Goal: Information Seeking & Learning: Learn about a topic

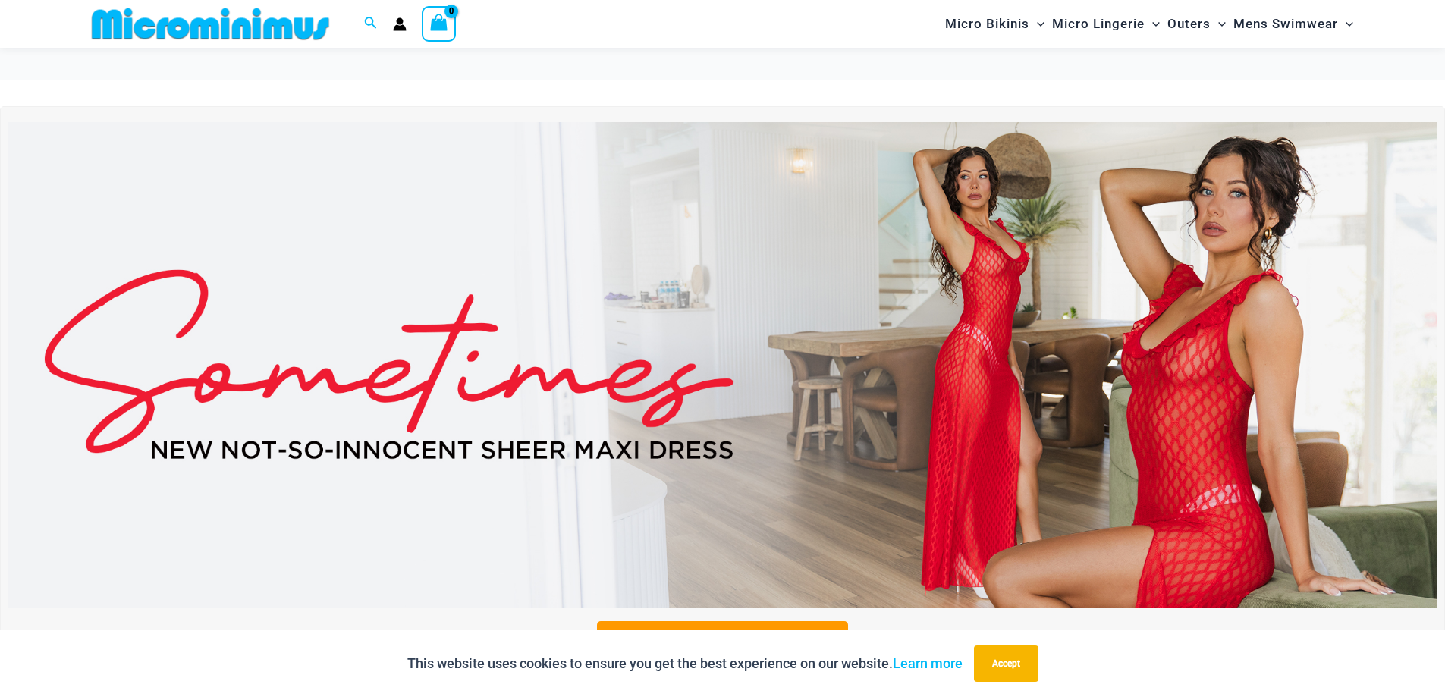
scroll to position [239, 0]
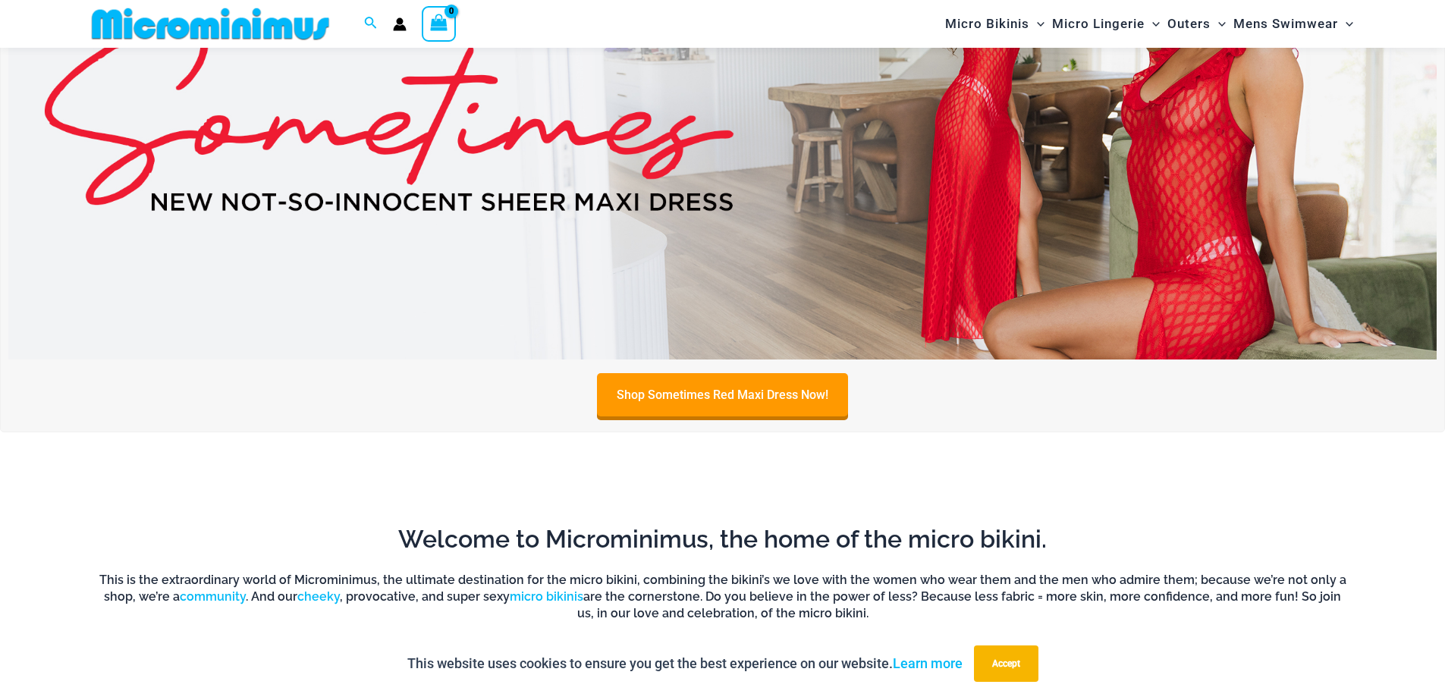
click at [1176, 212] on img at bounding box center [722, 116] width 1428 height 485
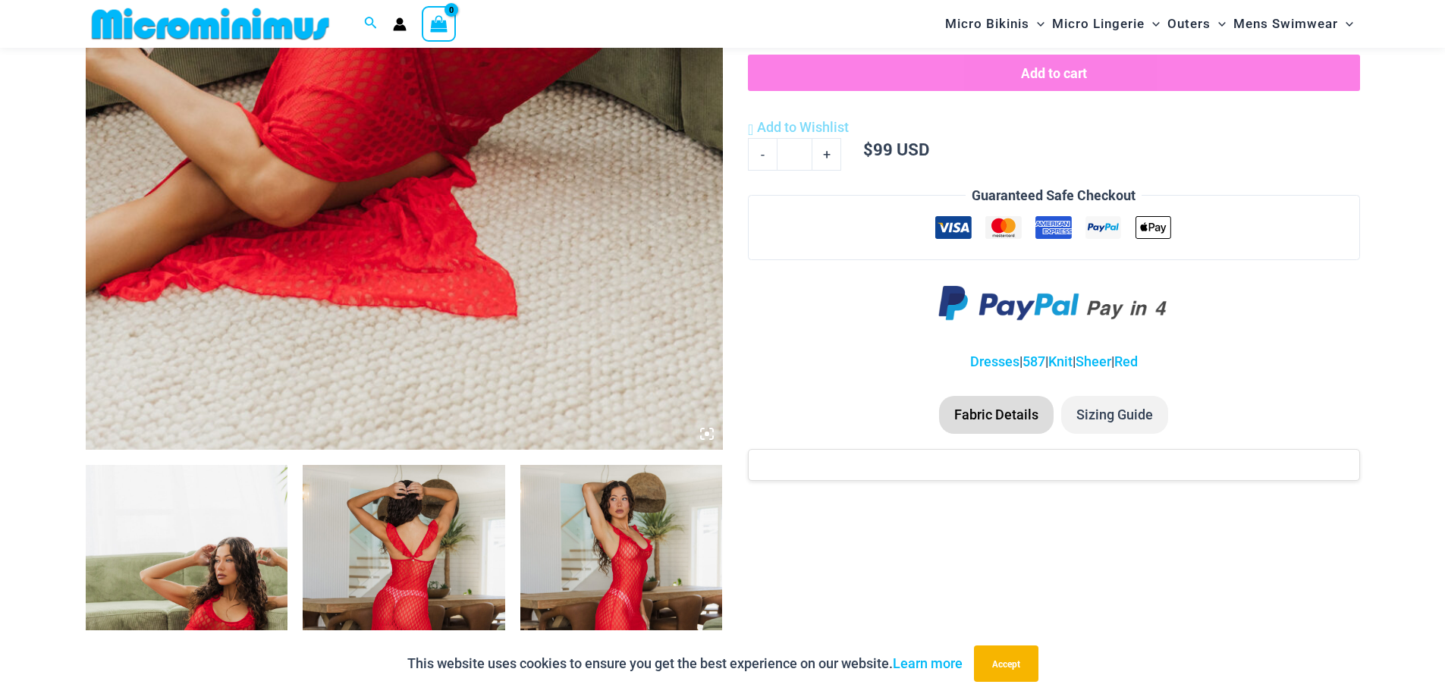
scroll to position [754, 0]
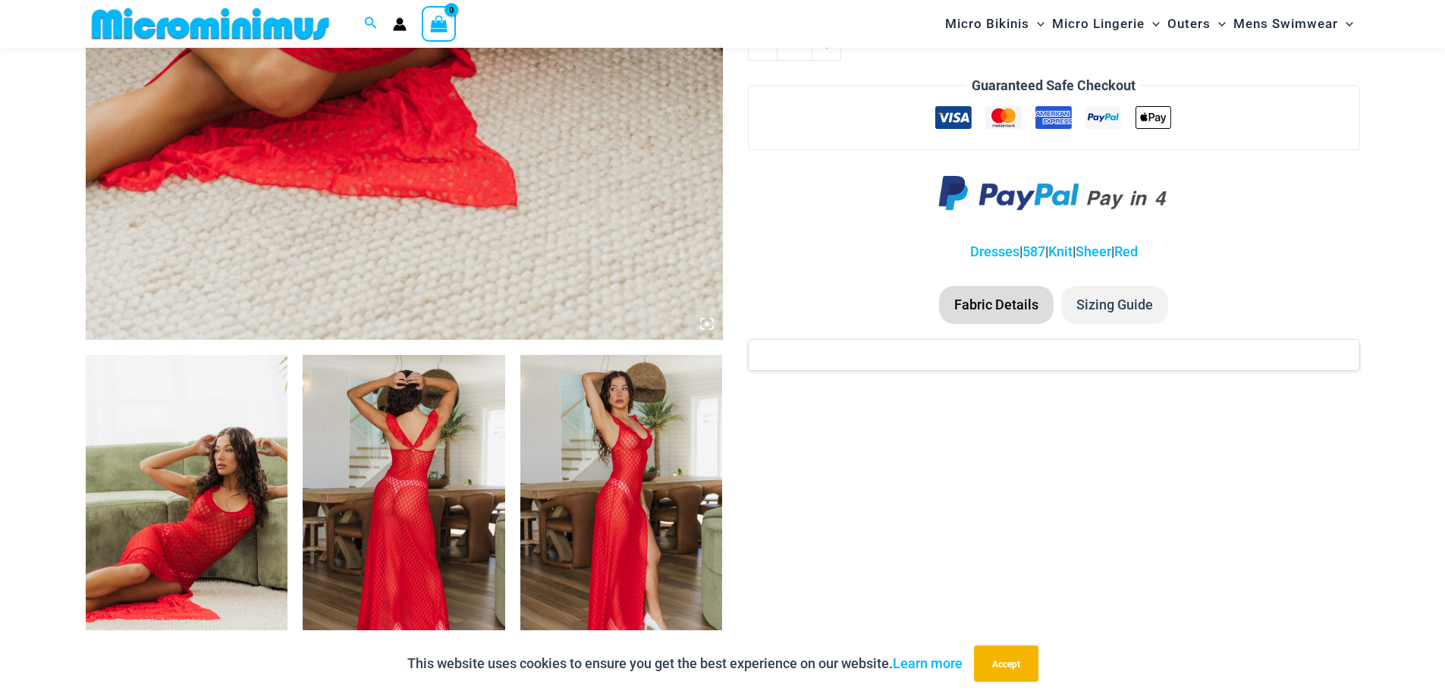
click at [115, 494] on img at bounding box center [187, 506] width 202 height 303
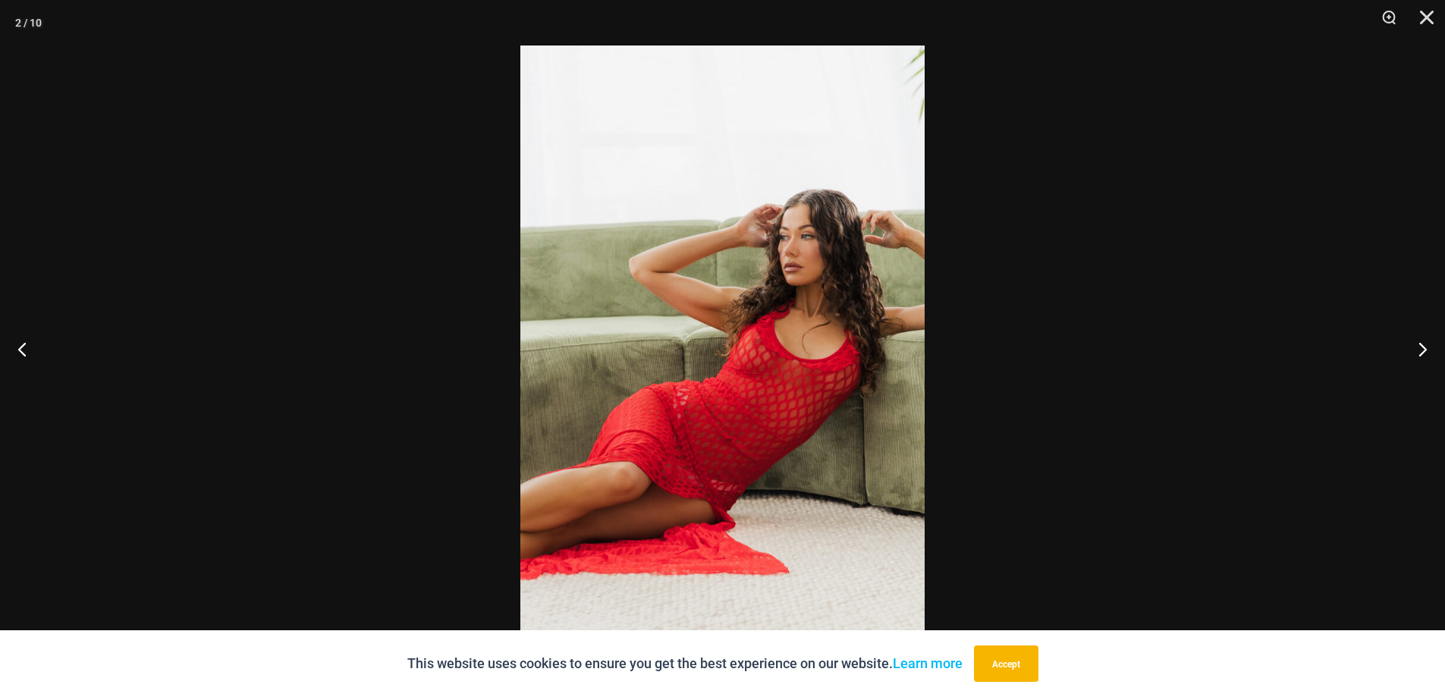
click at [821, 343] on img at bounding box center [722, 349] width 404 height 606
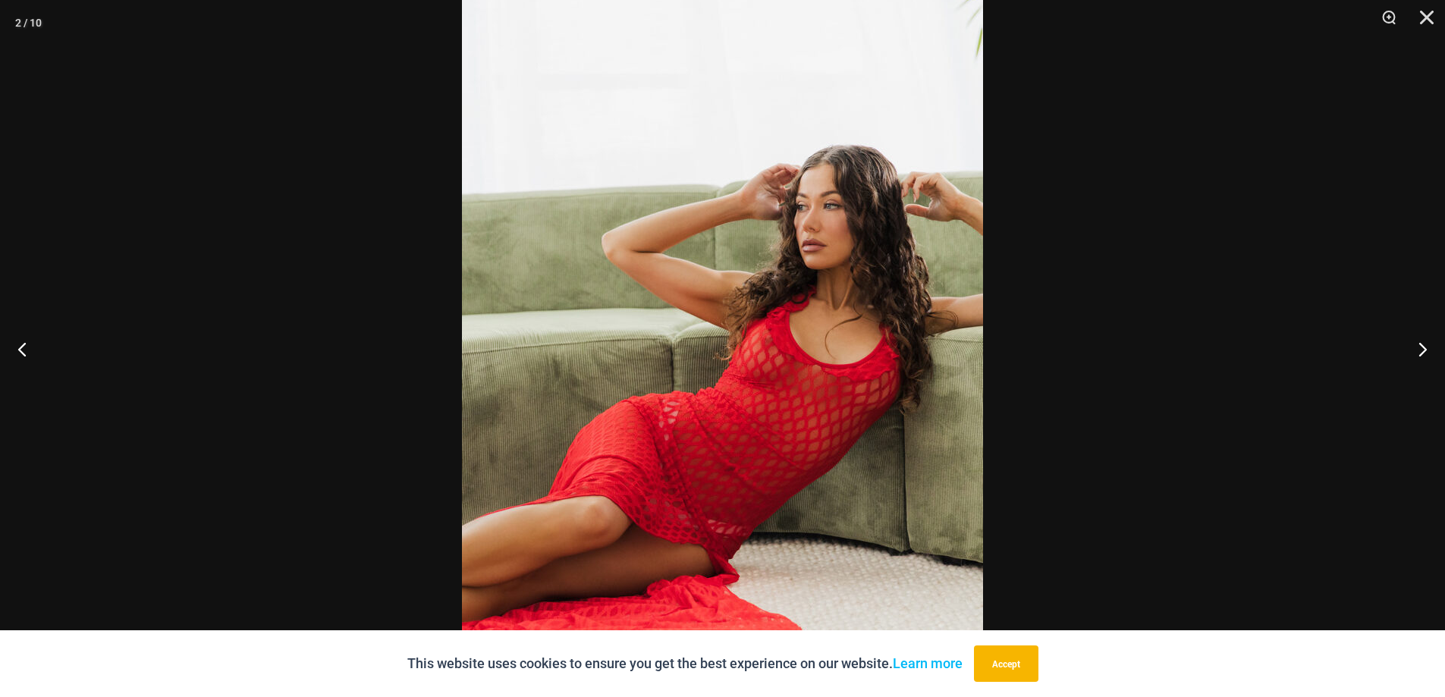
click at [821, 343] on img at bounding box center [722, 350] width 521 height 781
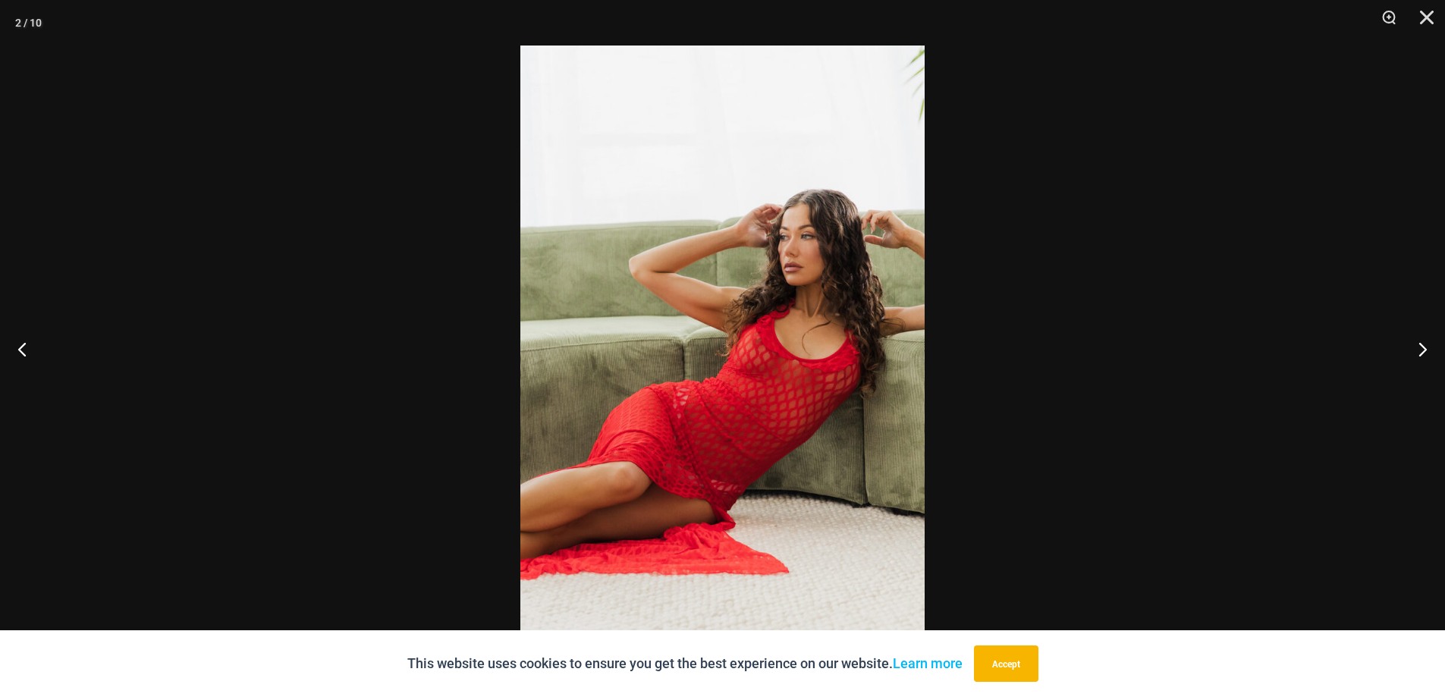
click at [821, 343] on img at bounding box center [722, 349] width 404 height 606
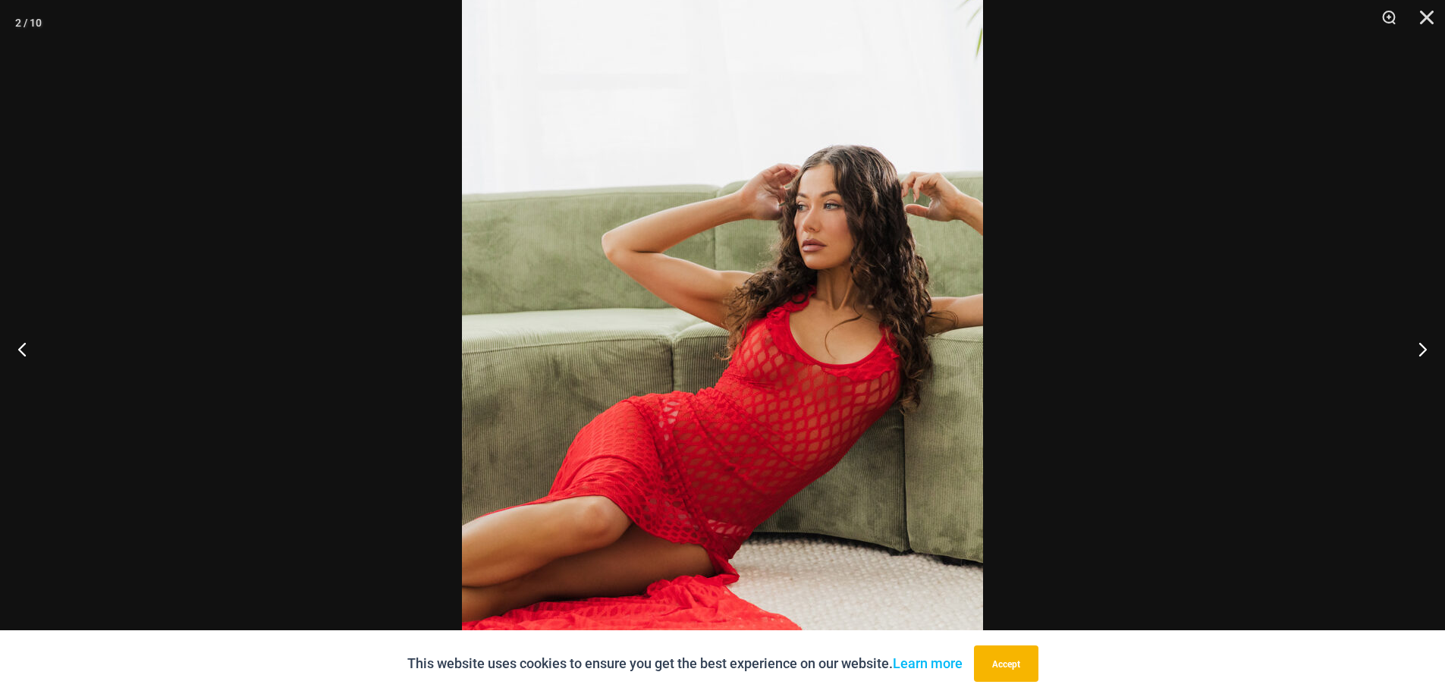
click at [821, 343] on img at bounding box center [722, 350] width 521 height 781
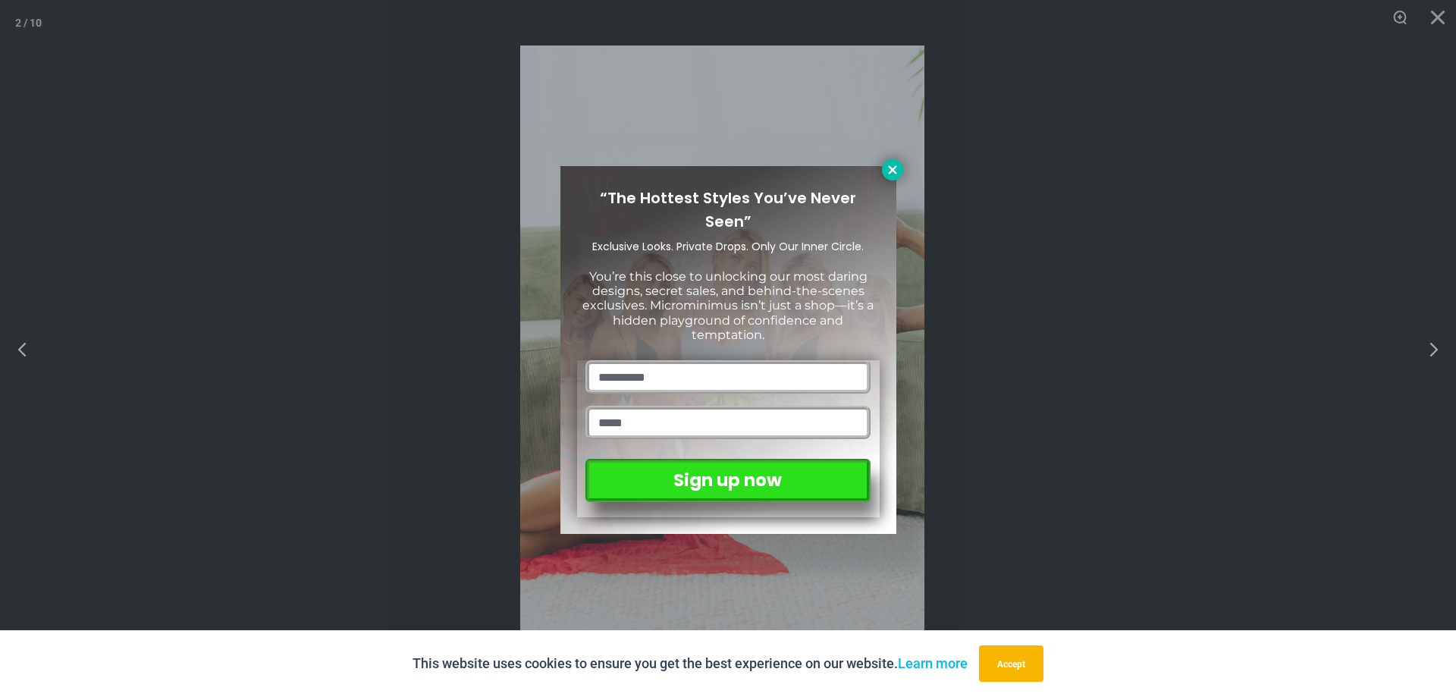
click at [886, 167] on icon at bounding box center [893, 170] width 14 height 14
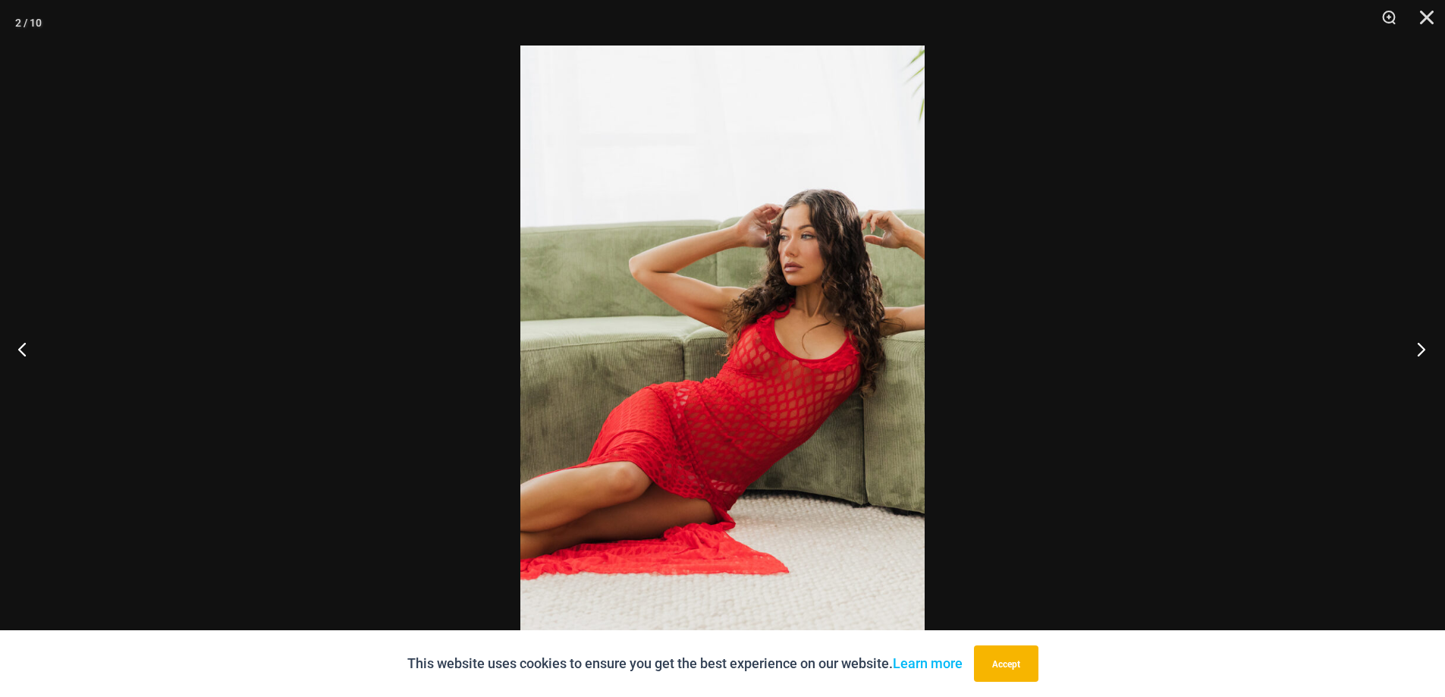
click at [1419, 345] on button "Next" at bounding box center [1416, 349] width 57 height 76
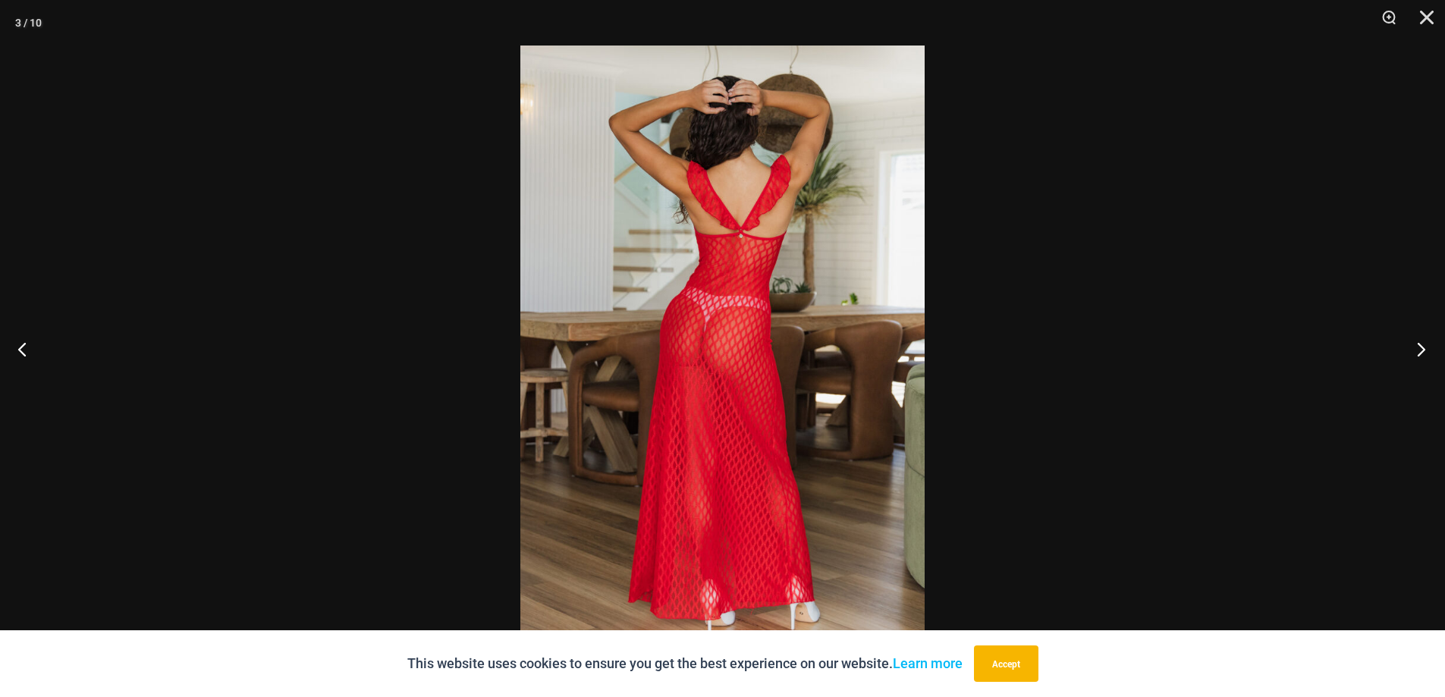
click at [1424, 344] on button "Next" at bounding box center [1416, 349] width 57 height 76
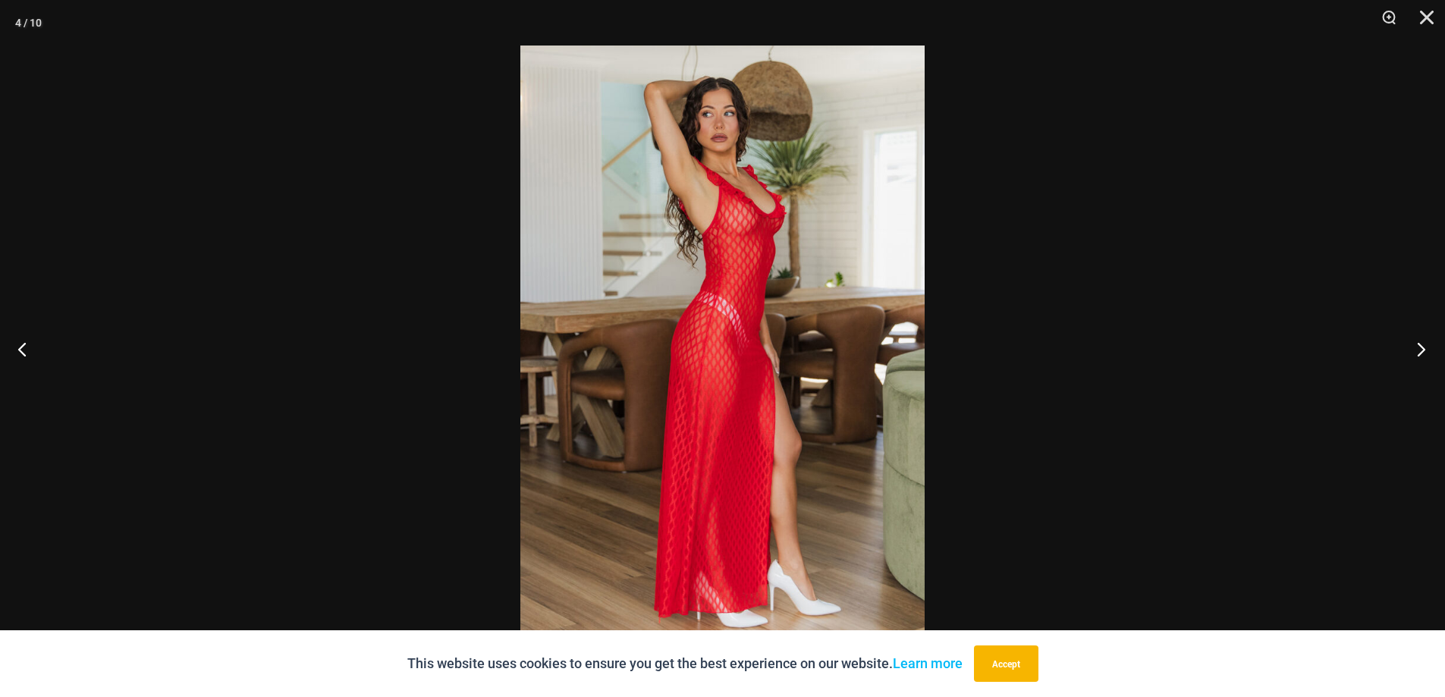
click at [1425, 344] on button "Next" at bounding box center [1416, 349] width 57 height 76
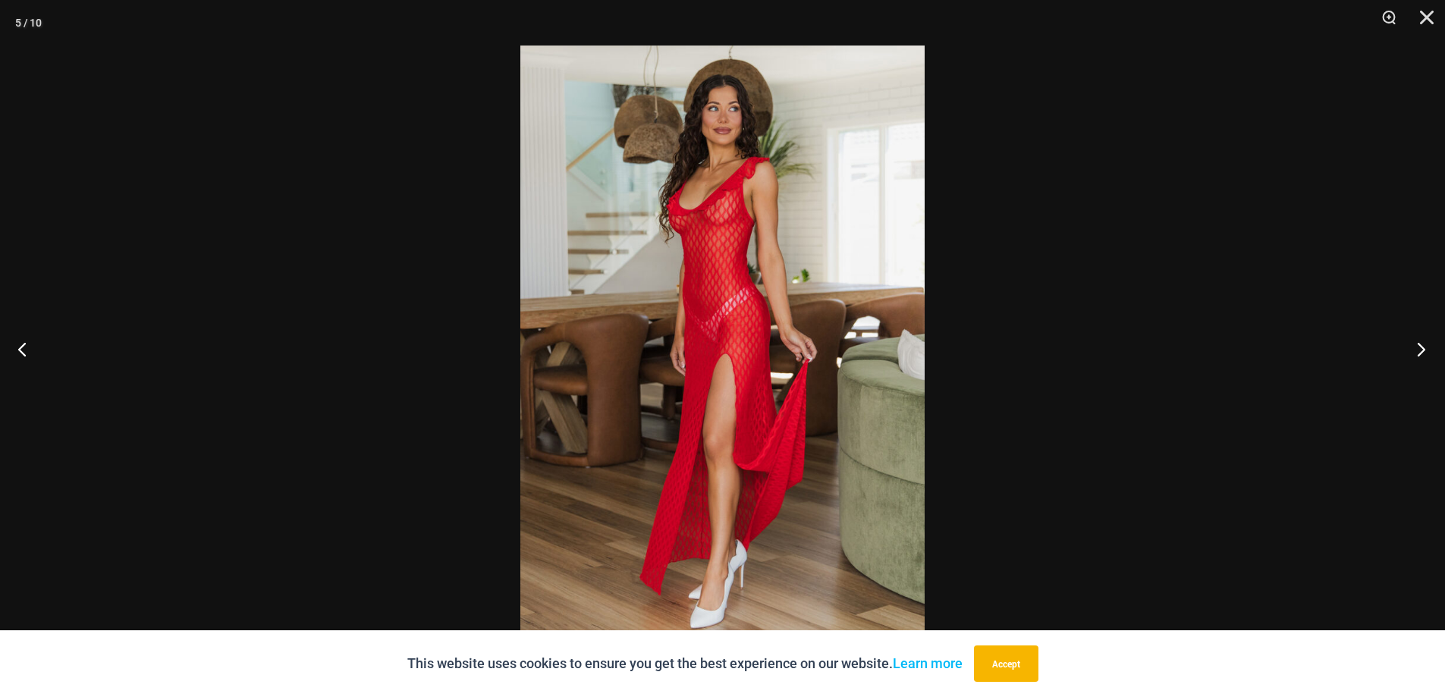
click at [1425, 344] on button "Next" at bounding box center [1416, 349] width 57 height 76
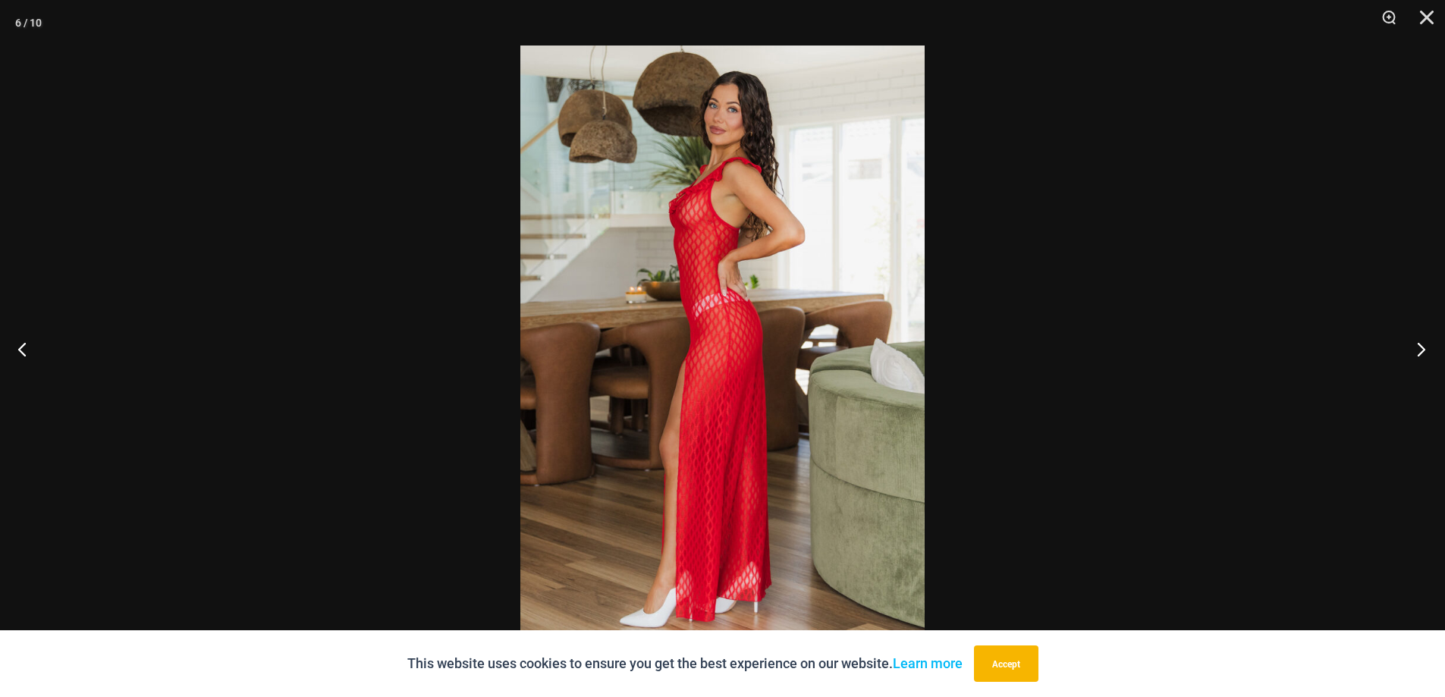
click at [1425, 344] on button "Next" at bounding box center [1416, 349] width 57 height 76
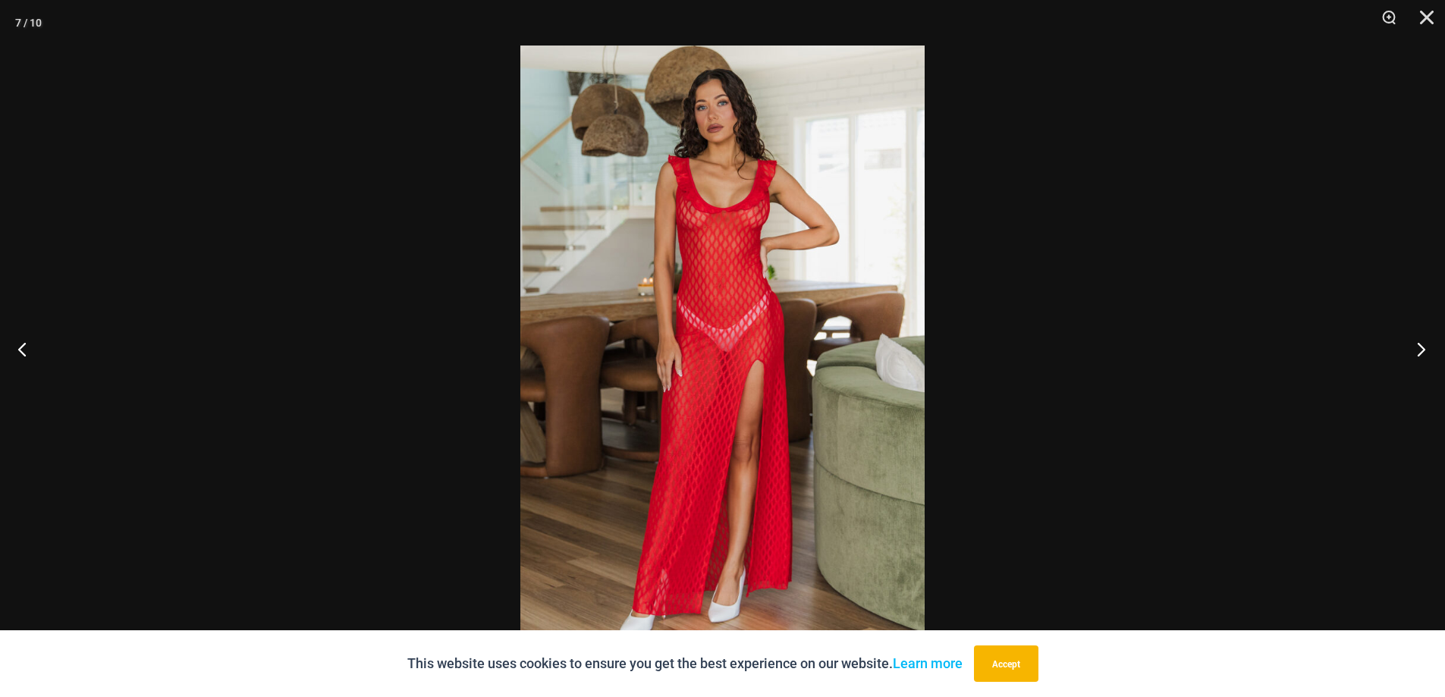
click at [1425, 344] on button "Next" at bounding box center [1416, 349] width 57 height 76
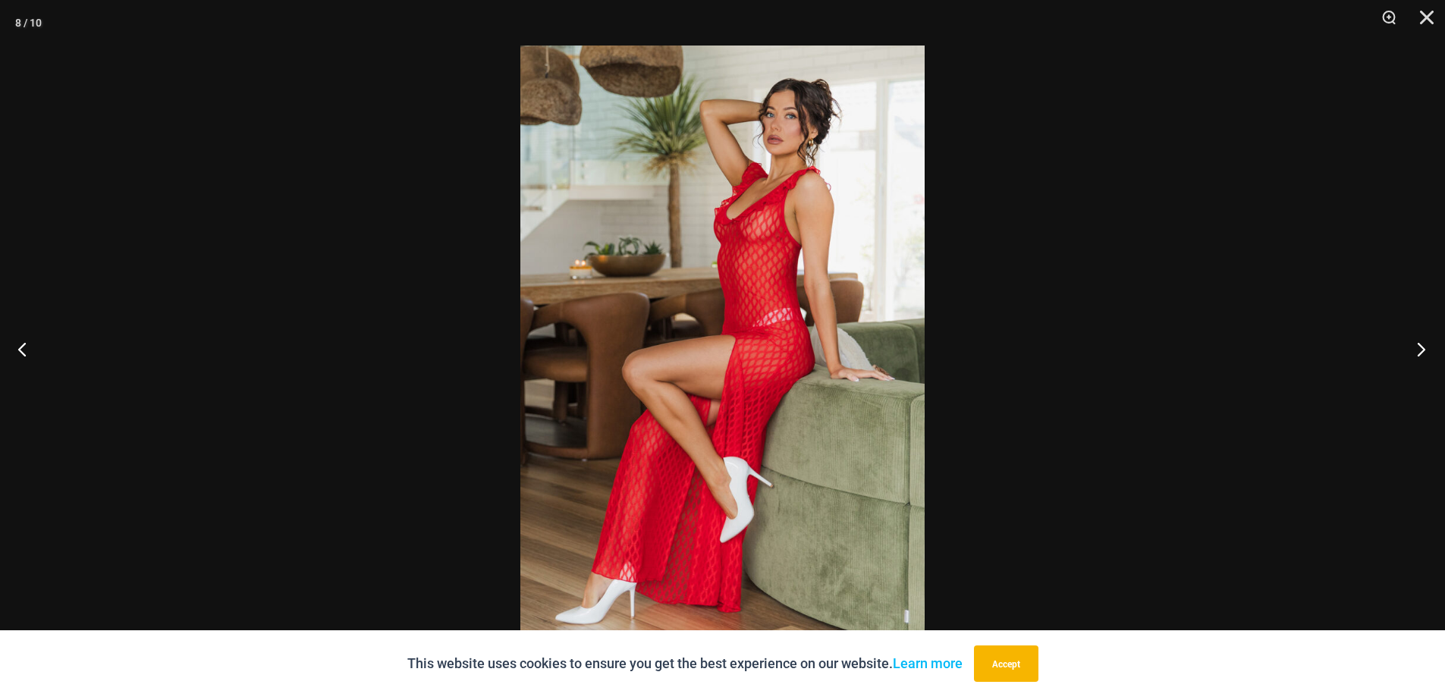
click at [1425, 344] on button "Next" at bounding box center [1416, 349] width 57 height 76
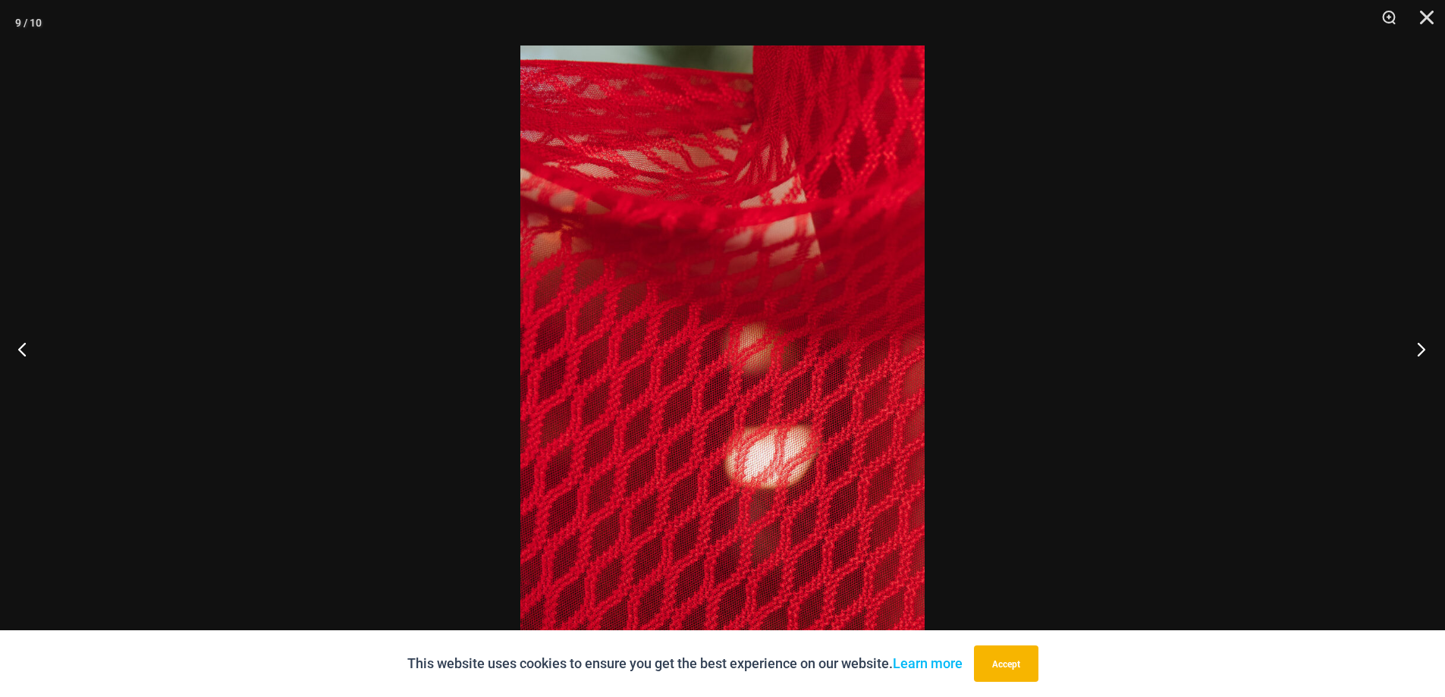
click at [1425, 344] on button "Next" at bounding box center [1416, 349] width 57 height 76
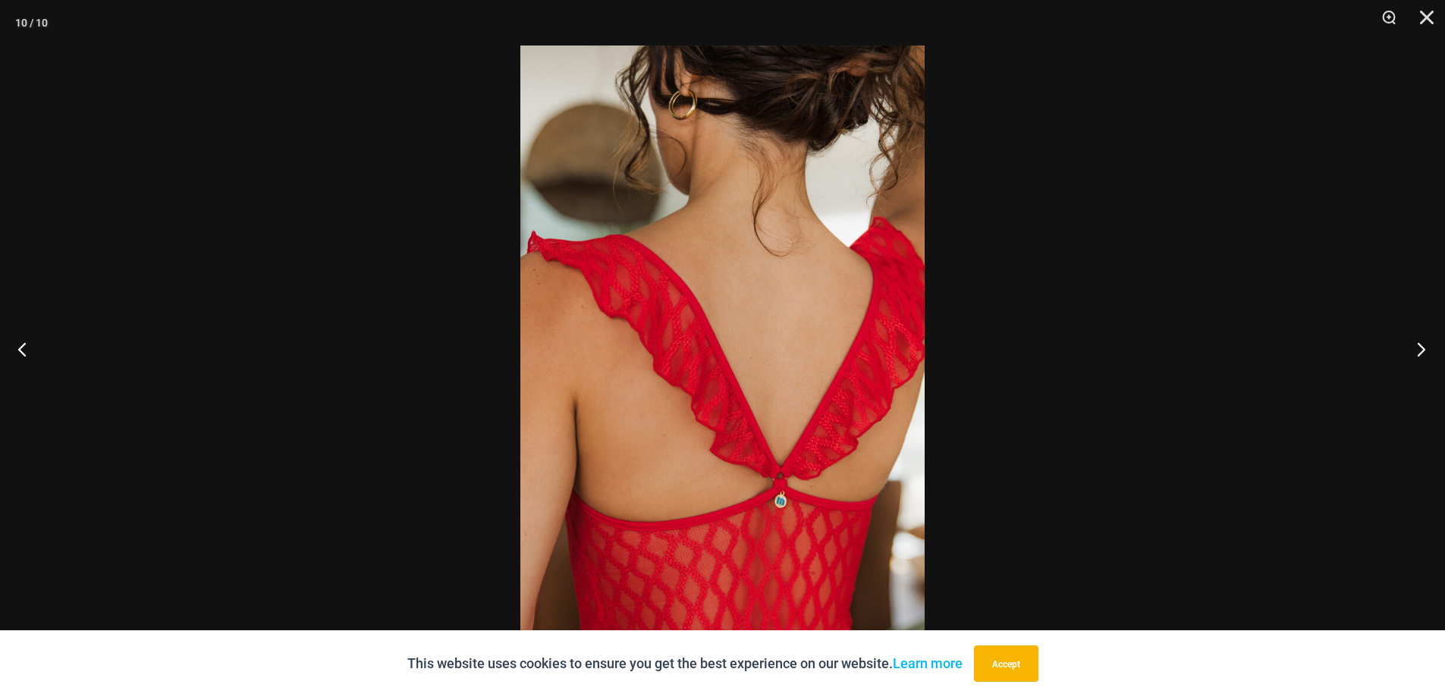
click at [1425, 344] on button "Next" at bounding box center [1416, 349] width 57 height 76
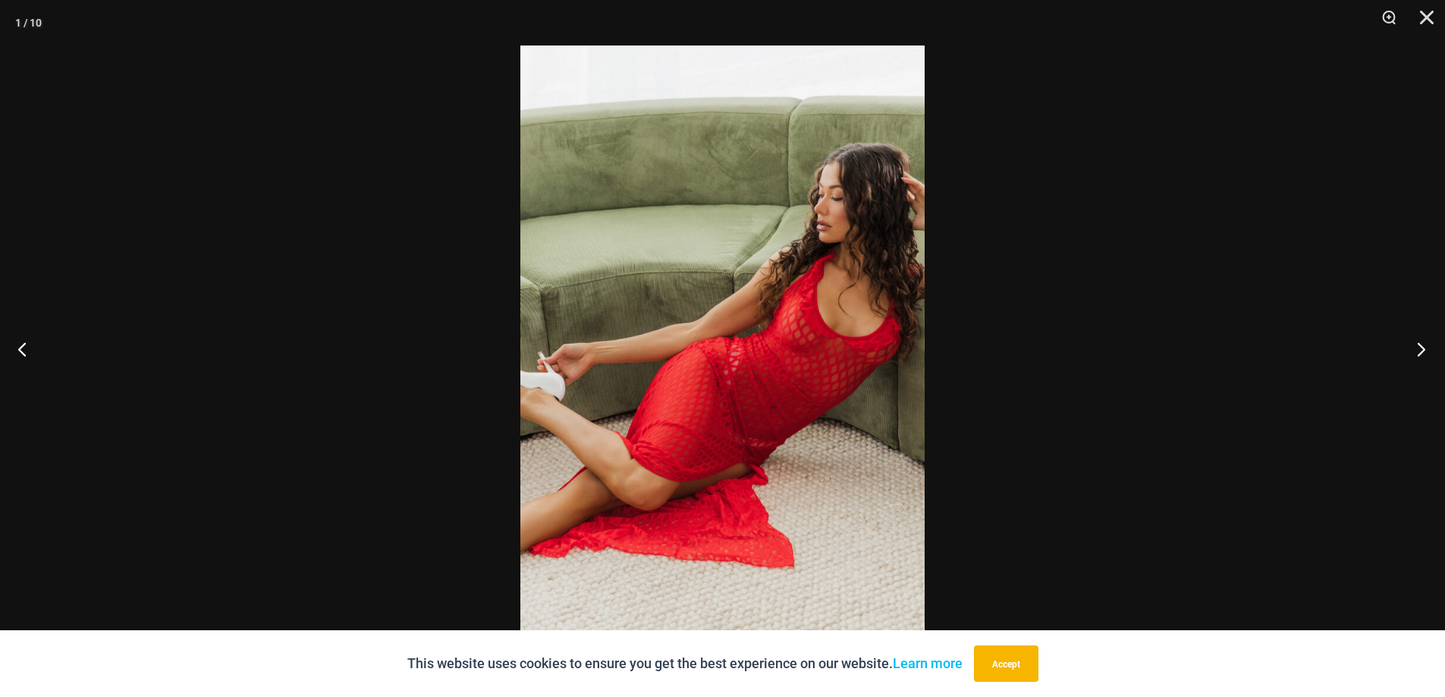
click at [1425, 344] on button "Next" at bounding box center [1416, 349] width 57 height 76
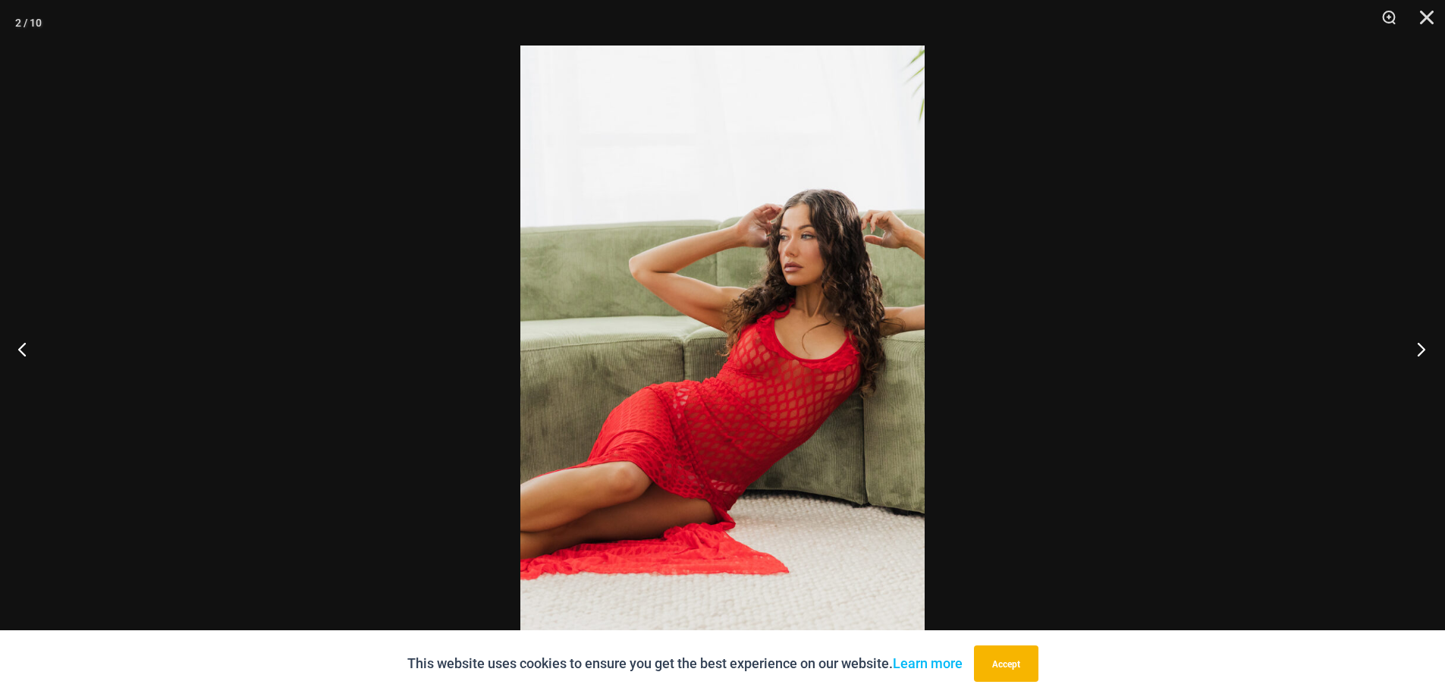
click at [1425, 344] on button "Next" at bounding box center [1416, 349] width 57 height 76
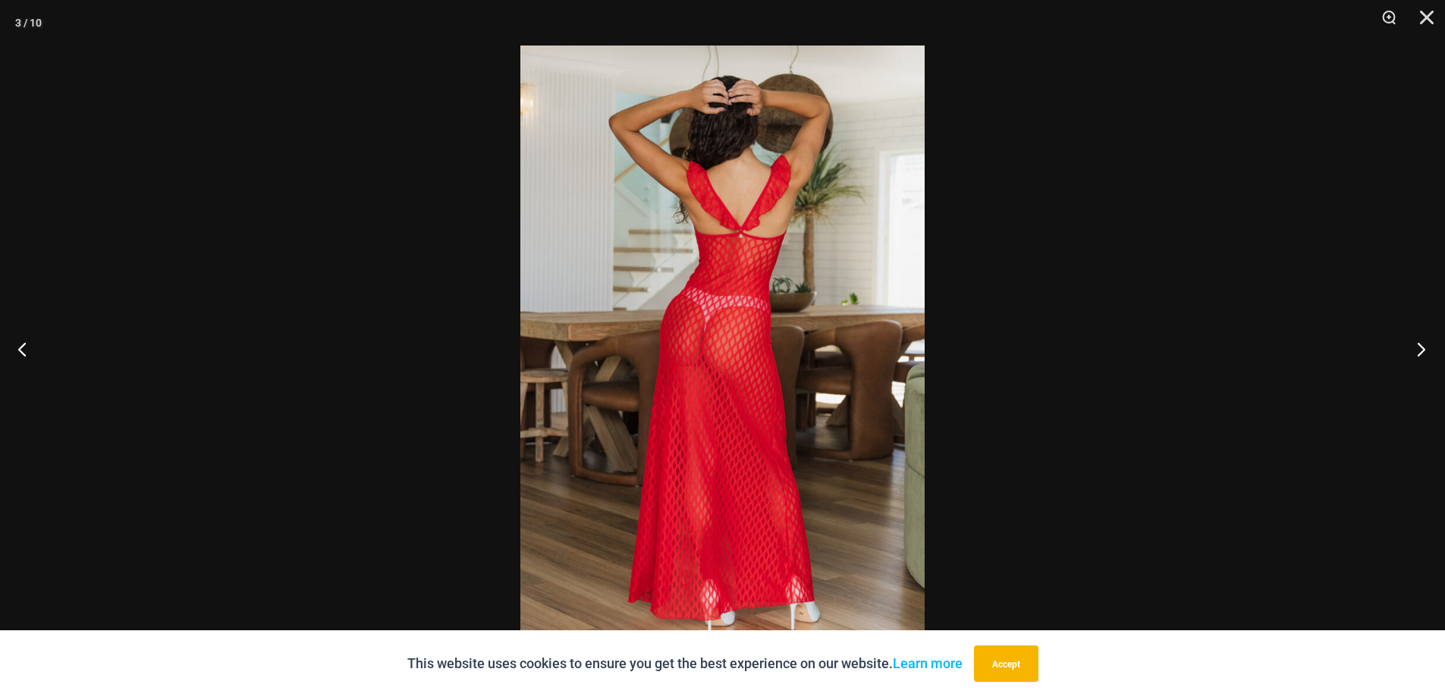
click at [1425, 344] on button "Next" at bounding box center [1416, 349] width 57 height 76
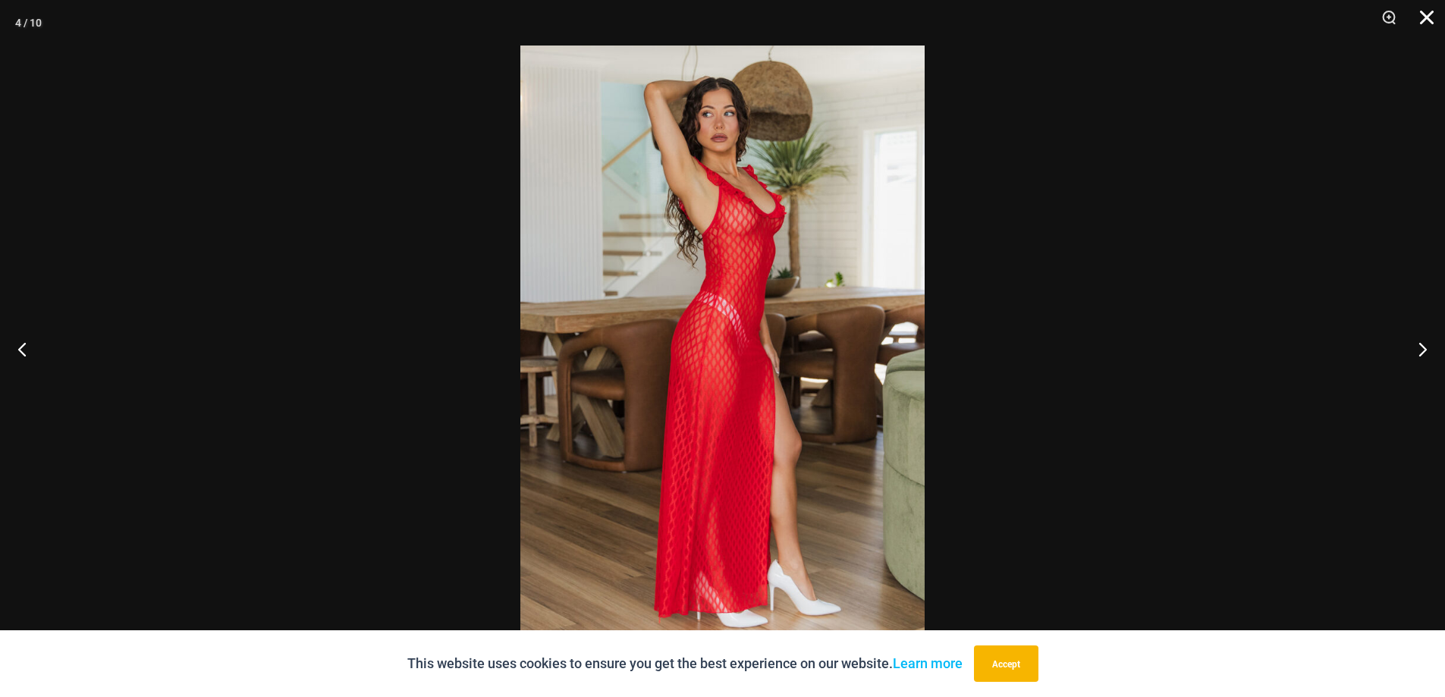
click at [1427, 11] on button "Close" at bounding box center [1421, 23] width 38 height 46
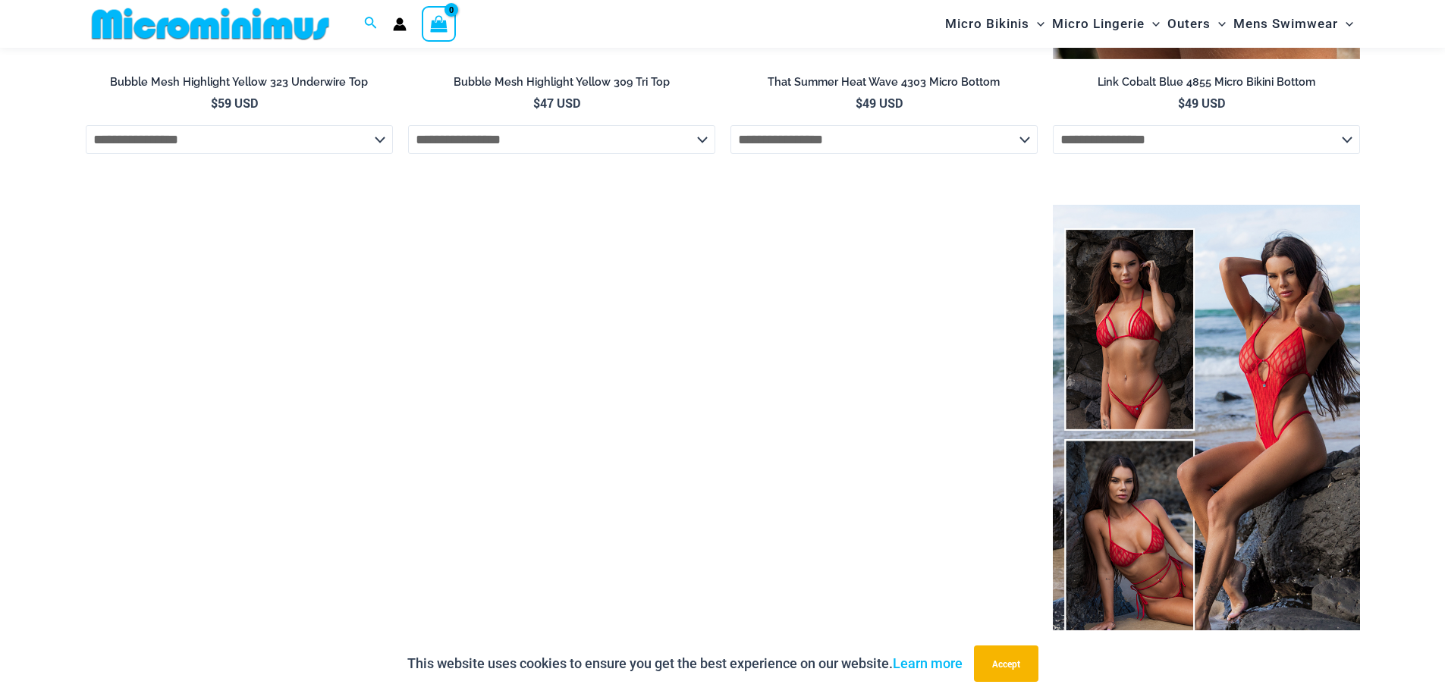
scroll to position [2523, 0]
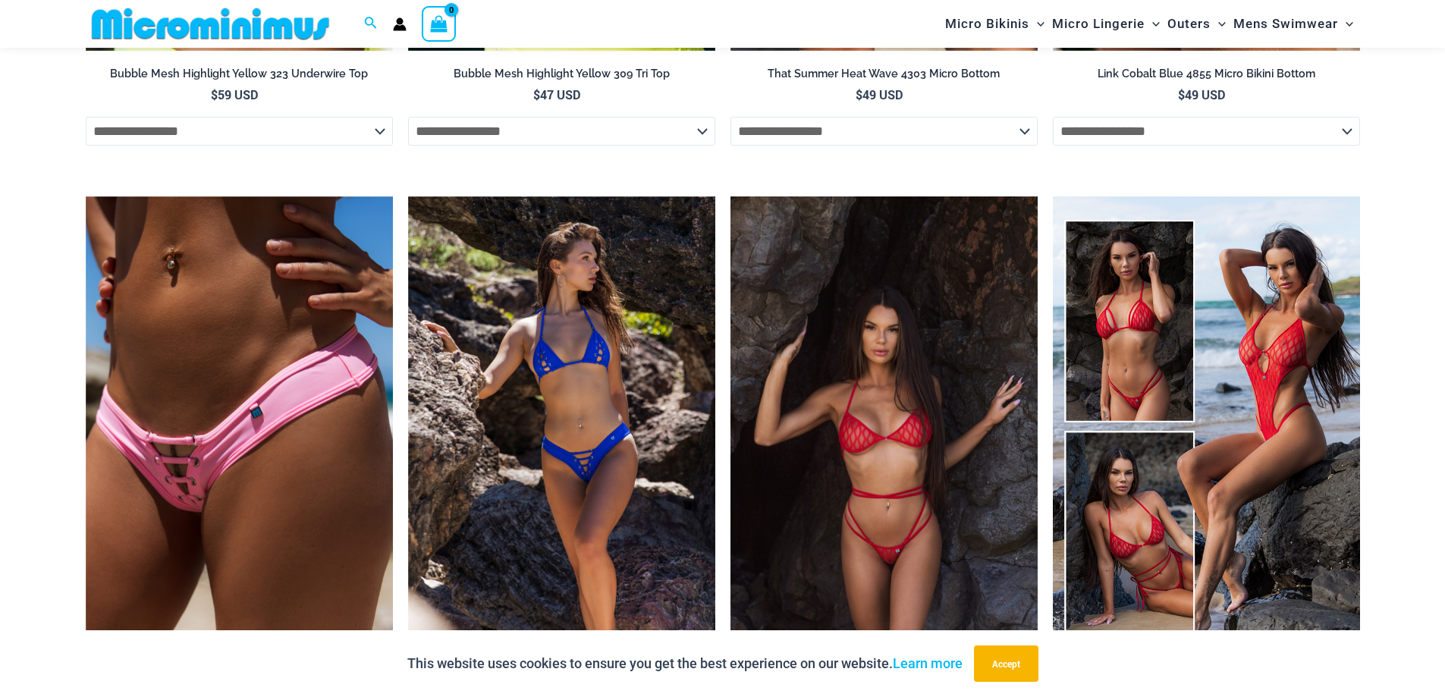
click at [903, 442] on img at bounding box center [883, 426] width 307 height 461
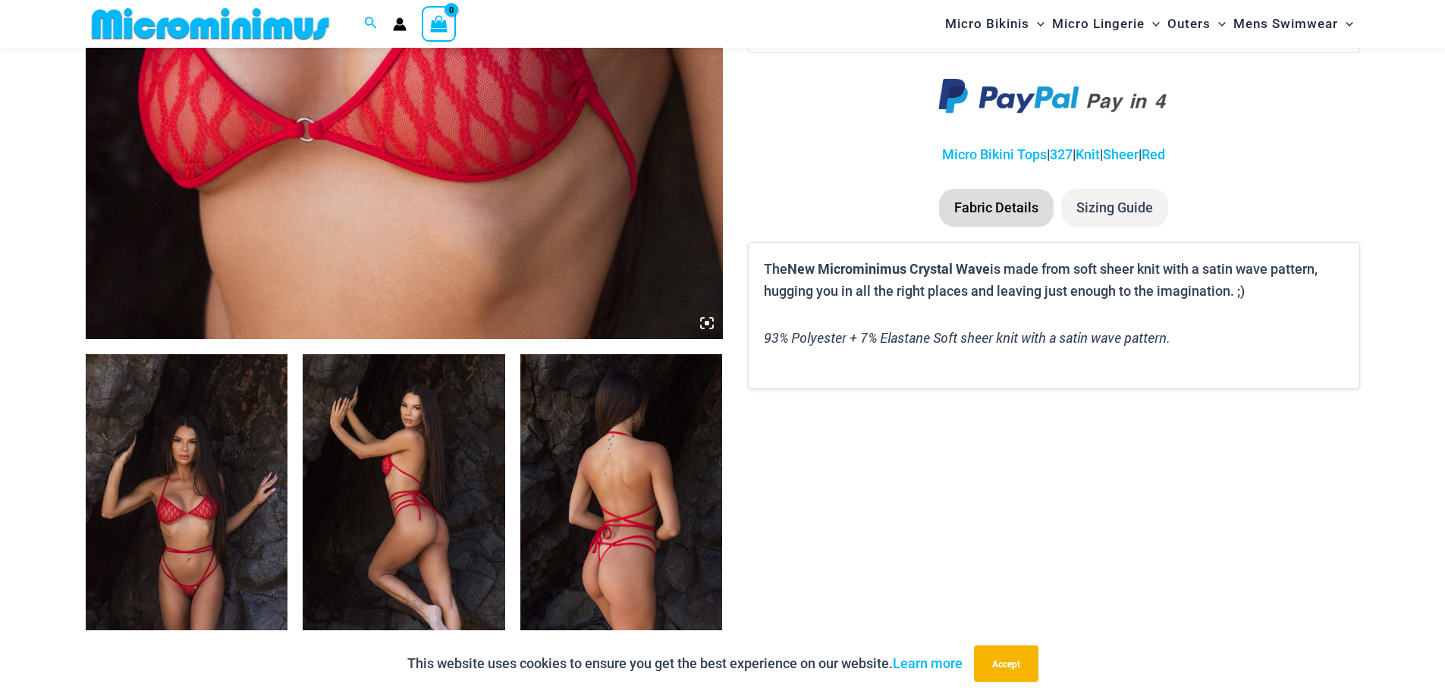
click at [709, 321] on icon at bounding box center [707, 323] width 14 height 14
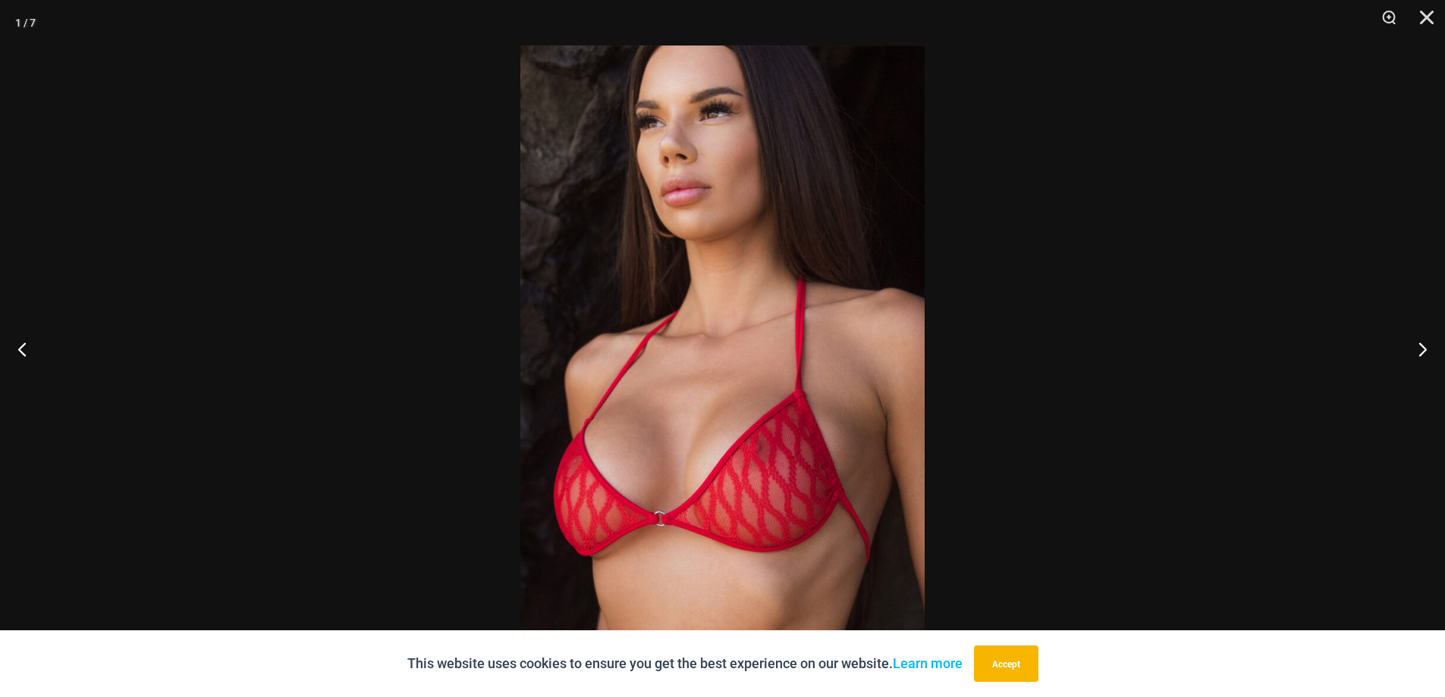
click at [779, 443] on img at bounding box center [722, 349] width 404 height 606
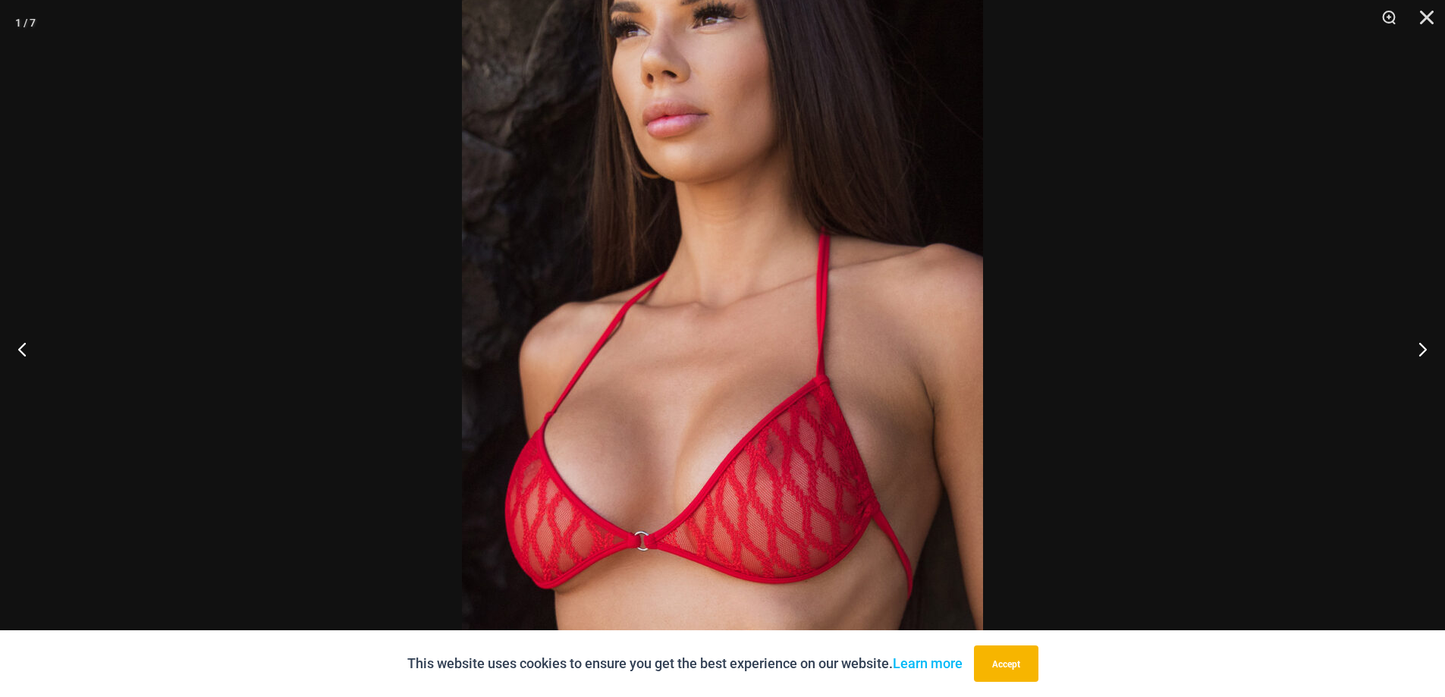
click at [779, 443] on img at bounding box center [722, 321] width 521 height 781
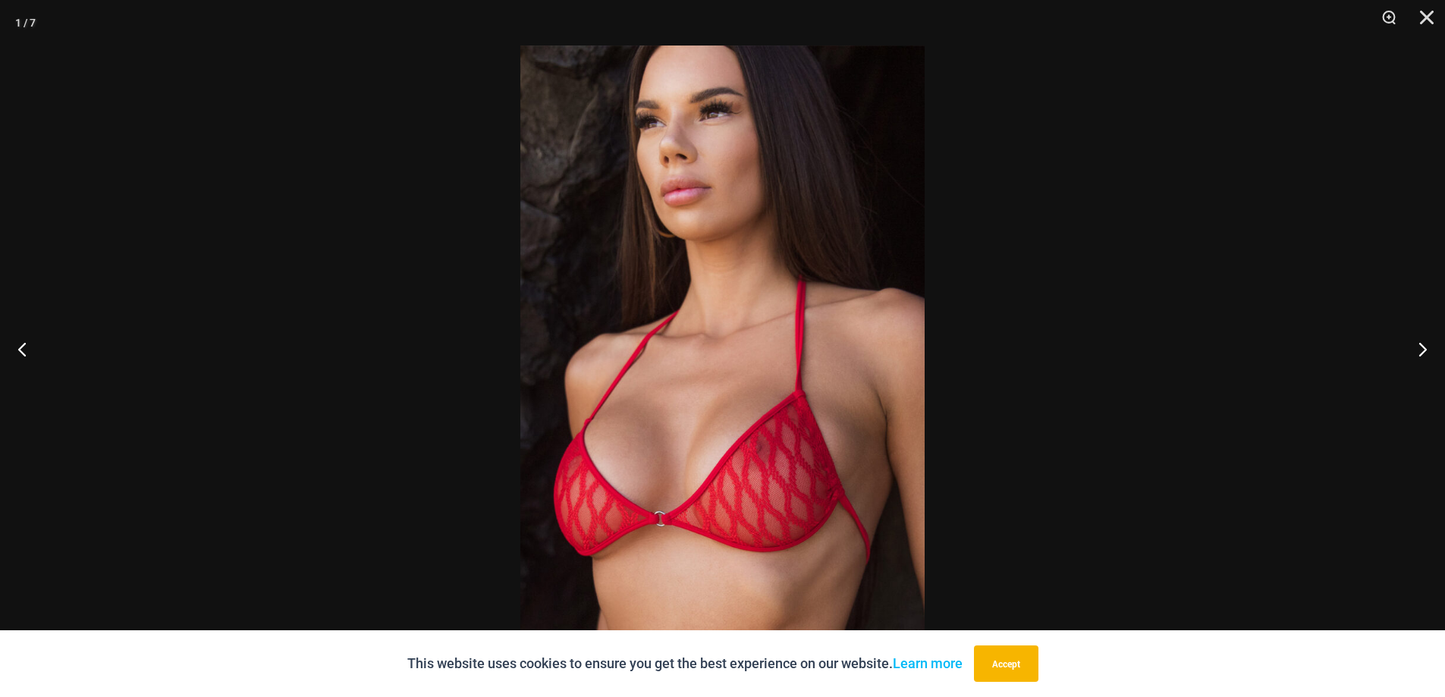
click at [779, 443] on img at bounding box center [722, 349] width 404 height 606
click at [780, 444] on img at bounding box center [722, 349] width 404 height 606
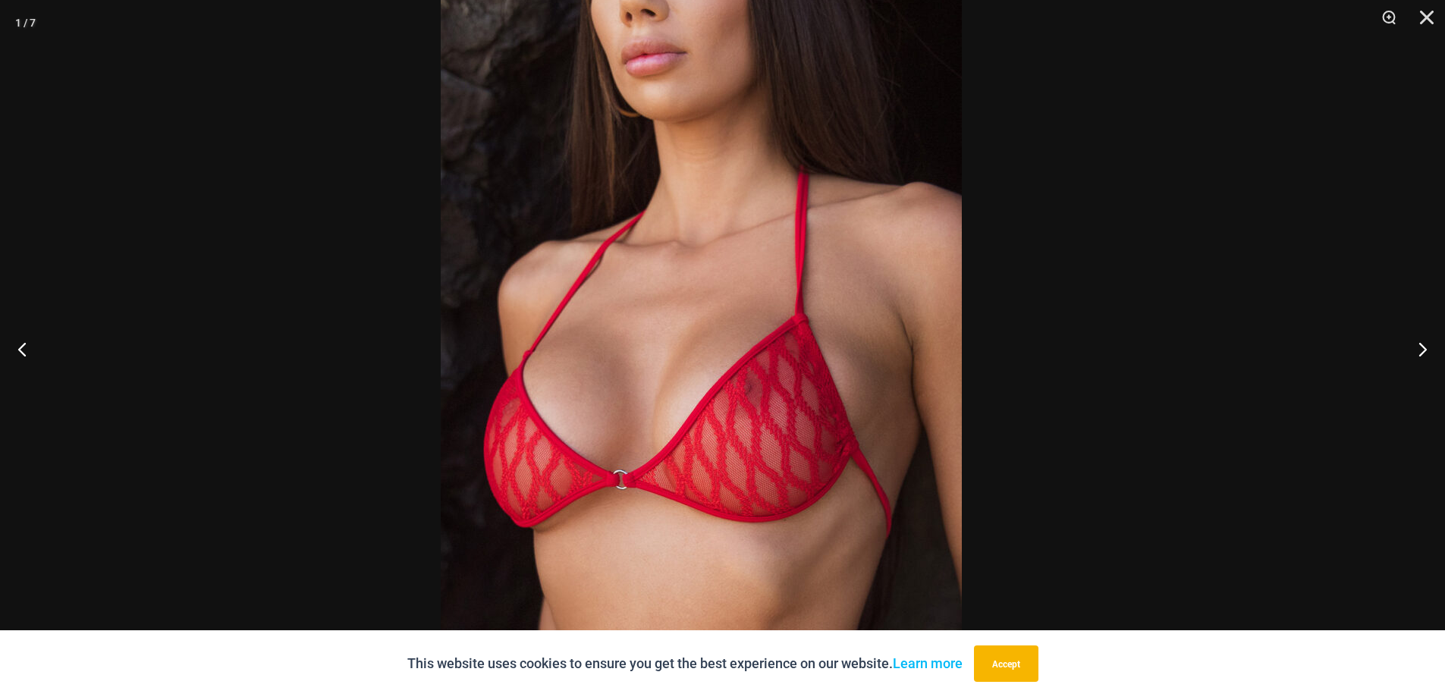
click at [699, 372] on img at bounding box center [701, 260] width 521 height 781
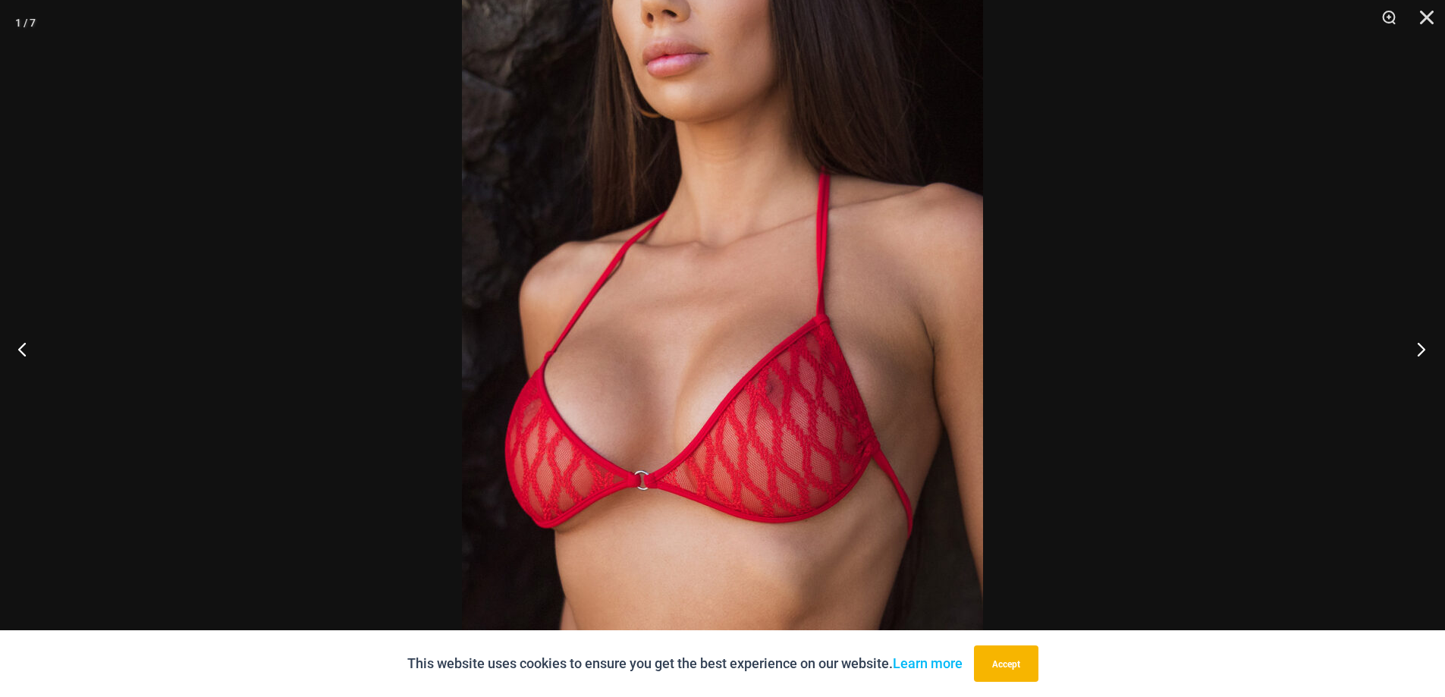
click at [1426, 343] on button "Next" at bounding box center [1416, 349] width 57 height 76
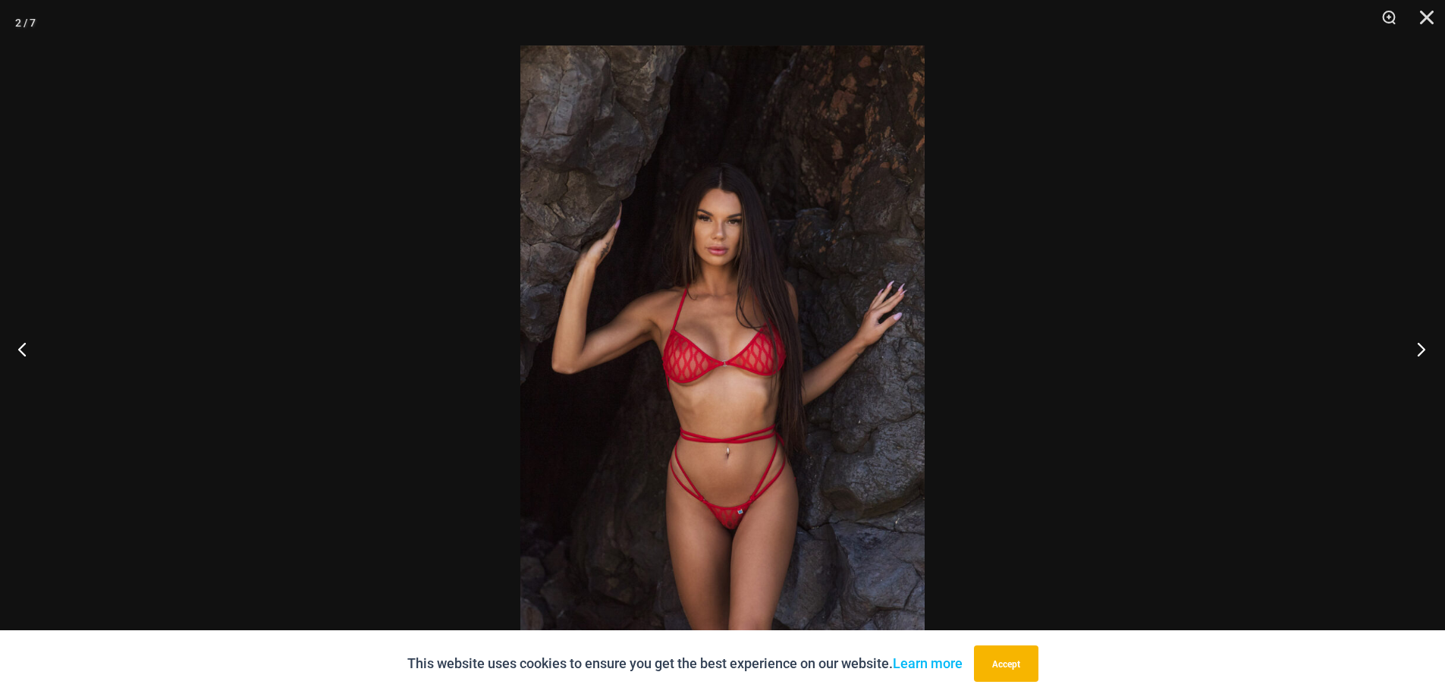
click at [1426, 343] on button "Next" at bounding box center [1416, 349] width 57 height 76
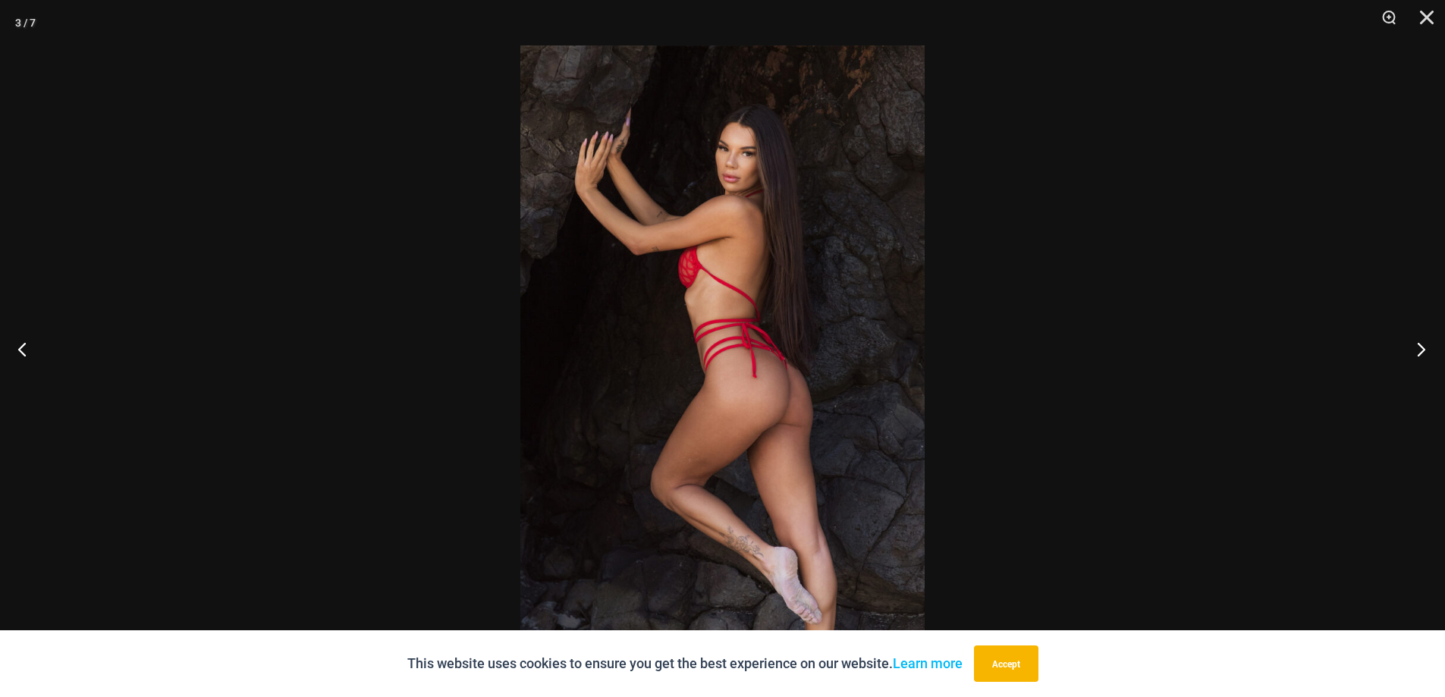
click at [1426, 343] on button "Next" at bounding box center [1416, 349] width 57 height 76
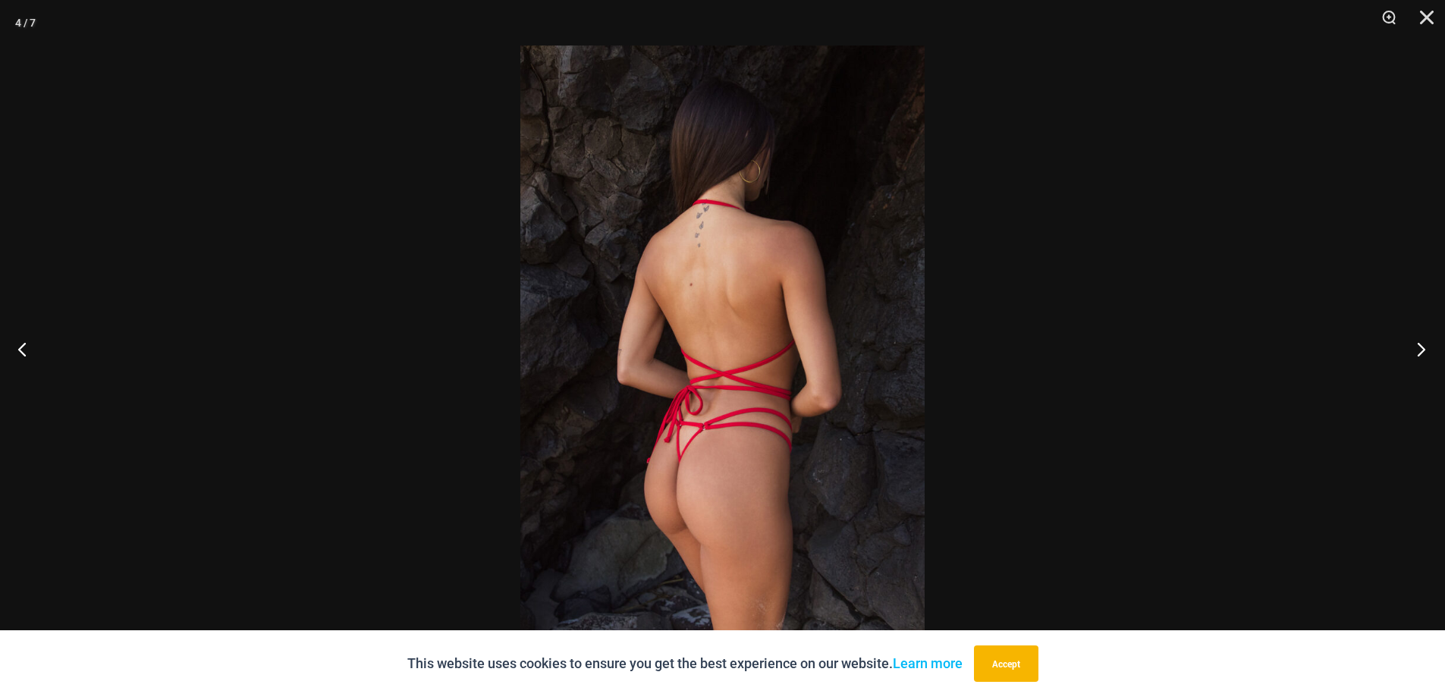
click at [1430, 344] on button "Next" at bounding box center [1416, 349] width 57 height 76
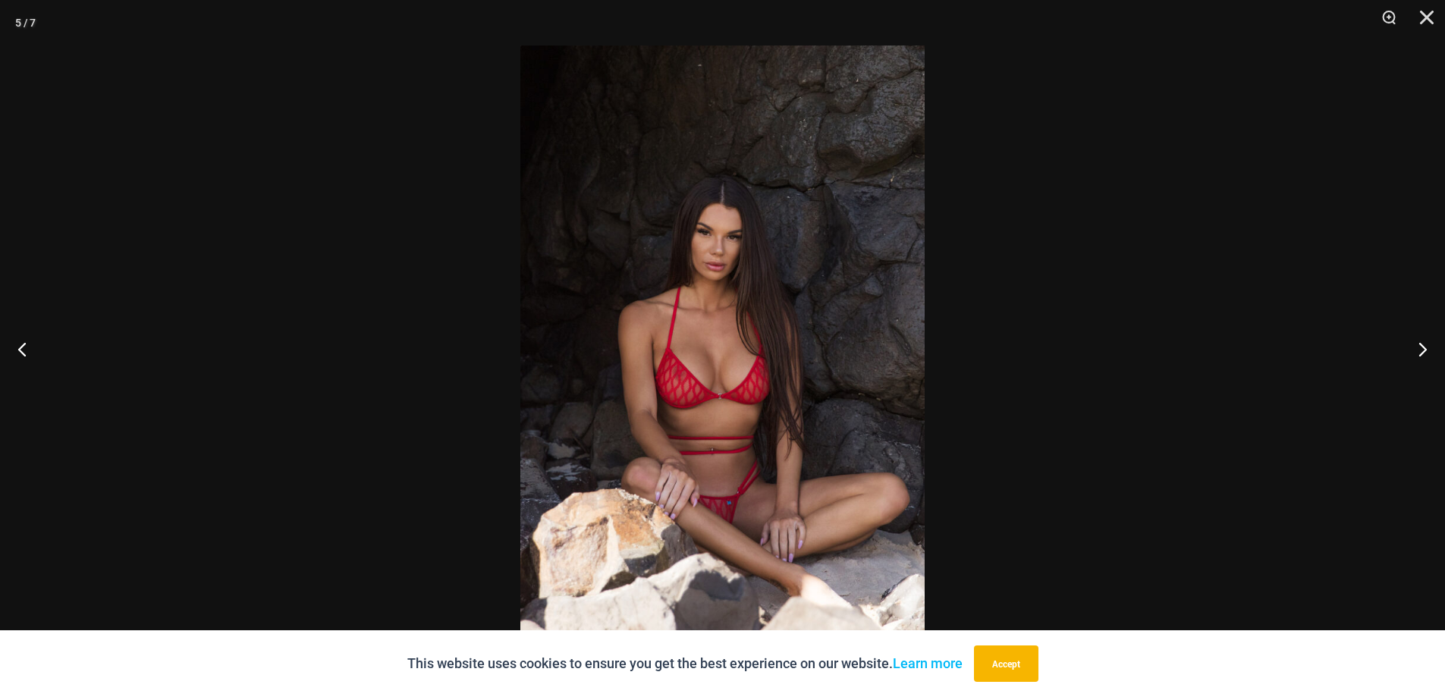
click at [590, 404] on img at bounding box center [722, 349] width 404 height 606
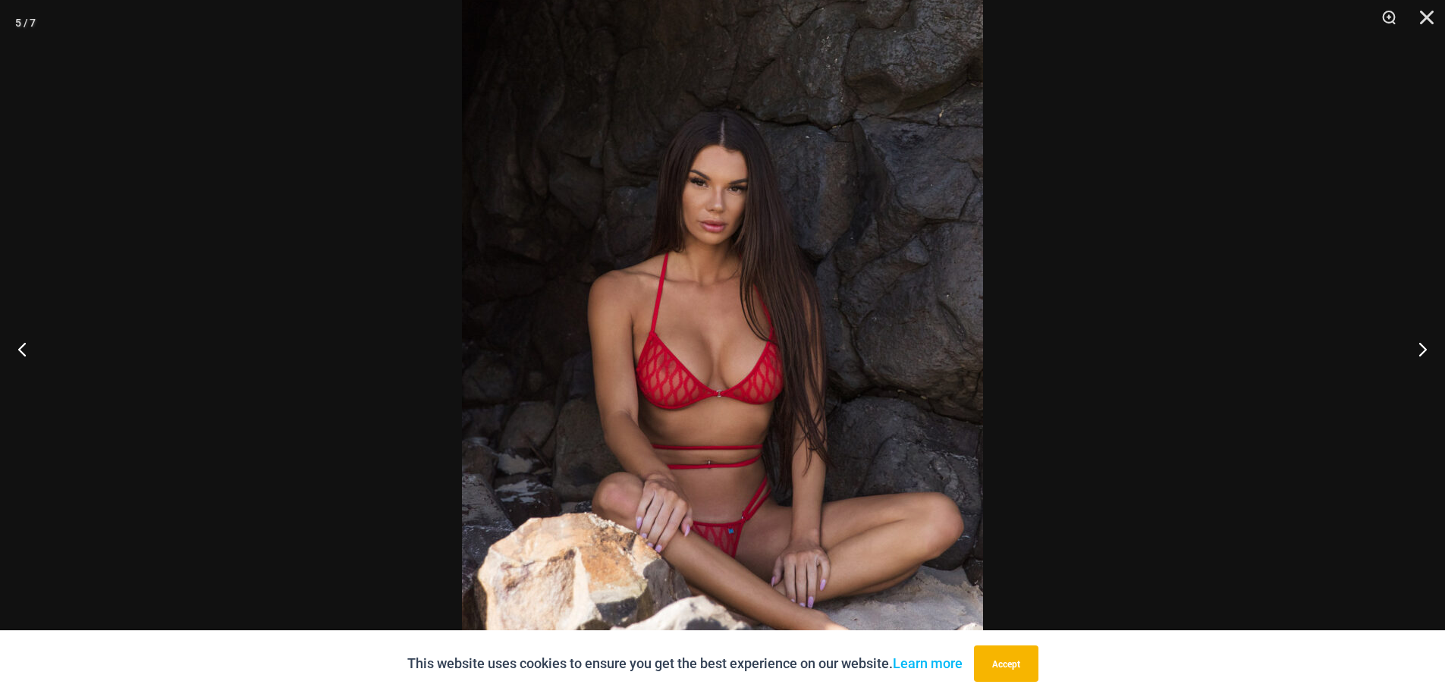
click at [699, 391] on img at bounding box center [722, 332] width 521 height 781
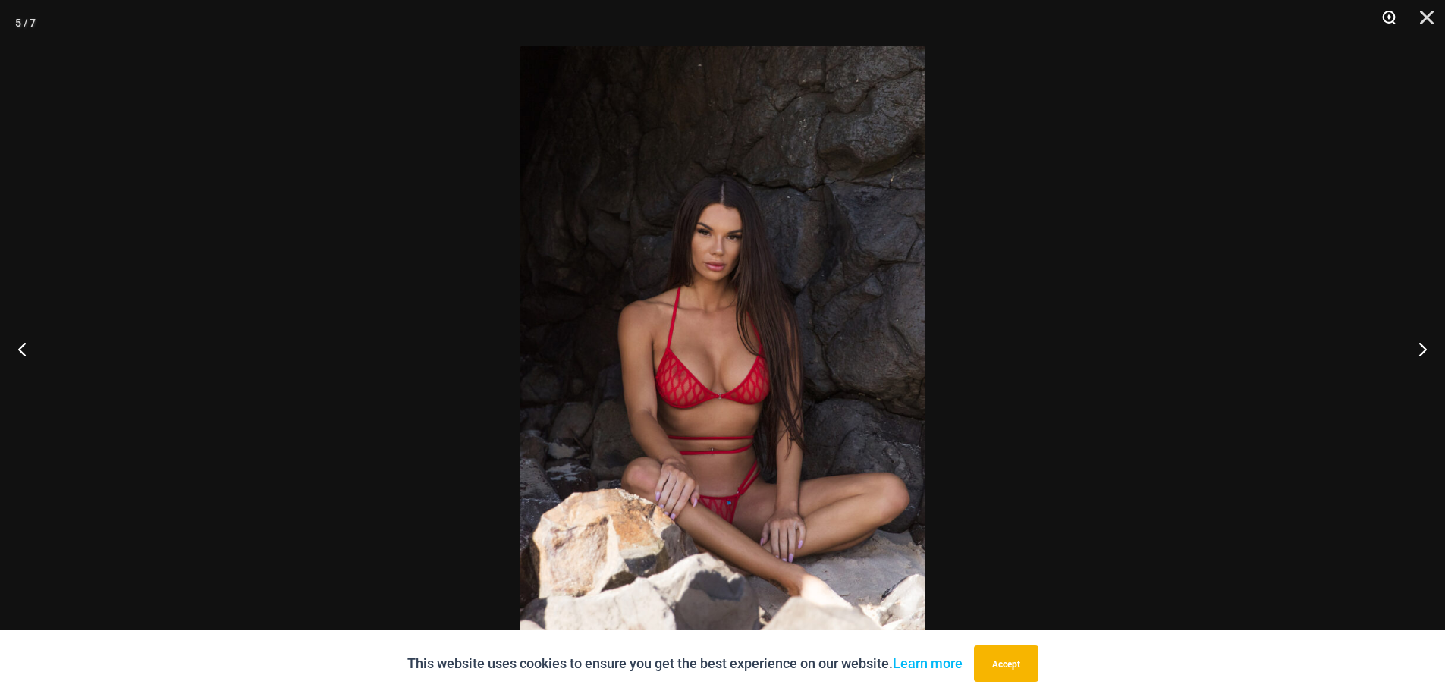
click at [1386, 15] on button "Zoom" at bounding box center [1383, 23] width 38 height 46
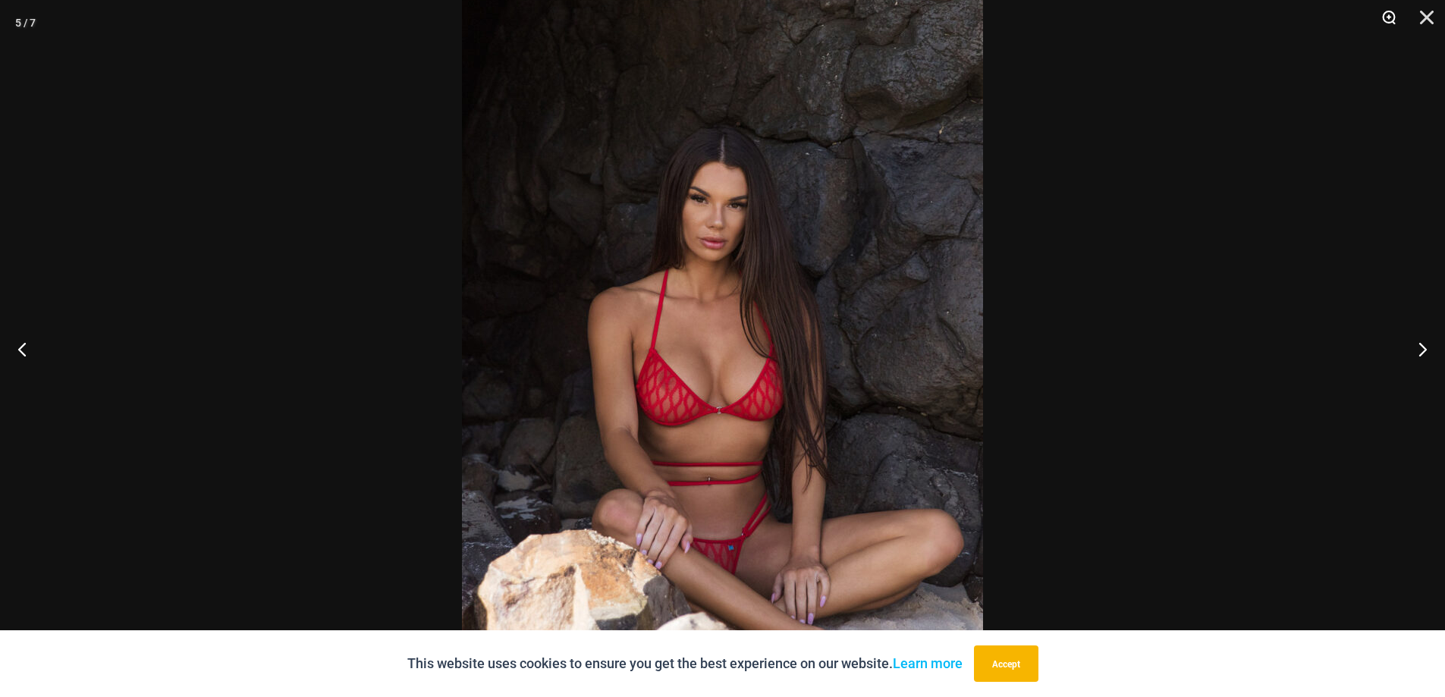
click at [1391, 16] on button "Zoom" at bounding box center [1383, 23] width 38 height 46
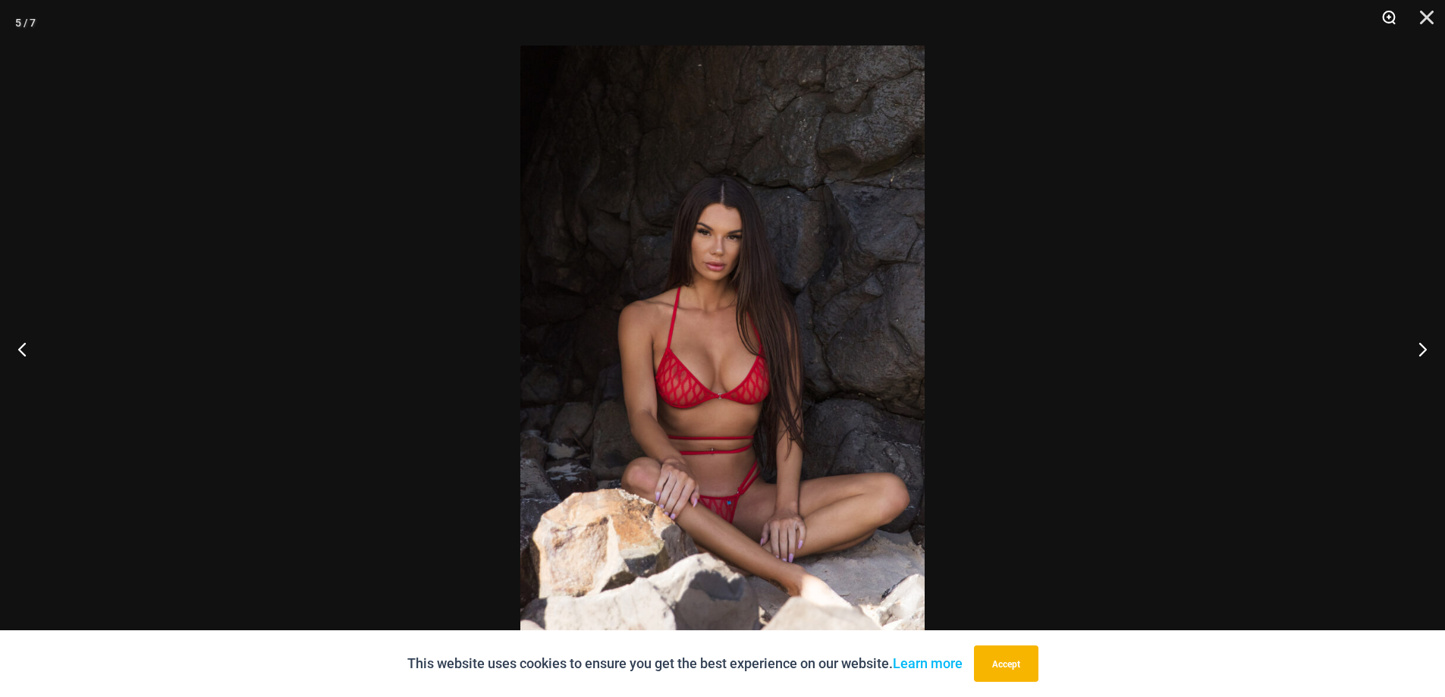
click at [1391, 16] on button "Zoom" at bounding box center [1383, 23] width 38 height 46
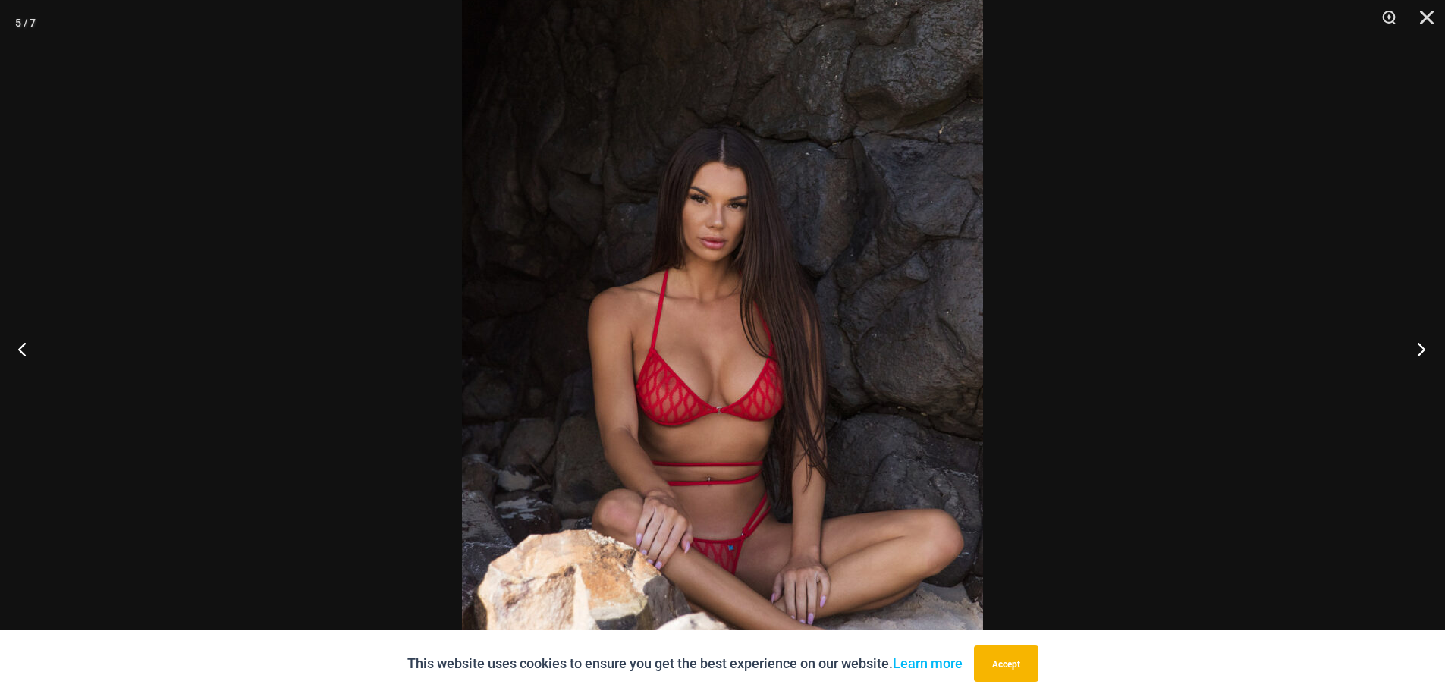
click at [1421, 347] on button "Next" at bounding box center [1416, 349] width 57 height 76
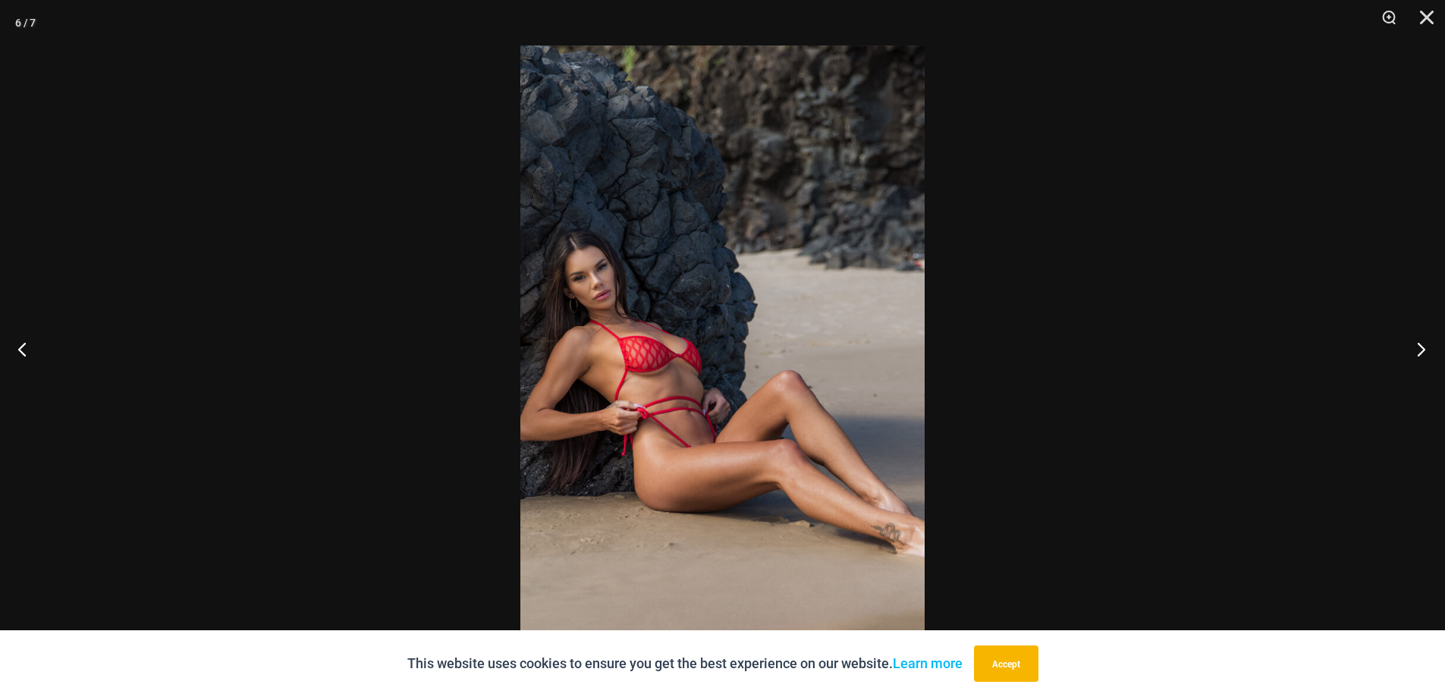
click at [1421, 347] on button "Next" at bounding box center [1416, 349] width 57 height 76
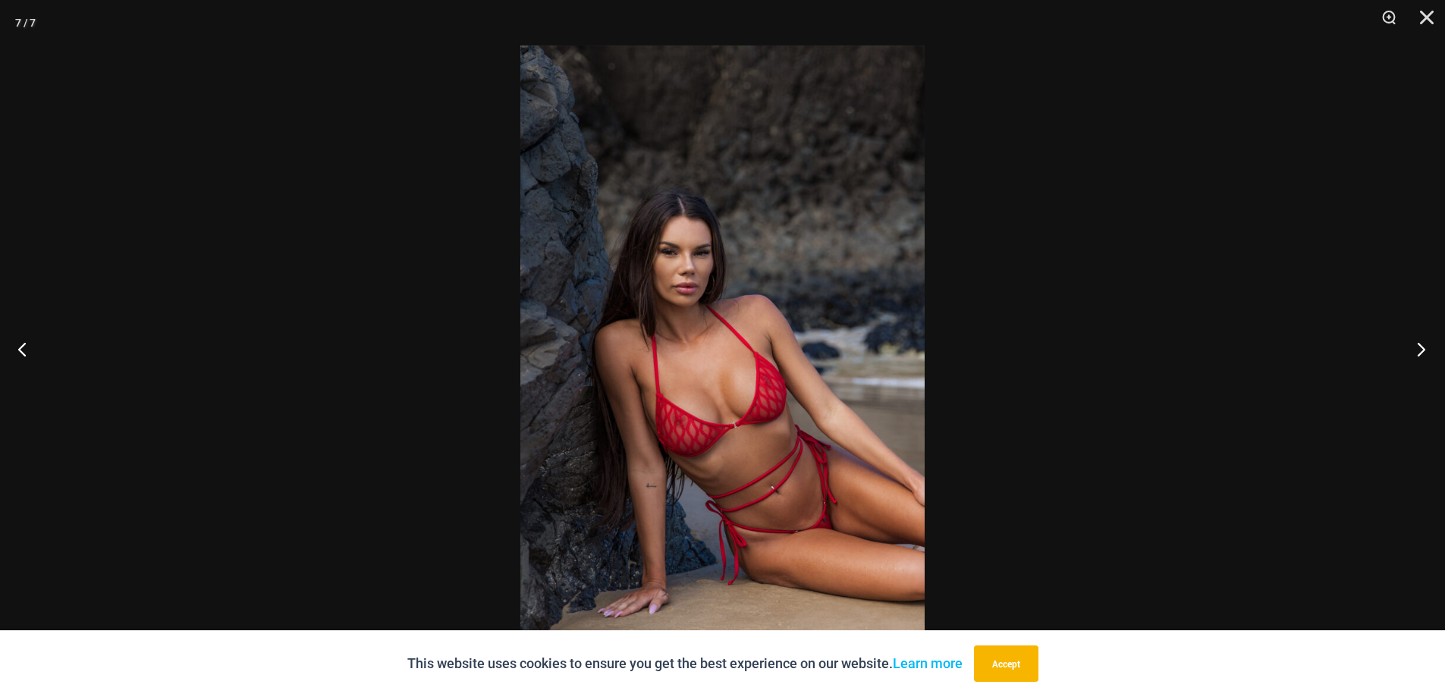
click at [1421, 347] on button "Next" at bounding box center [1416, 349] width 57 height 76
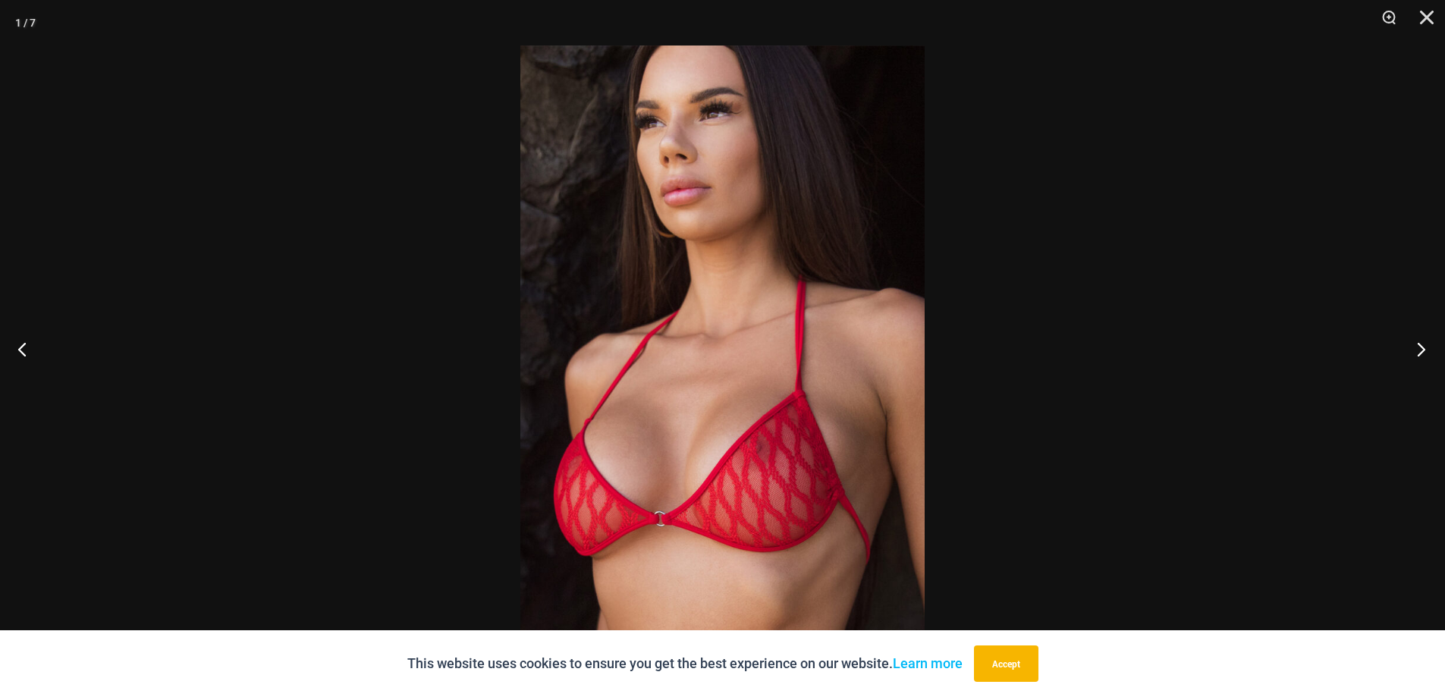
click at [1421, 348] on button "Next" at bounding box center [1416, 349] width 57 height 76
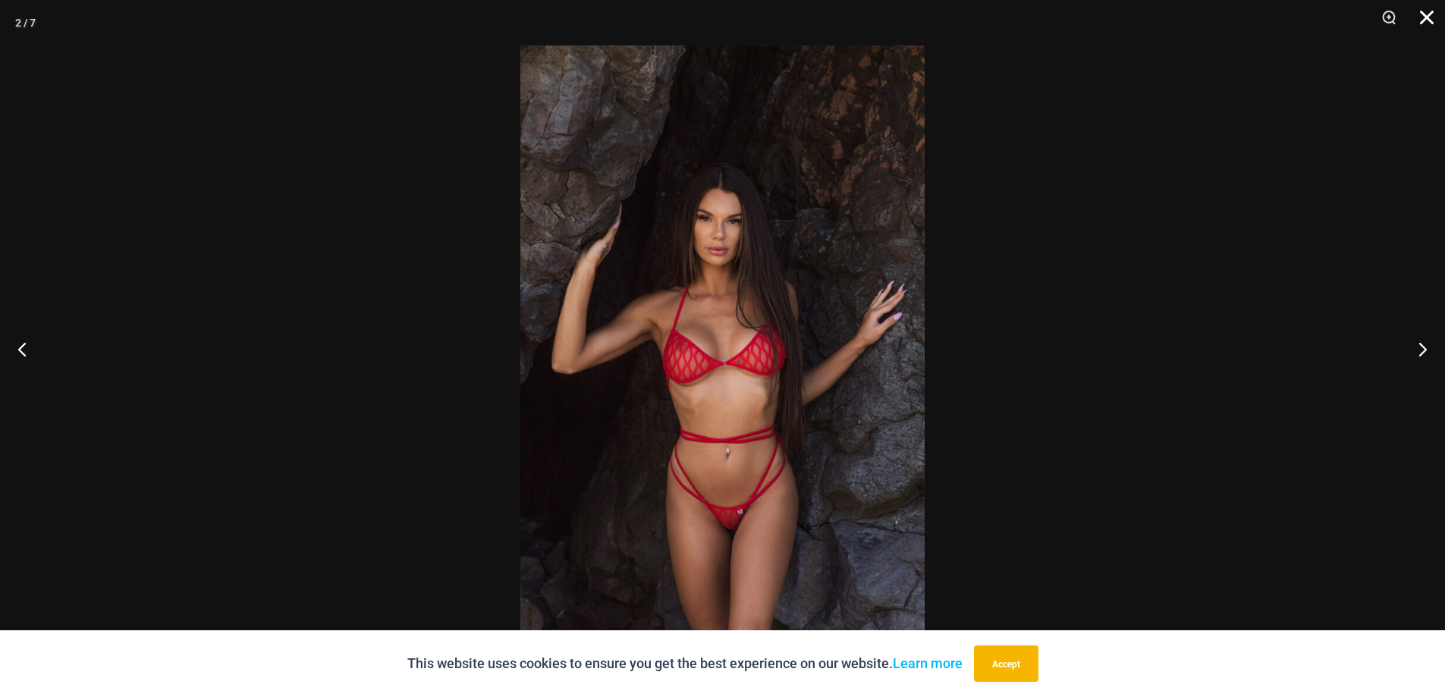
click at [1427, 10] on button "Close" at bounding box center [1421, 23] width 38 height 46
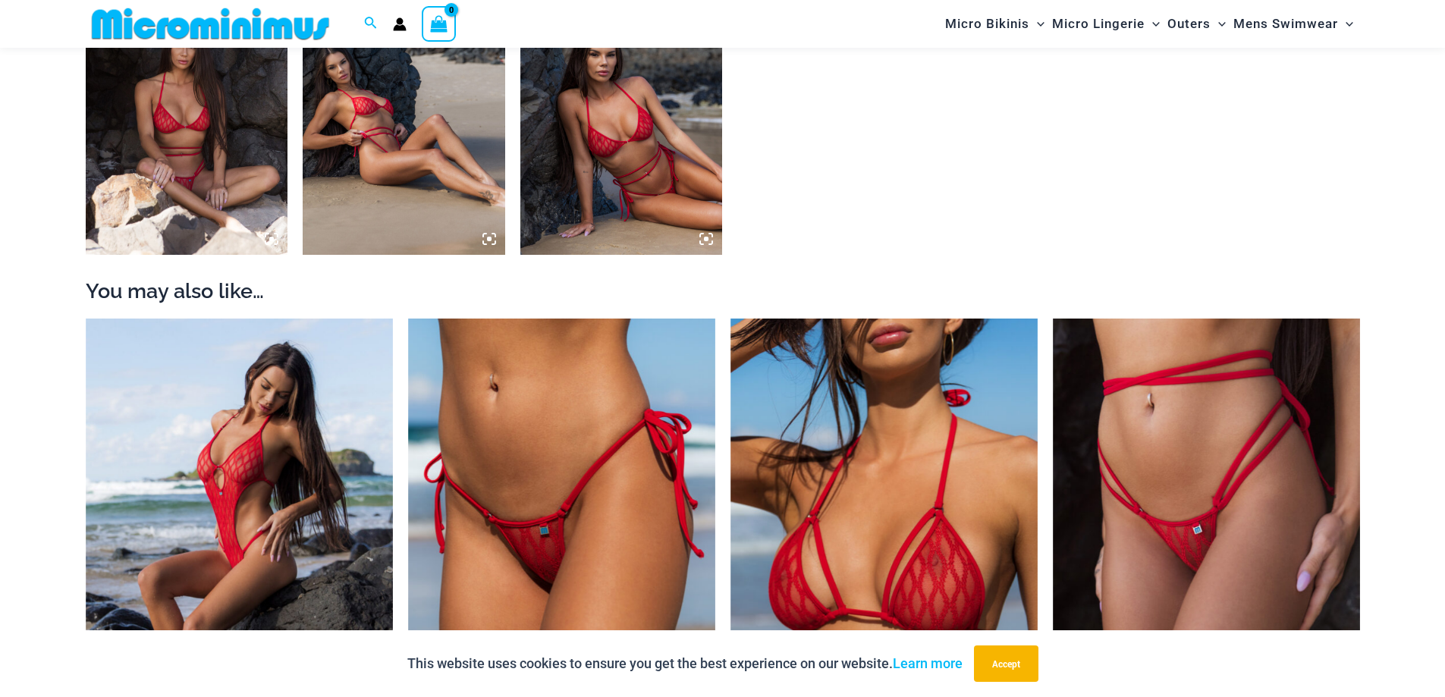
scroll to position [1513, 0]
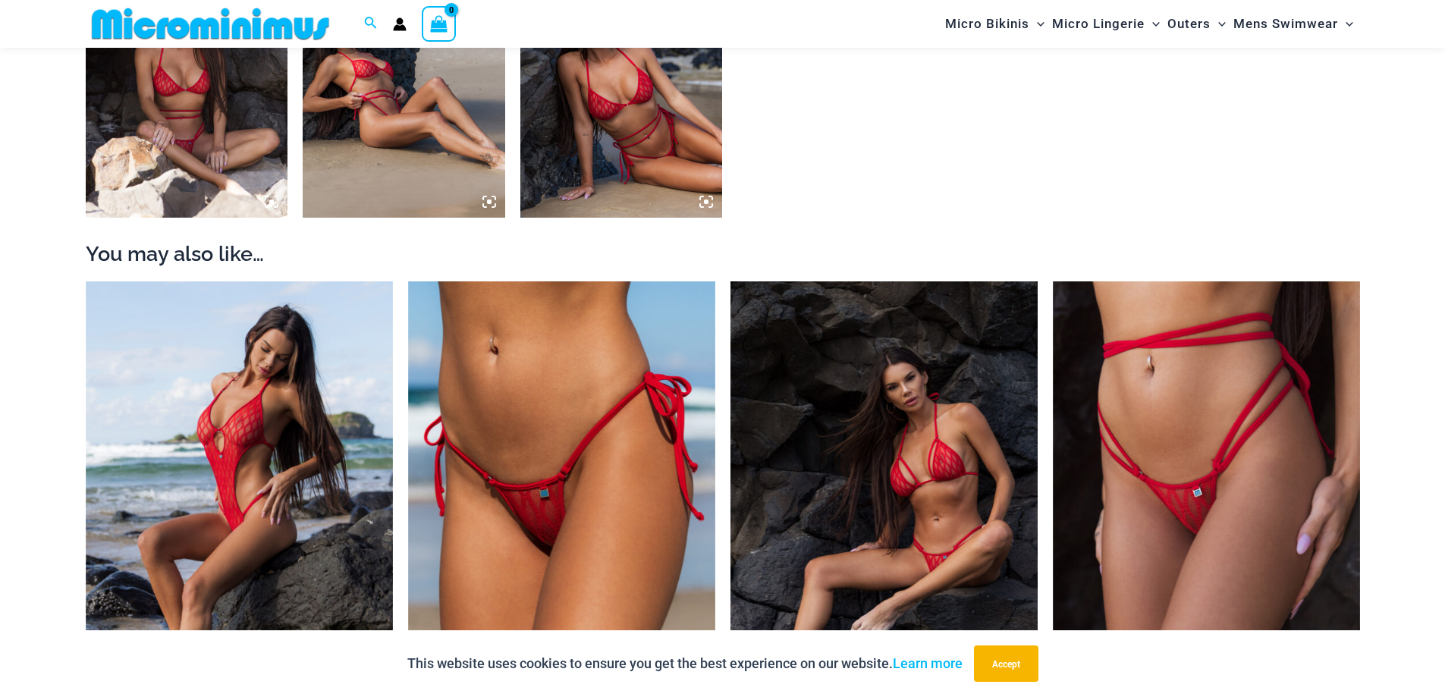
click at [918, 447] on img at bounding box center [883, 511] width 307 height 460
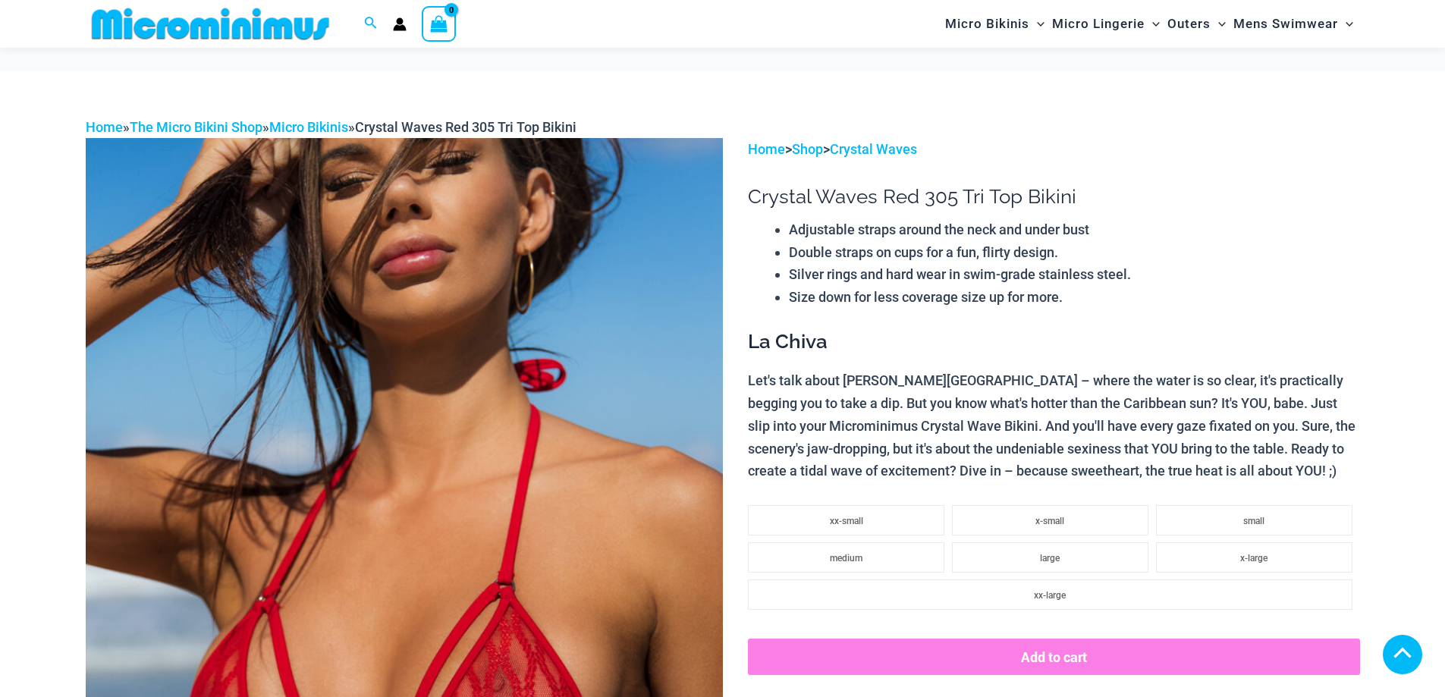
scroll to position [758, 0]
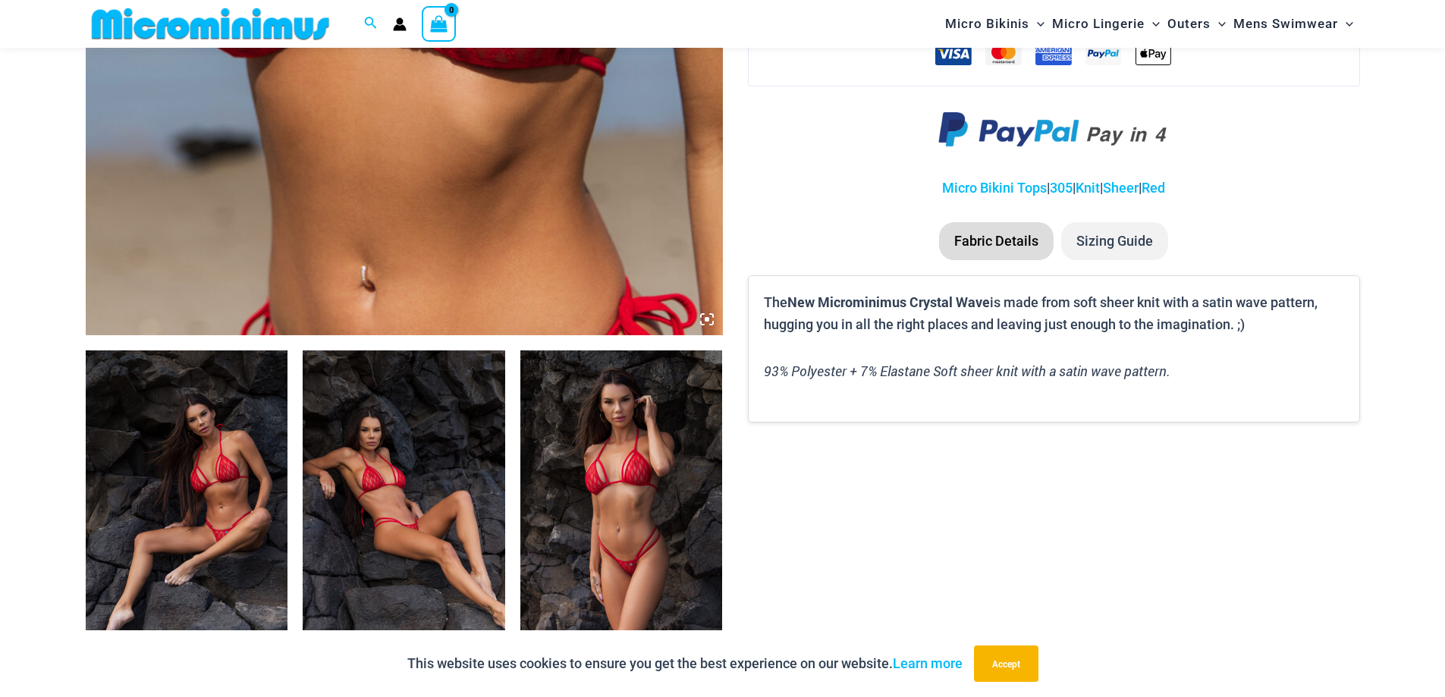
click at [458, 528] on img at bounding box center [404, 501] width 202 height 303
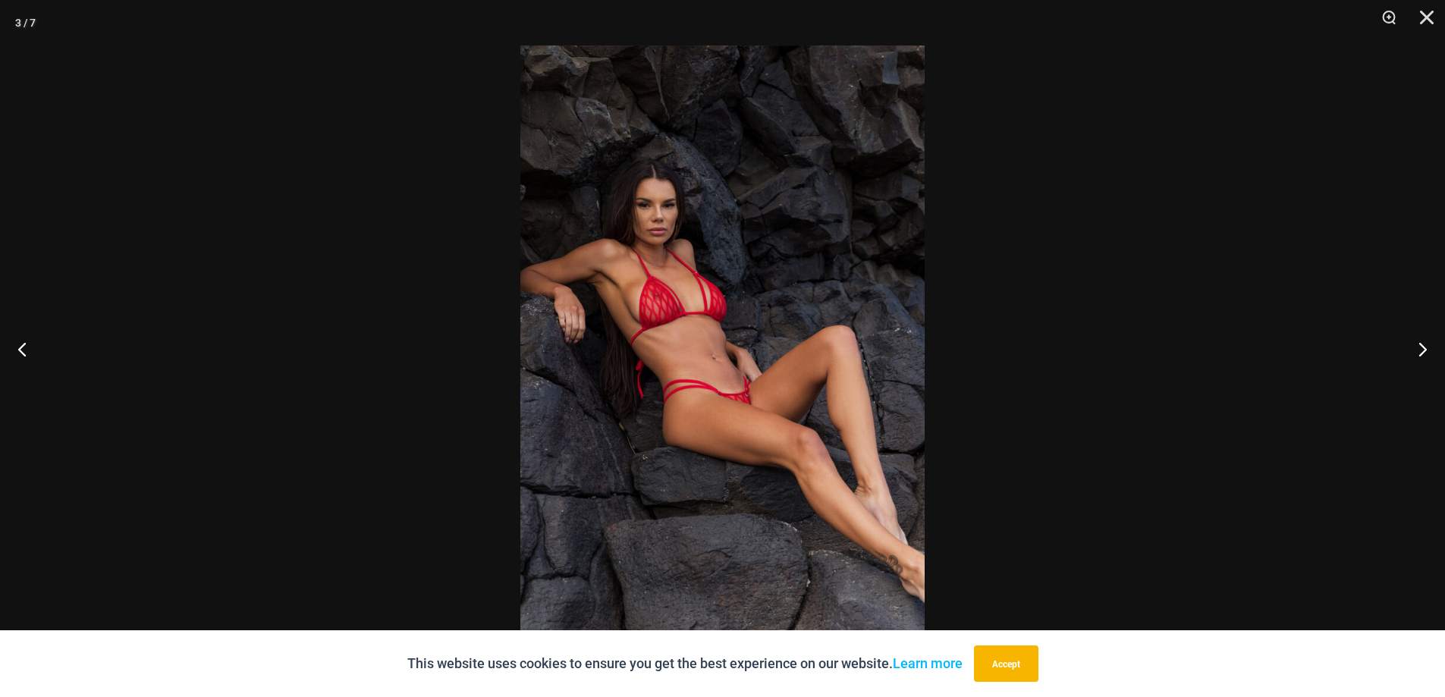
click at [726, 385] on img at bounding box center [722, 349] width 404 height 606
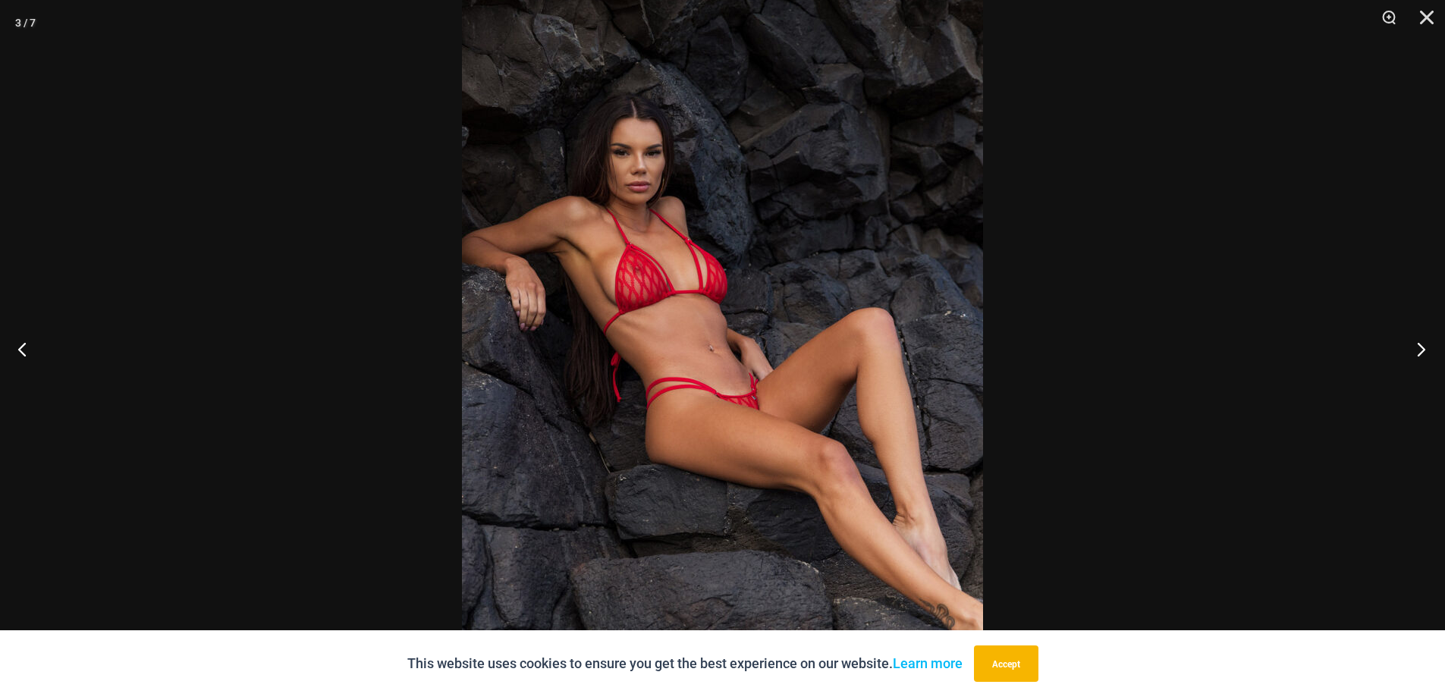
click at [1430, 359] on button "Next" at bounding box center [1416, 349] width 57 height 76
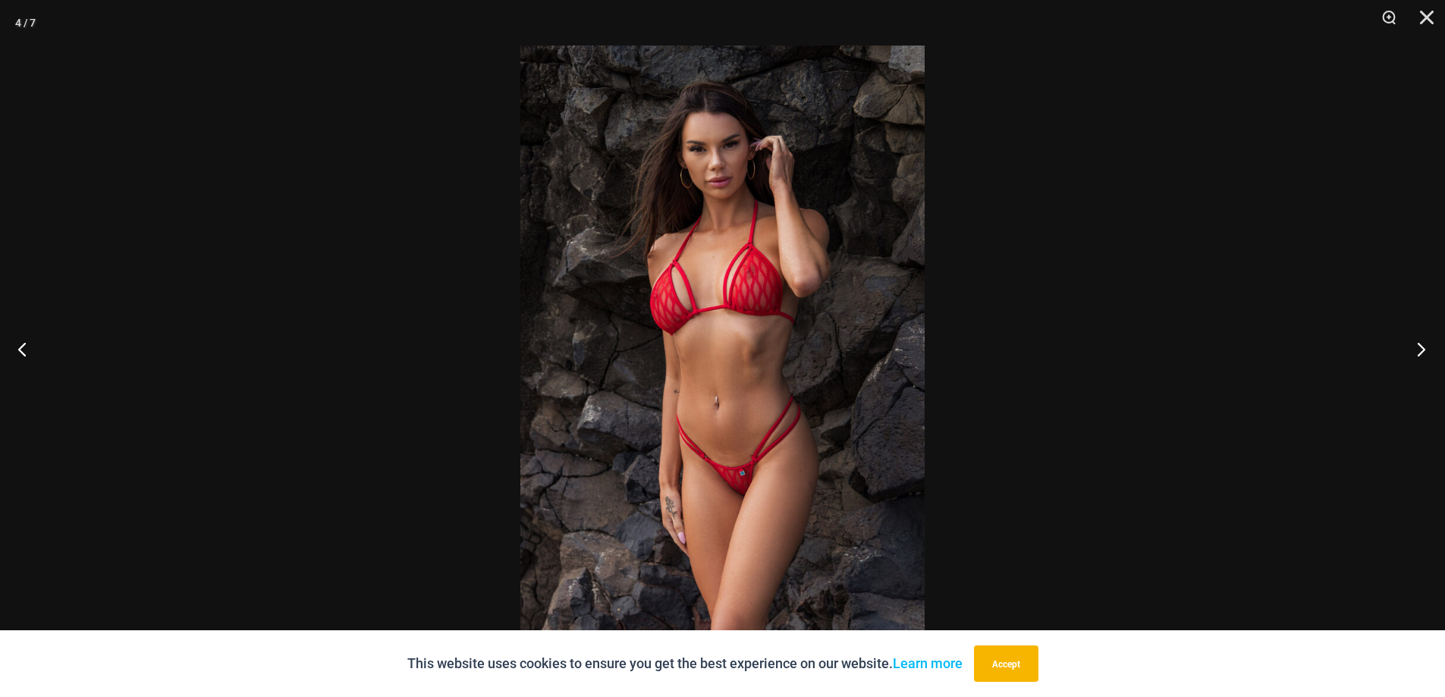
click at [1423, 350] on button "Next" at bounding box center [1416, 349] width 57 height 76
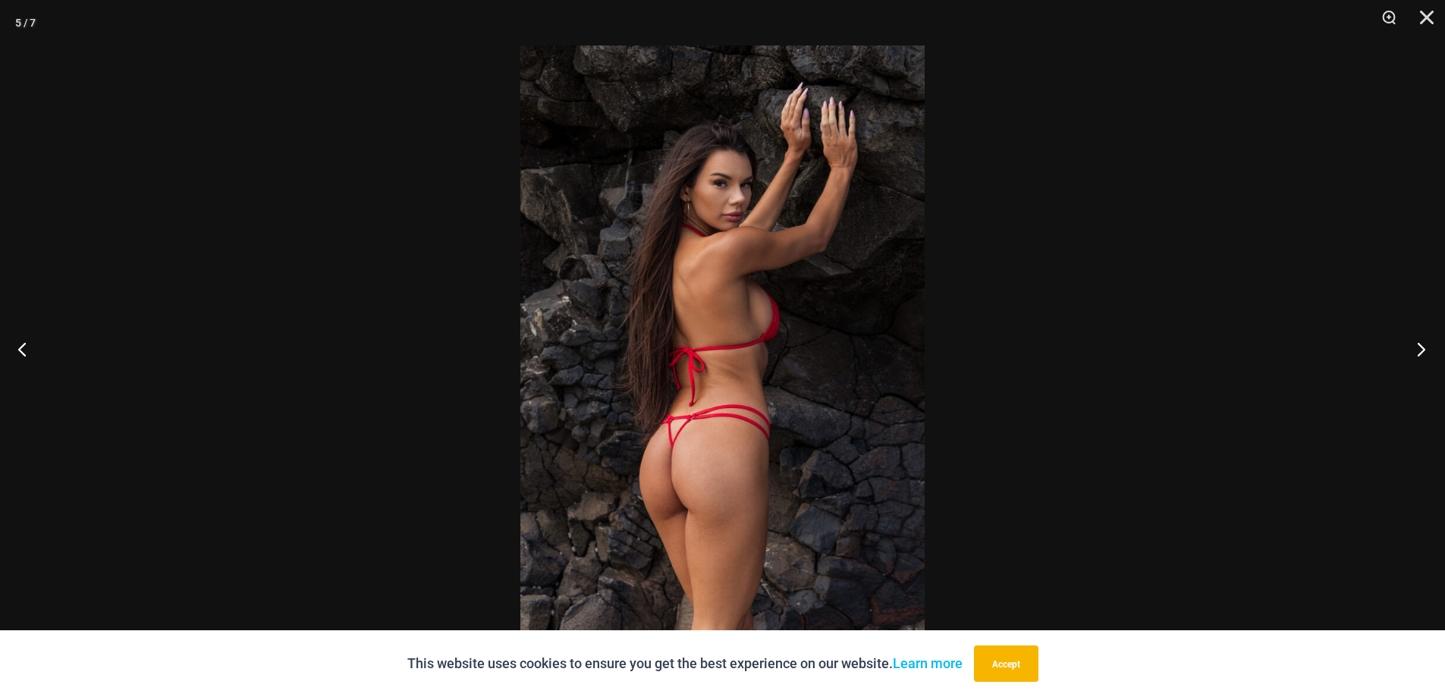
click at [1423, 350] on button "Next" at bounding box center [1416, 349] width 57 height 76
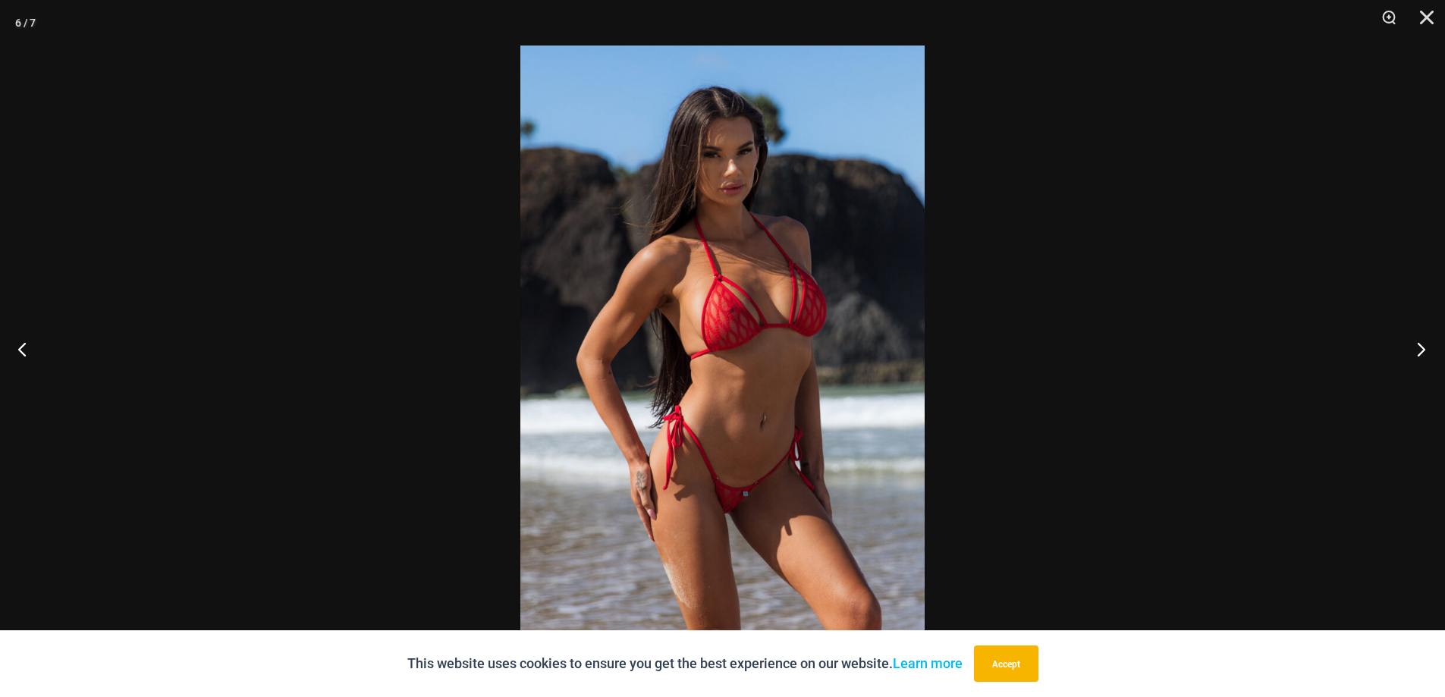
click at [1423, 350] on button "Next" at bounding box center [1416, 349] width 57 height 76
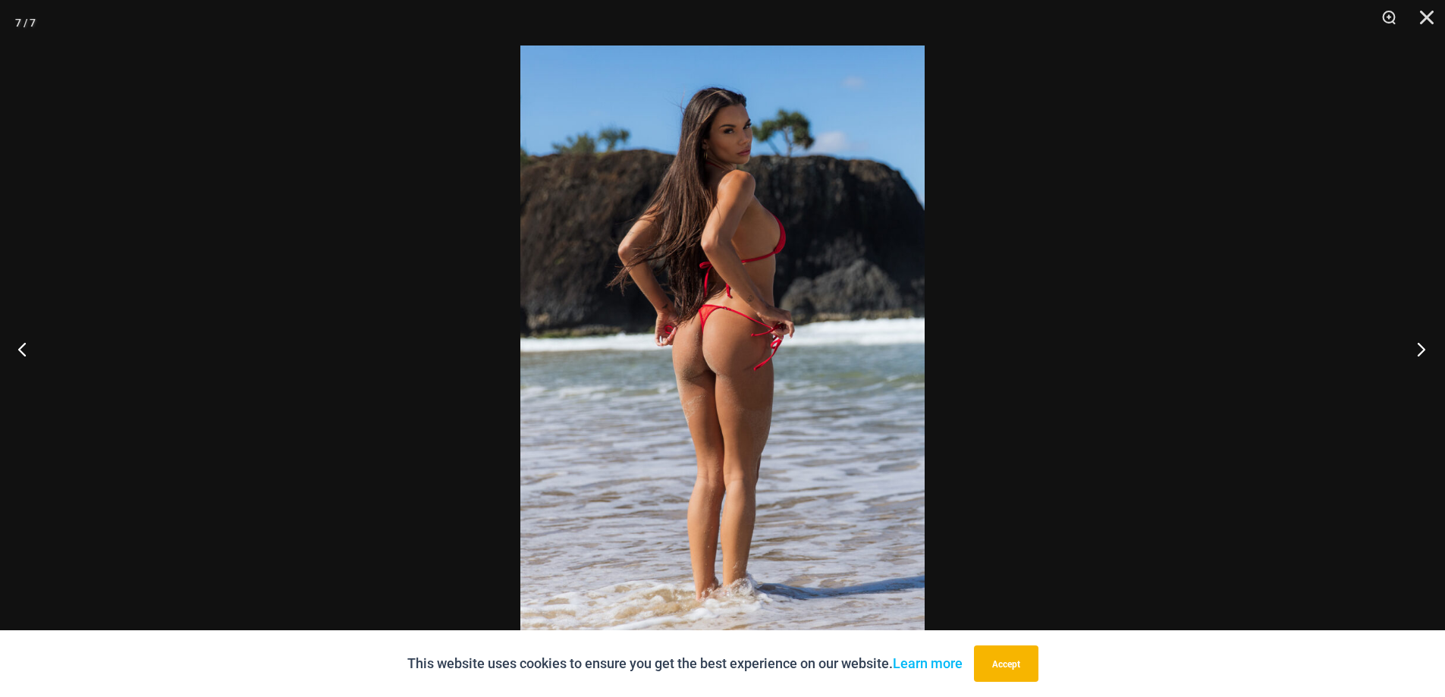
click at [1423, 350] on button "Next" at bounding box center [1416, 349] width 57 height 76
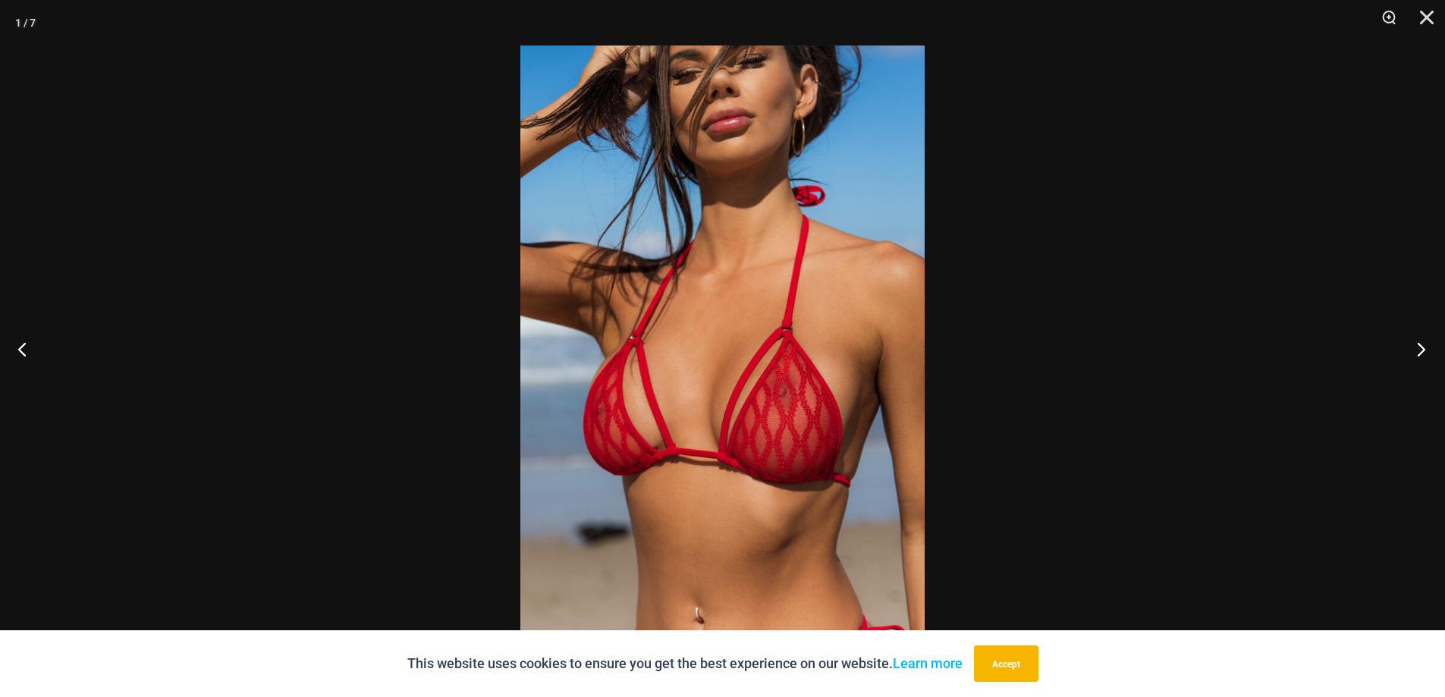
click at [1423, 350] on button "Next" at bounding box center [1416, 349] width 57 height 76
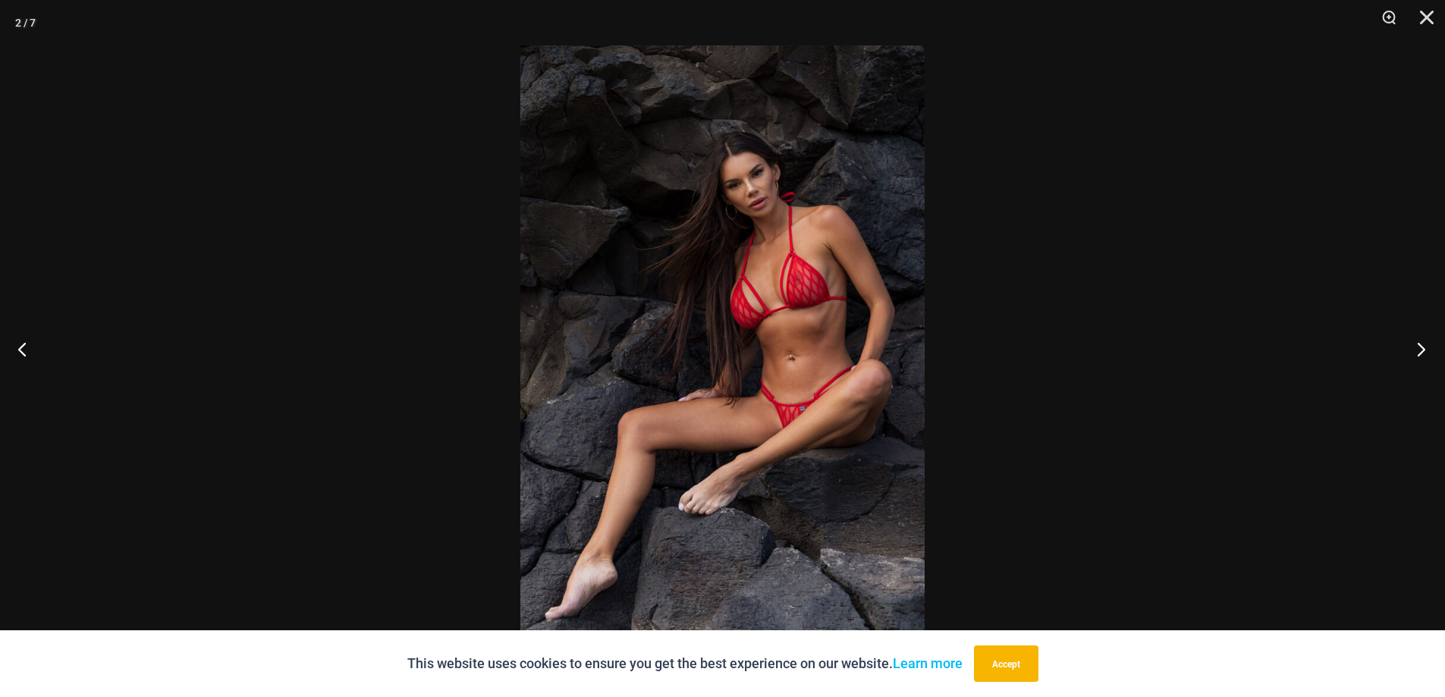
click at [1423, 350] on button "Next" at bounding box center [1416, 349] width 57 height 76
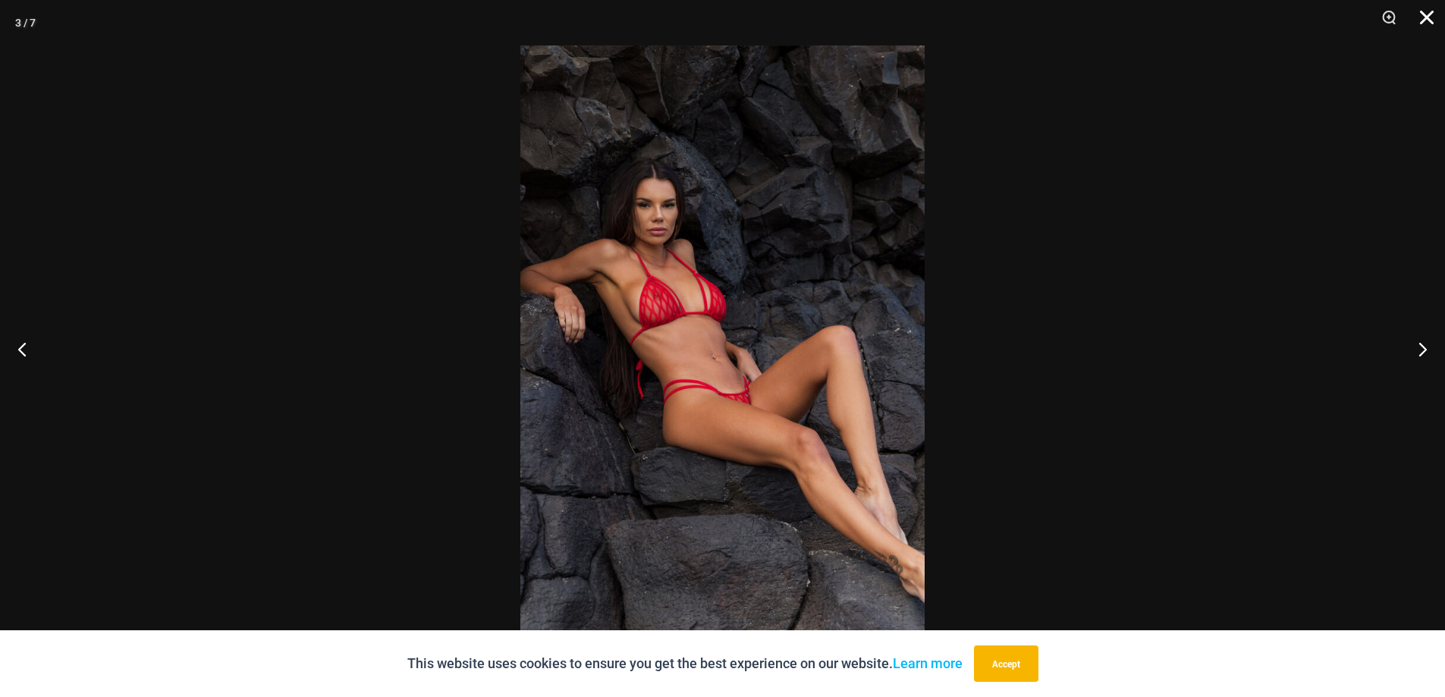
click at [1433, 27] on button "Close" at bounding box center [1421, 23] width 38 height 46
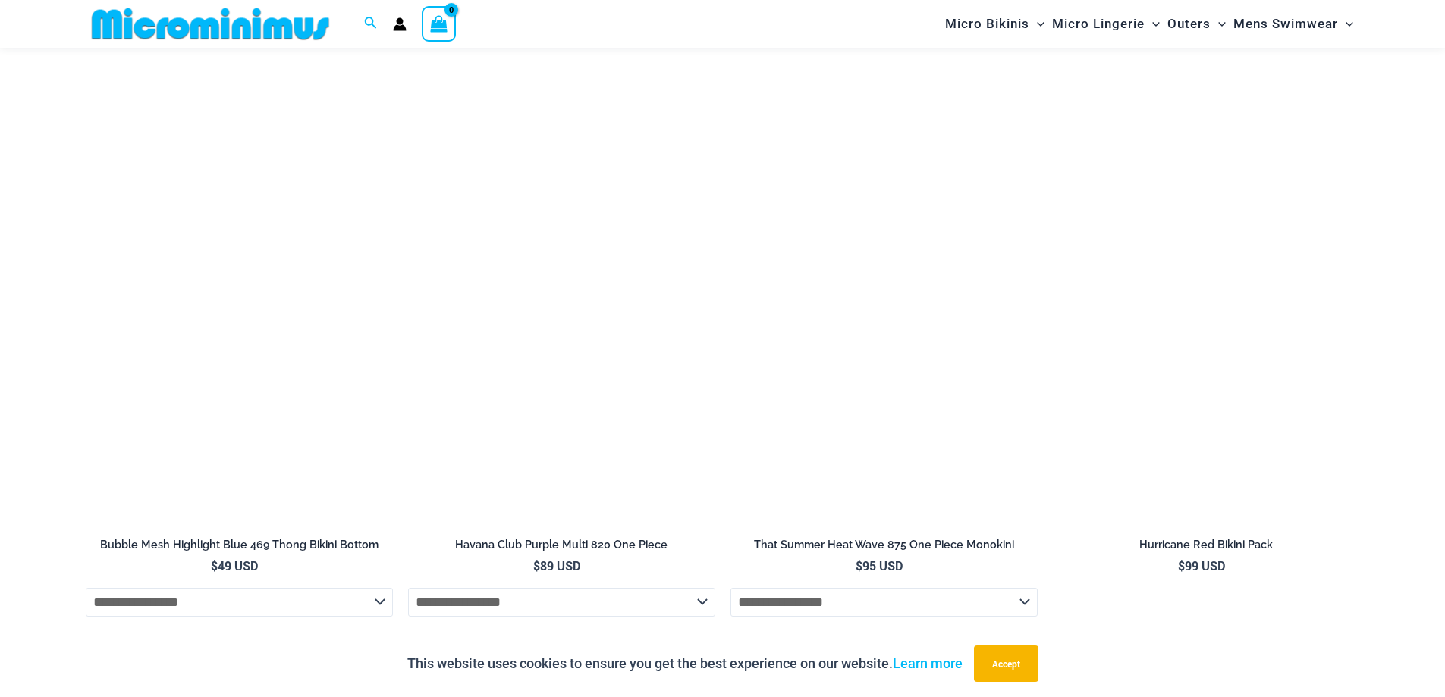
scroll to position [3034, 0]
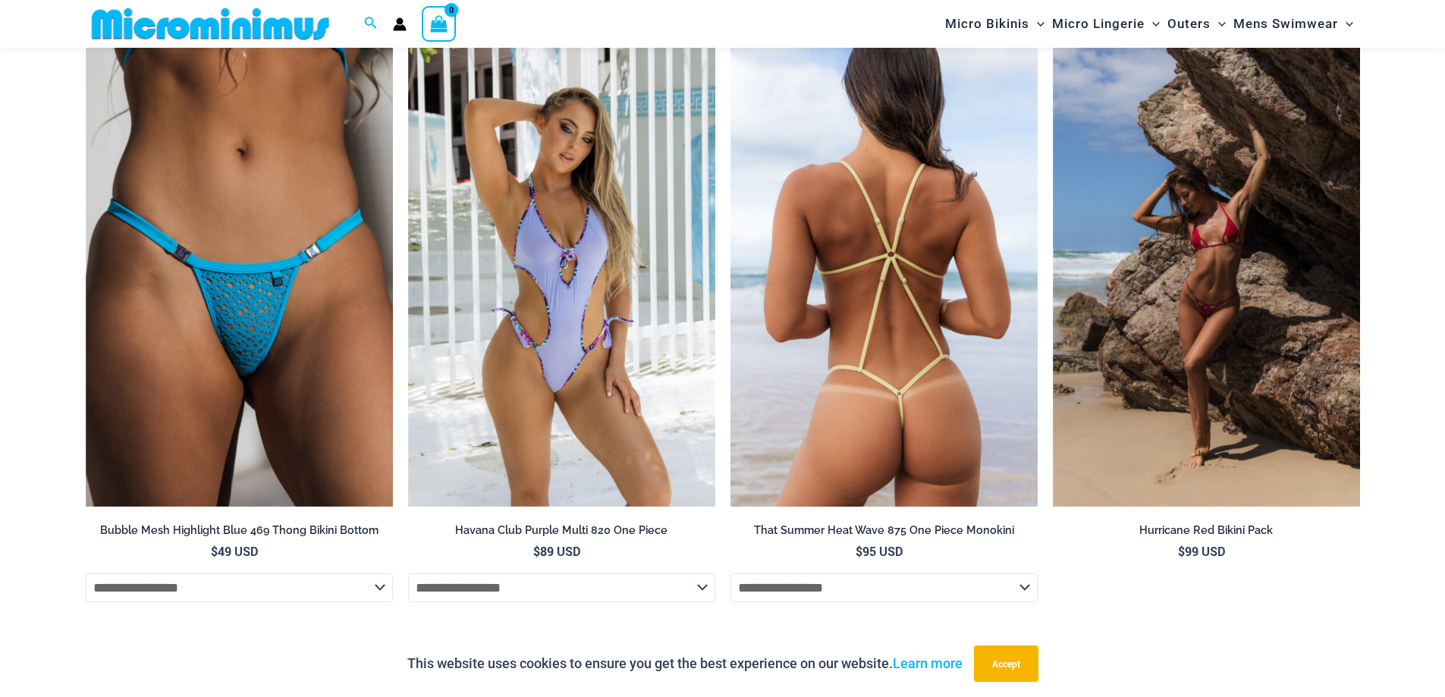
click at [935, 392] on img at bounding box center [883, 276] width 307 height 461
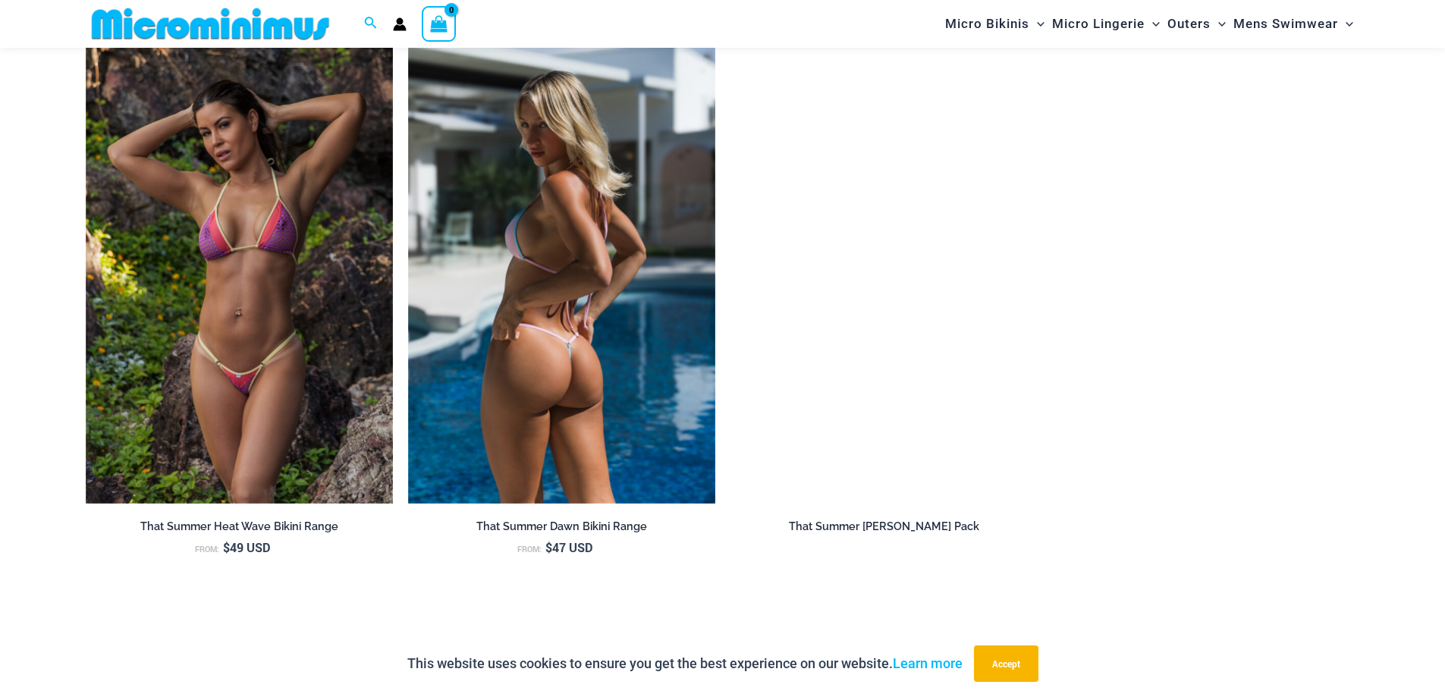
scroll to position [1756, 0]
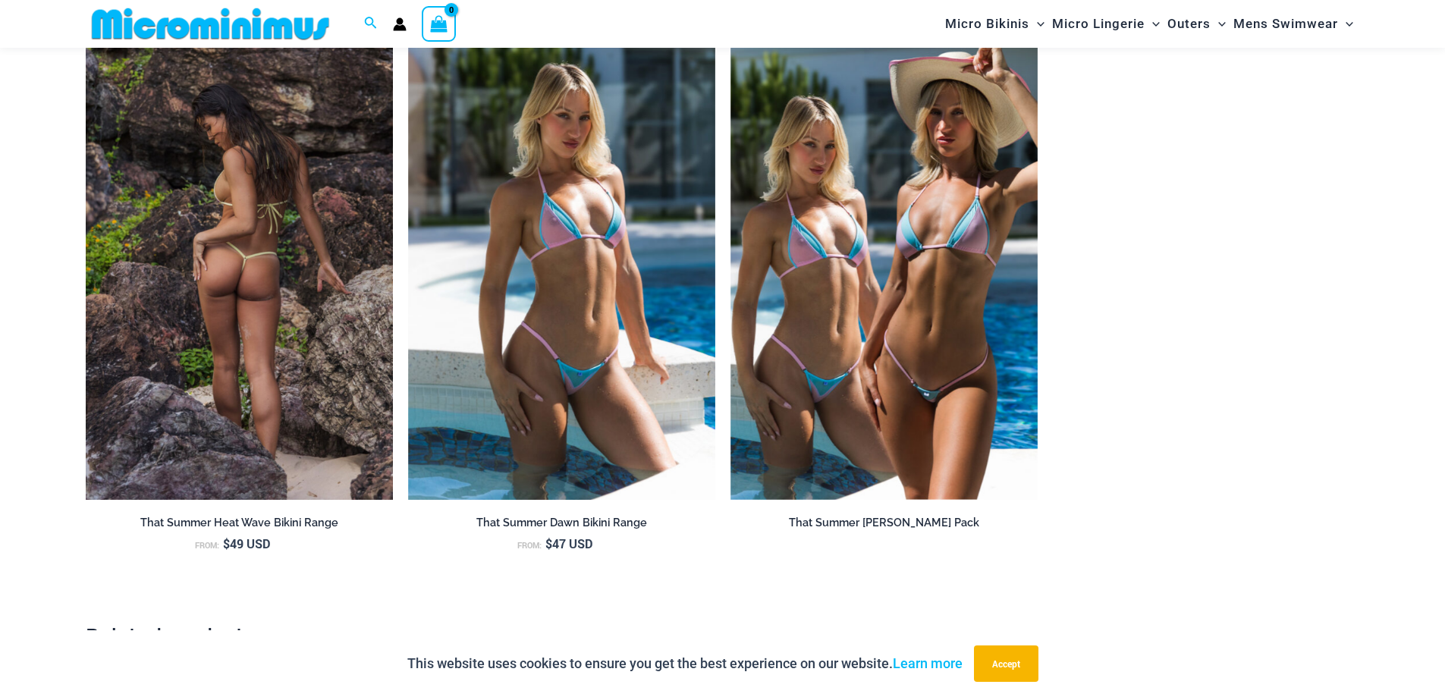
click at [335, 354] on img at bounding box center [239, 269] width 307 height 461
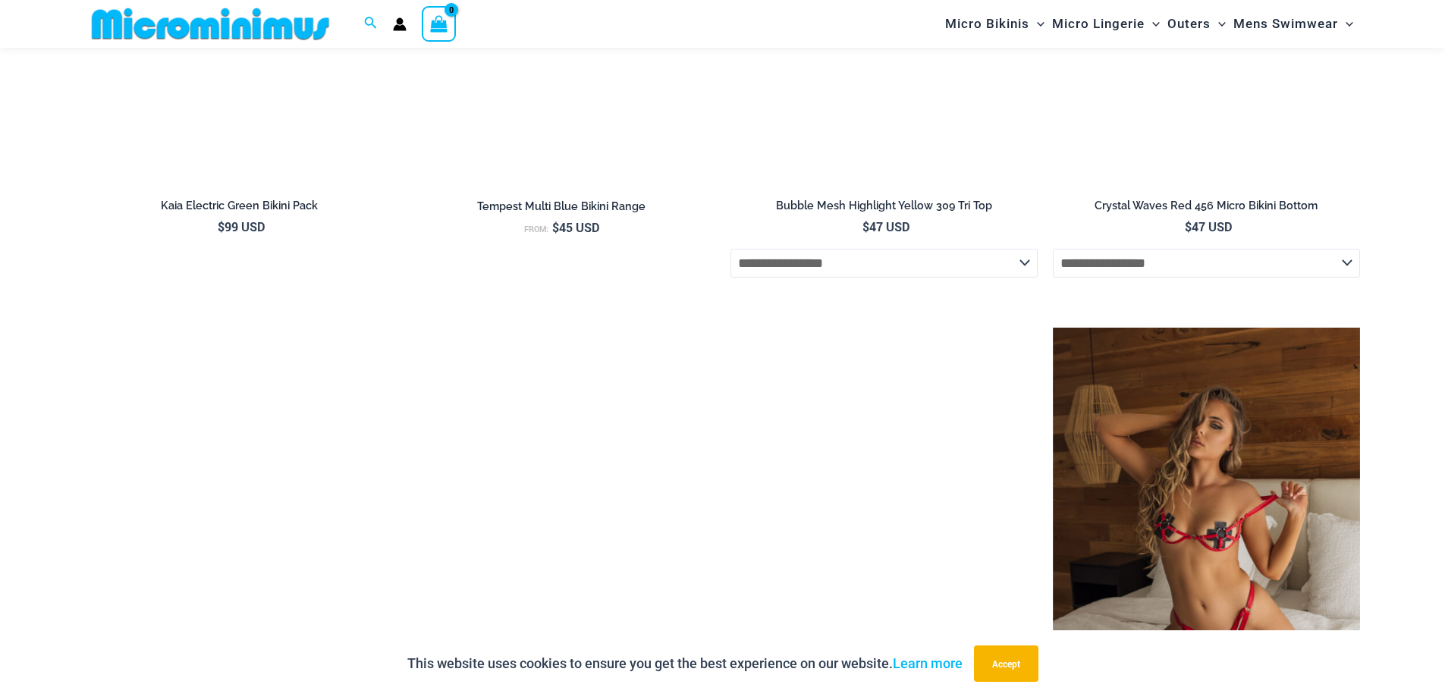
scroll to position [3034, 0]
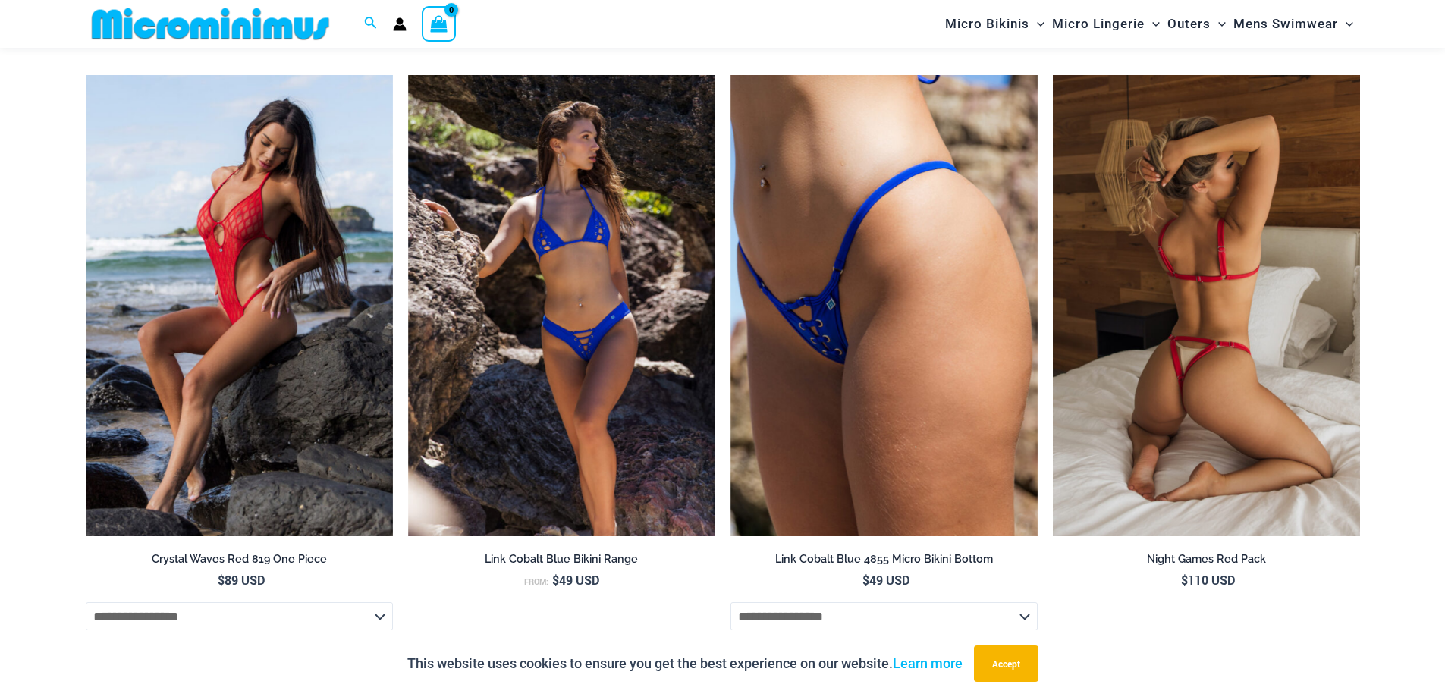
click at [1181, 357] on img at bounding box center [1206, 305] width 307 height 461
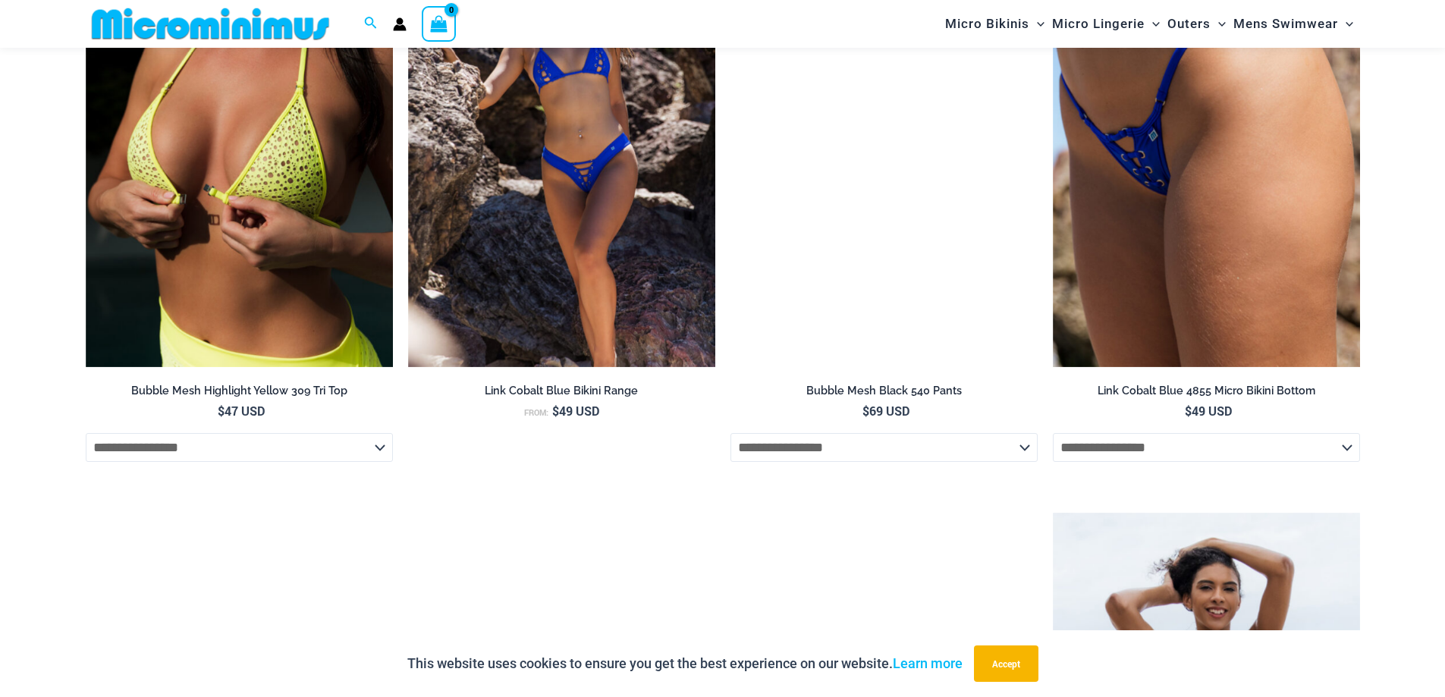
scroll to position [1755, 0]
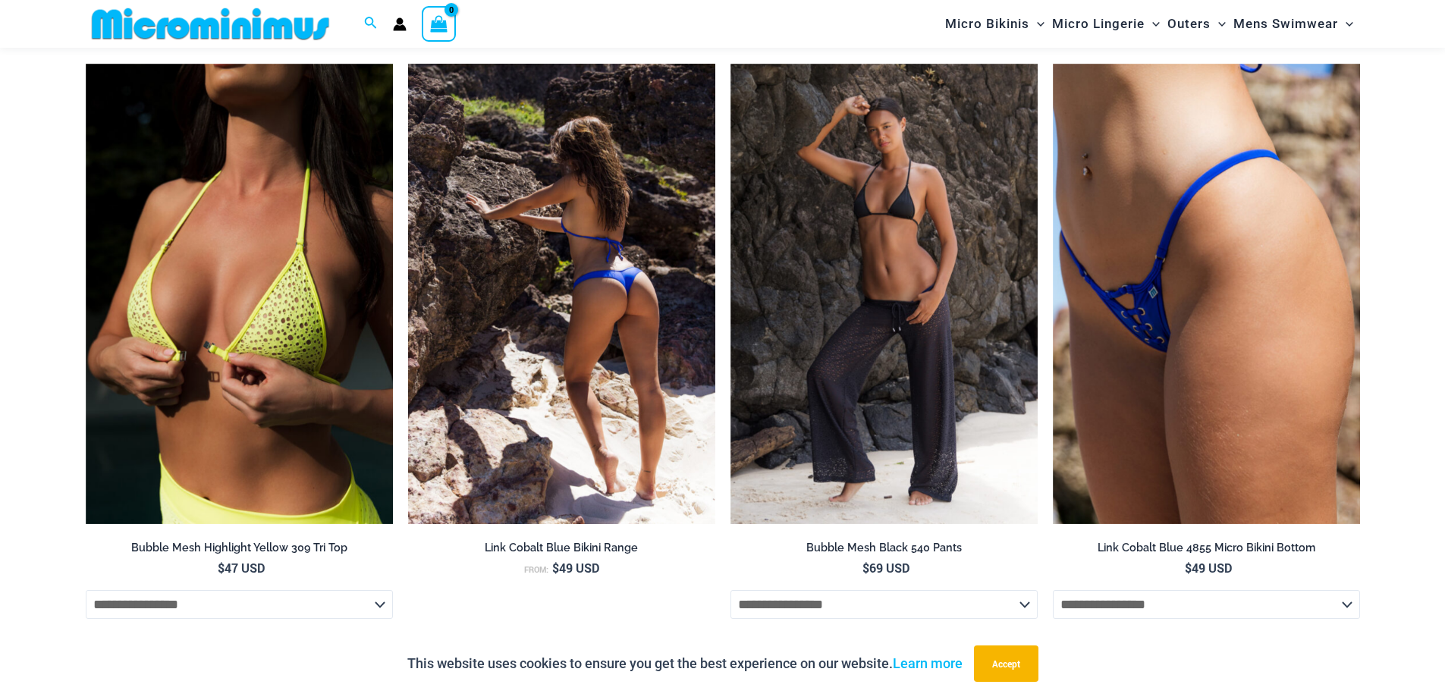
click at [683, 425] on img at bounding box center [561, 294] width 307 height 461
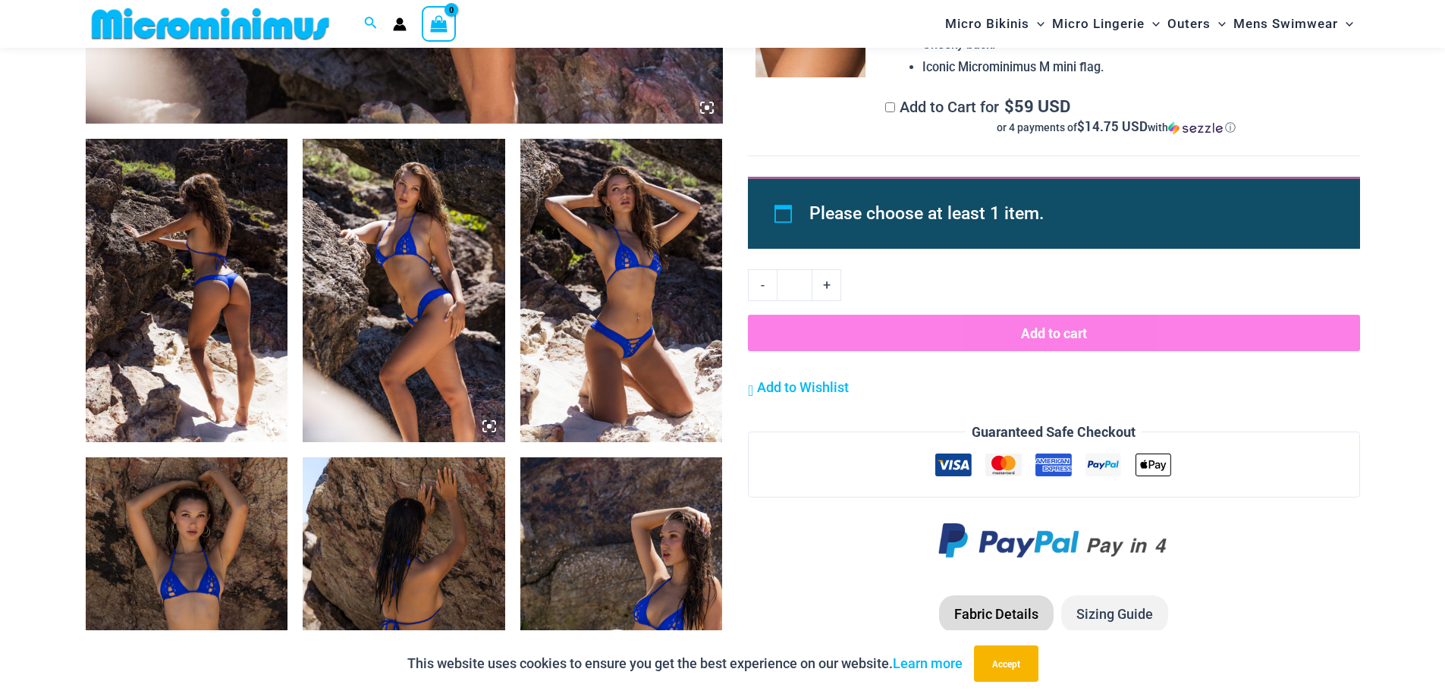
scroll to position [997, 0]
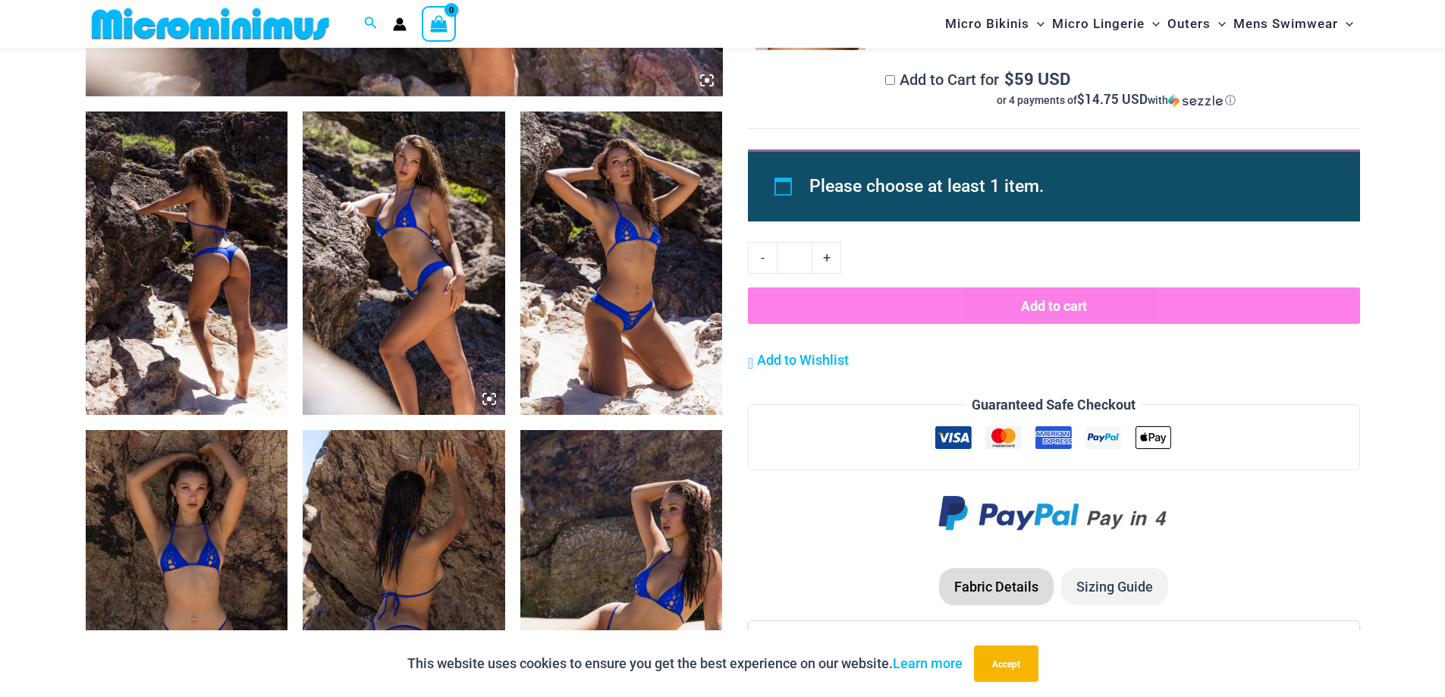
click at [428, 335] on img at bounding box center [404, 262] width 202 height 303
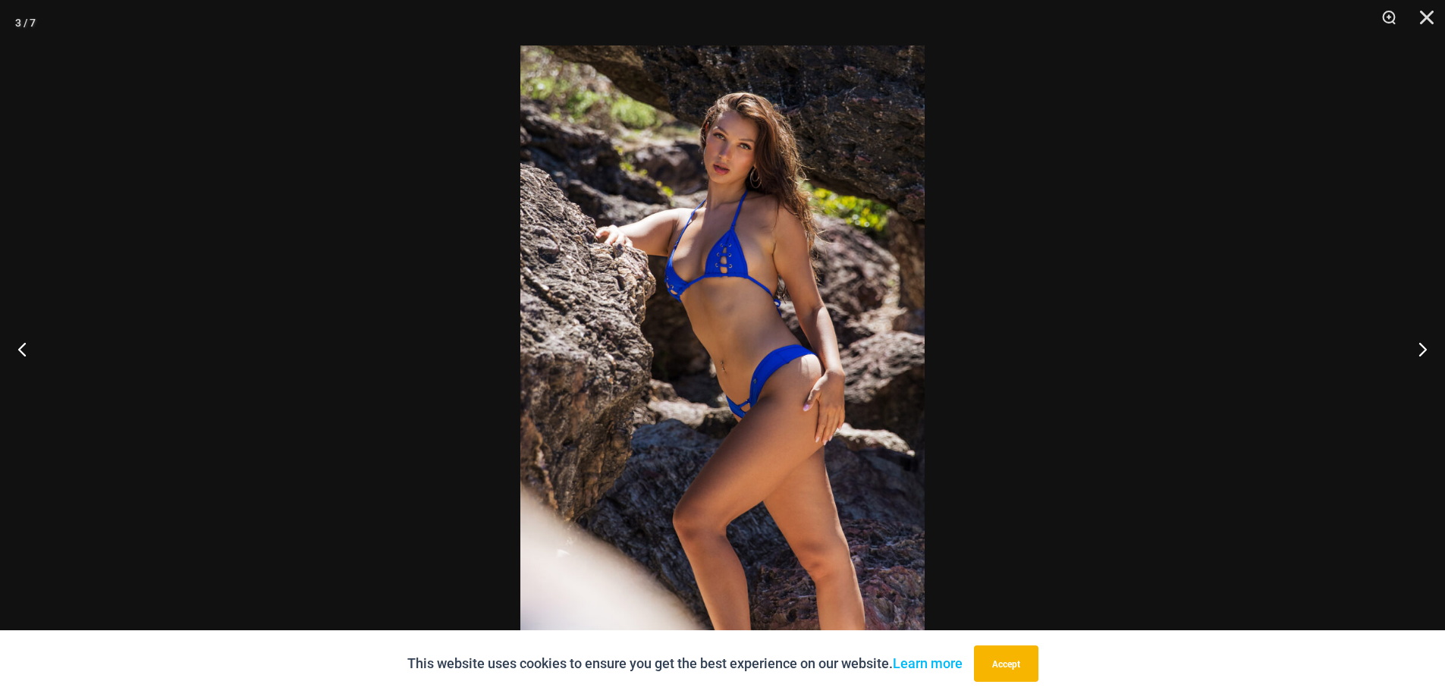
click at [742, 304] on img at bounding box center [722, 349] width 404 height 606
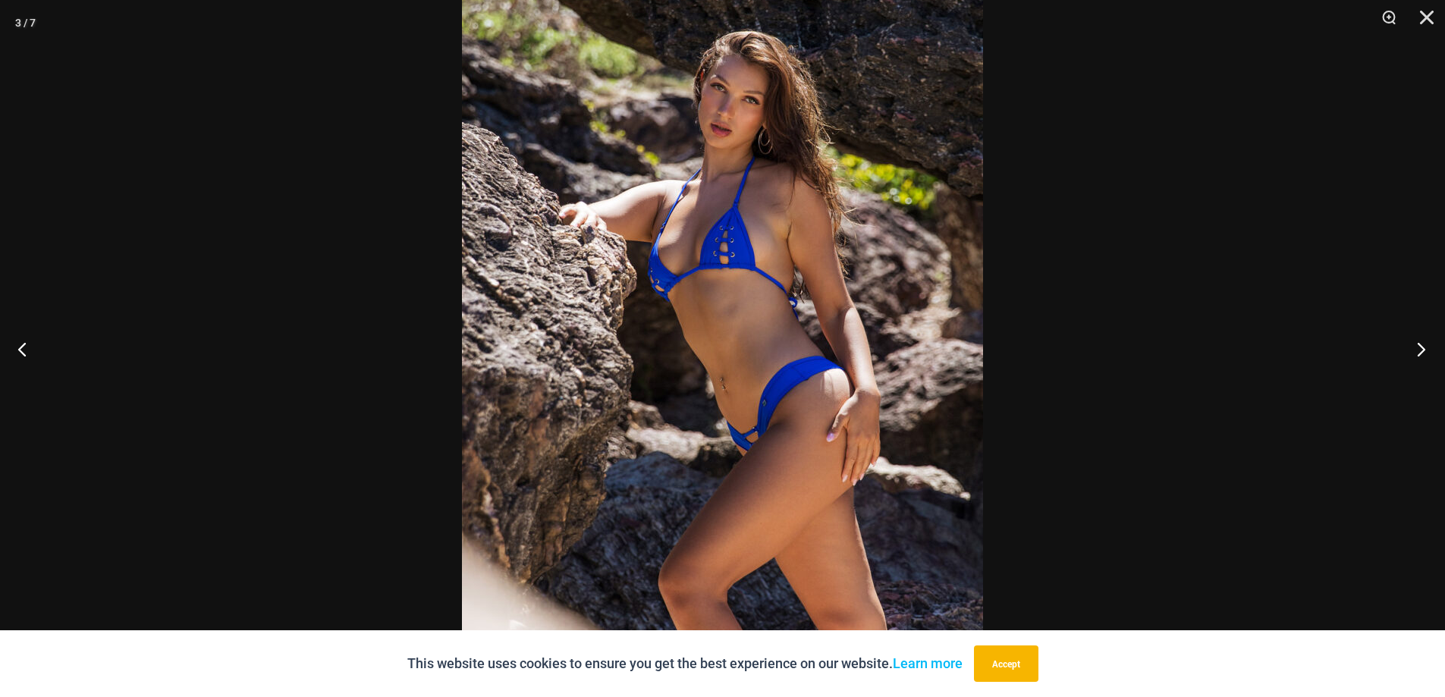
click at [1429, 353] on button "Next" at bounding box center [1416, 349] width 57 height 76
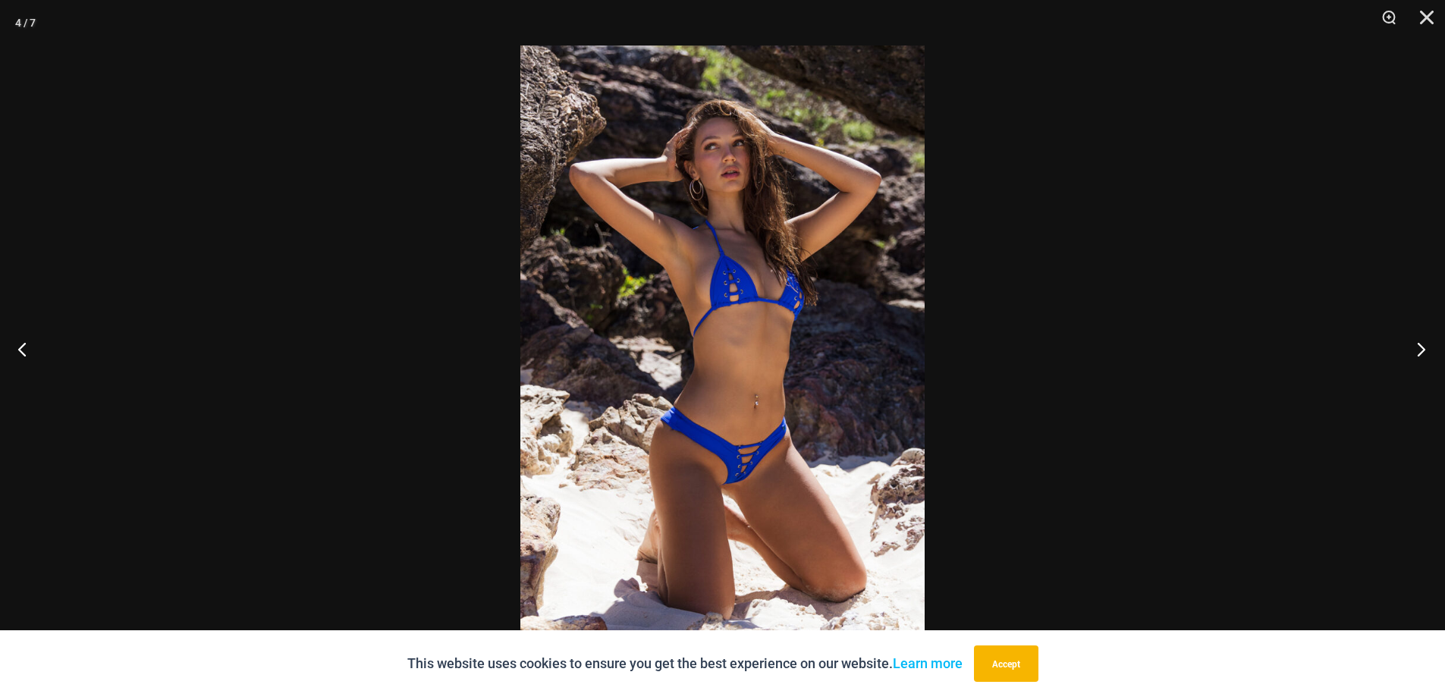
click at [1429, 353] on button "Next" at bounding box center [1416, 349] width 57 height 76
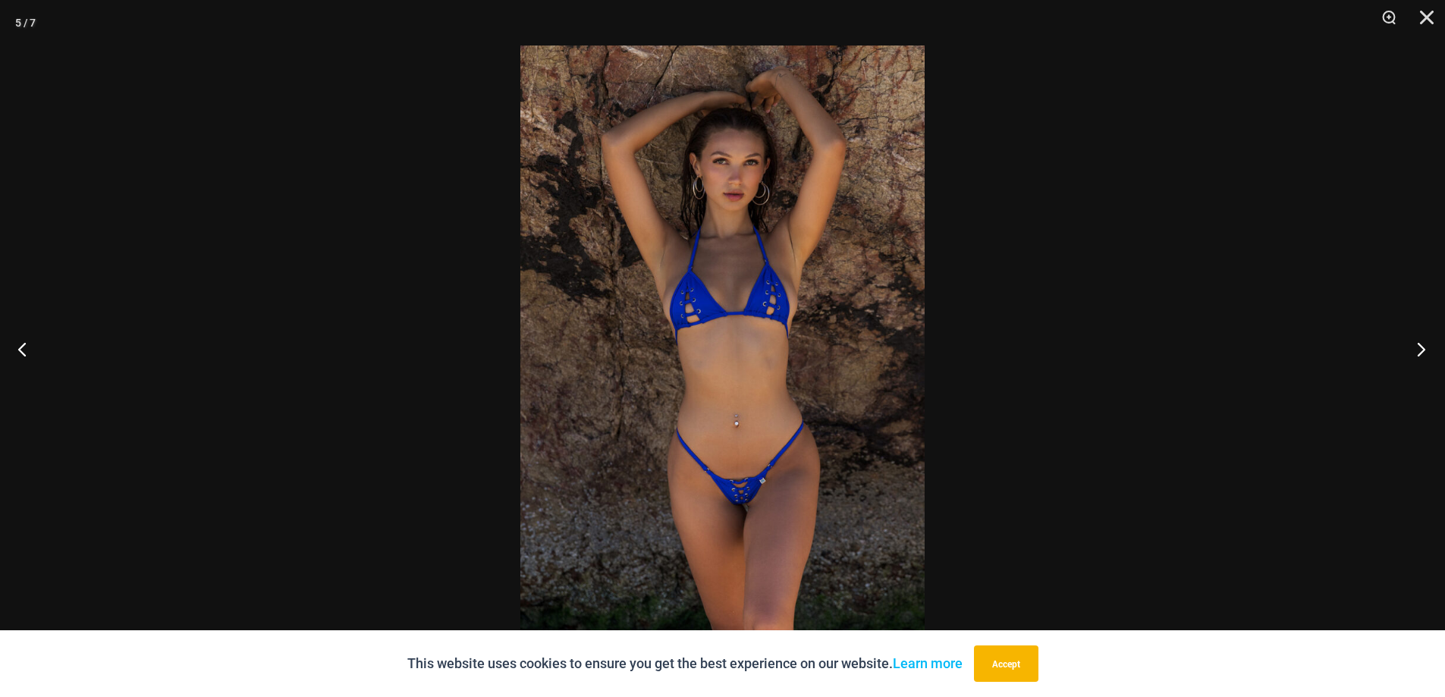
click at [1429, 353] on button "Next" at bounding box center [1416, 349] width 57 height 76
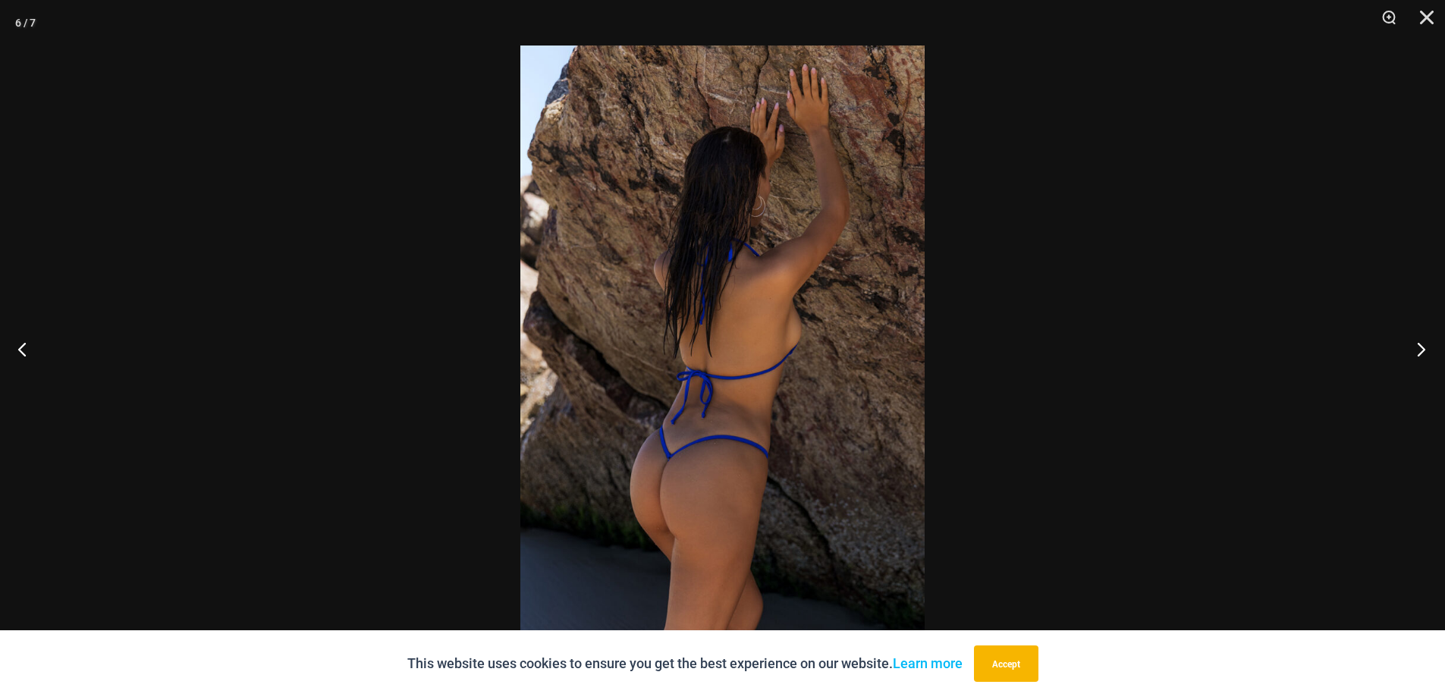
click at [1429, 353] on button "Next" at bounding box center [1416, 349] width 57 height 76
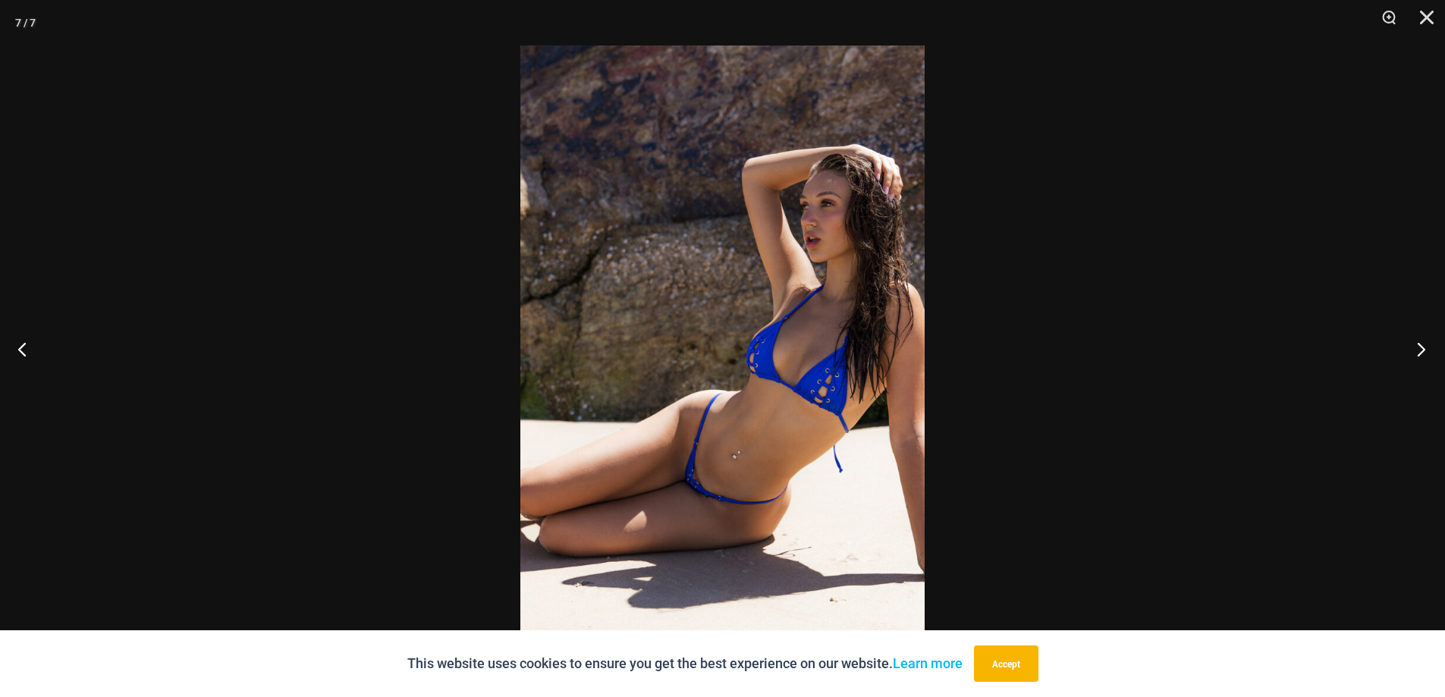
click at [1430, 350] on button "Next" at bounding box center [1416, 349] width 57 height 76
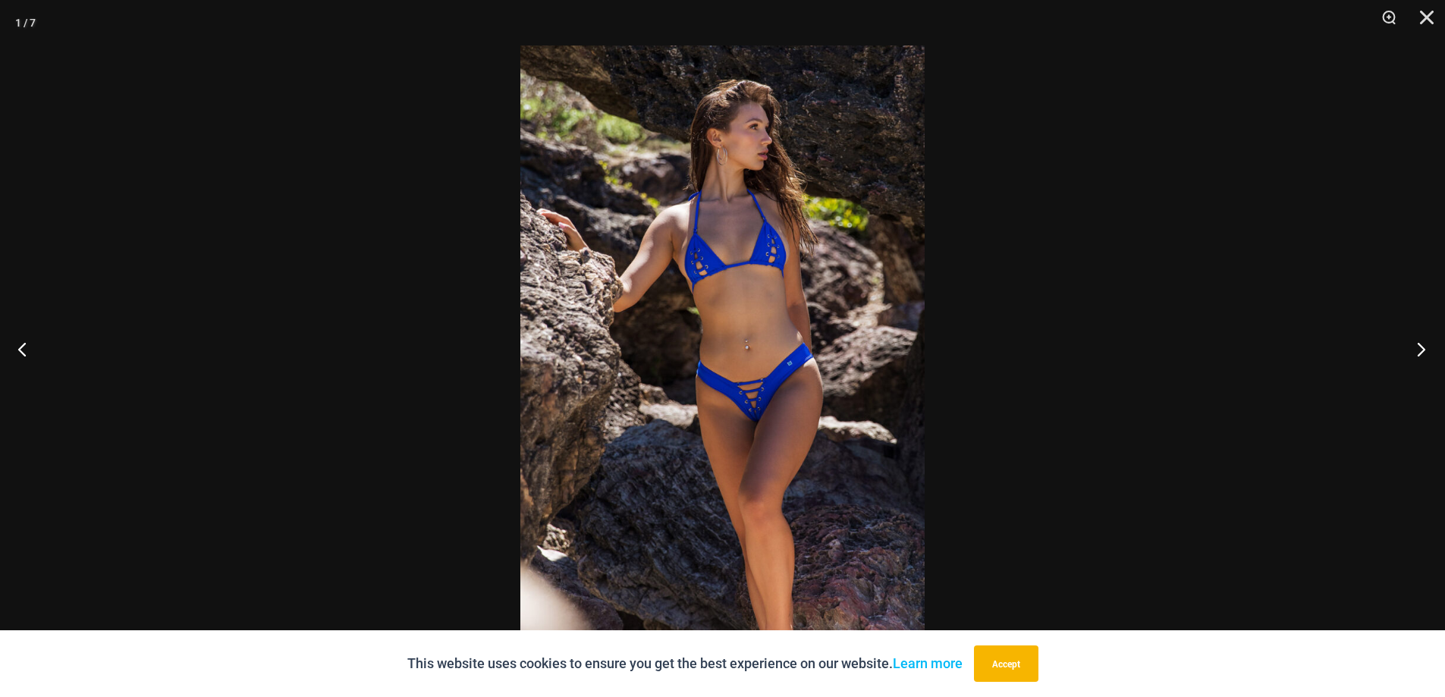
click at [1430, 350] on button "Next" at bounding box center [1416, 349] width 57 height 76
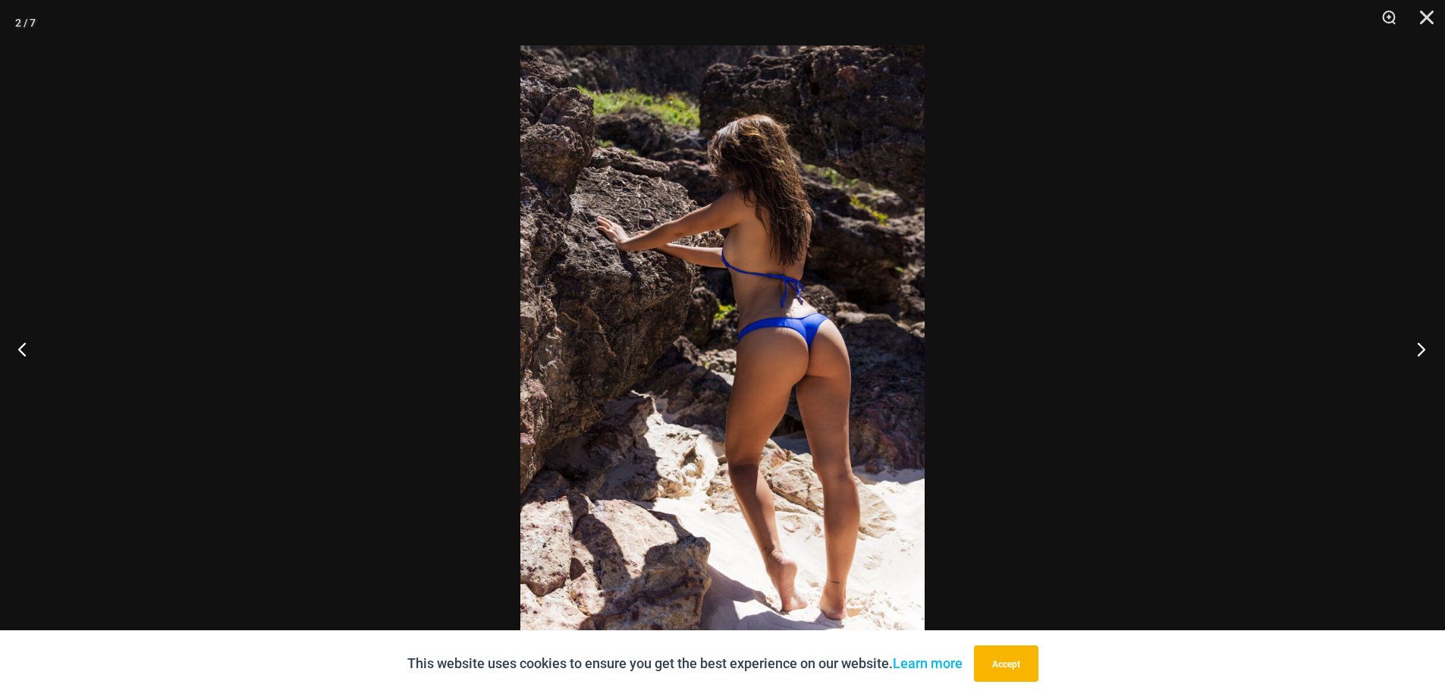
click at [1430, 350] on button "Next" at bounding box center [1416, 349] width 57 height 76
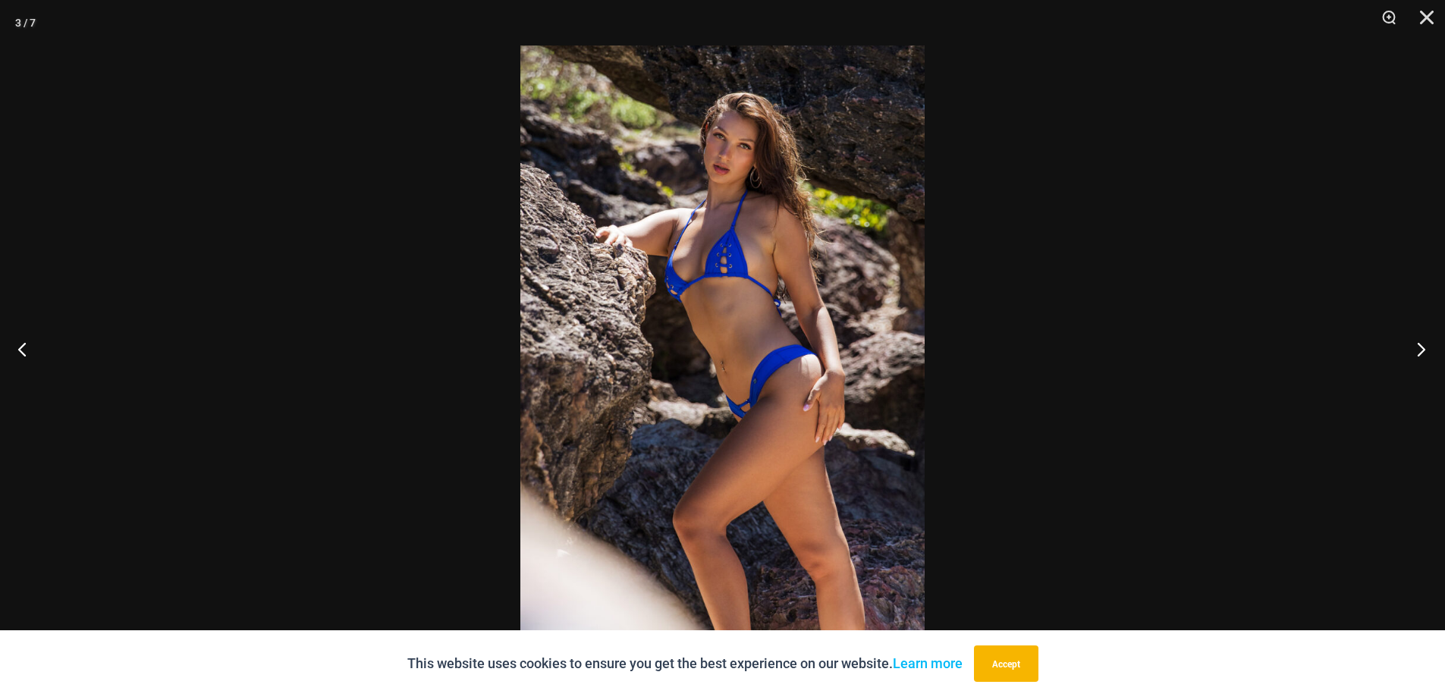
click at [1432, 350] on button "Next" at bounding box center [1416, 349] width 57 height 76
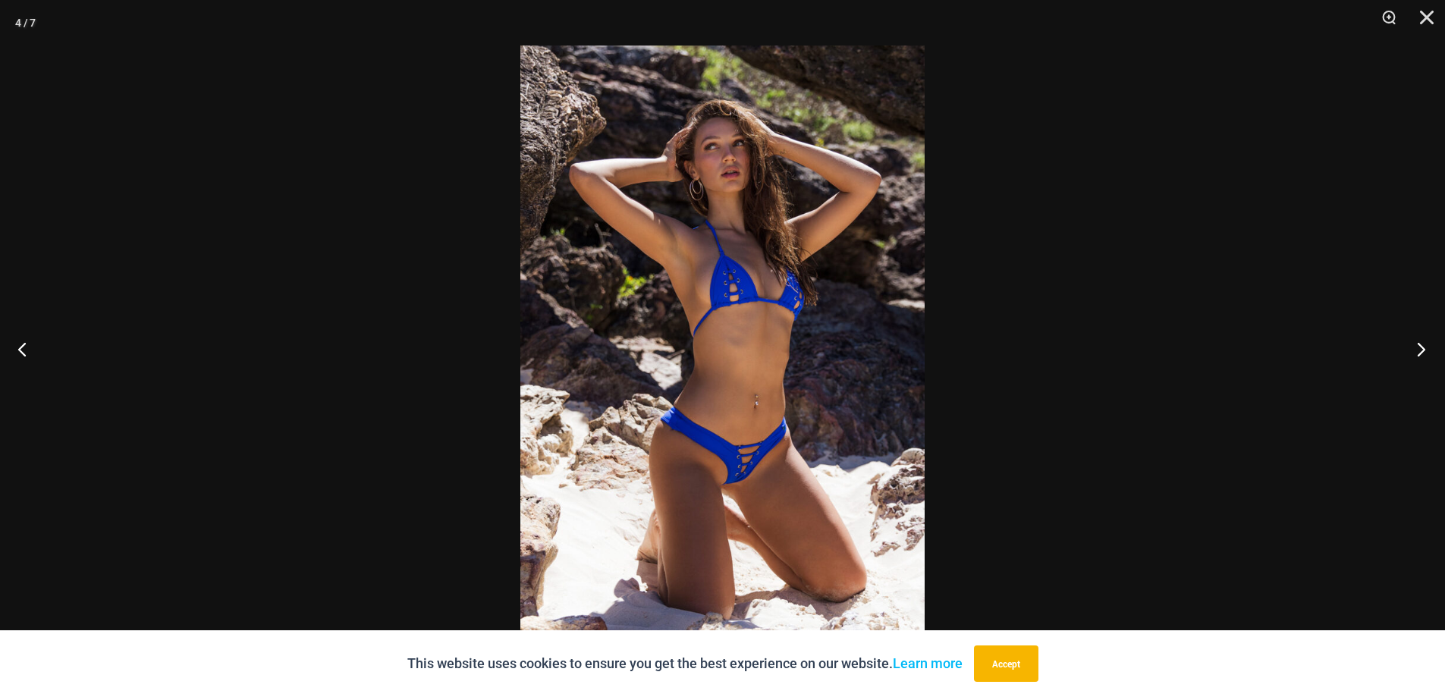
click at [1433, 350] on button "Next" at bounding box center [1416, 349] width 57 height 76
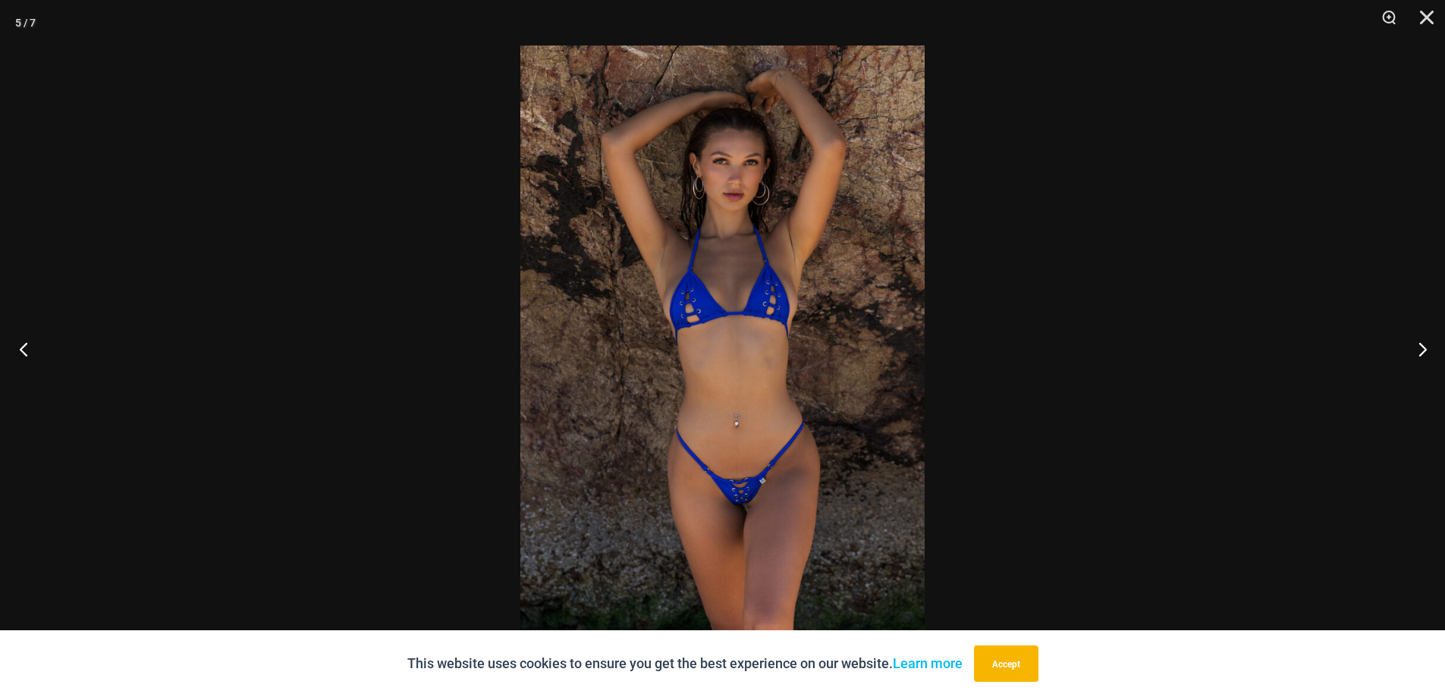
click at [12, 364] on button "Previous" at bounding box center [28, 349] width 57 height 76
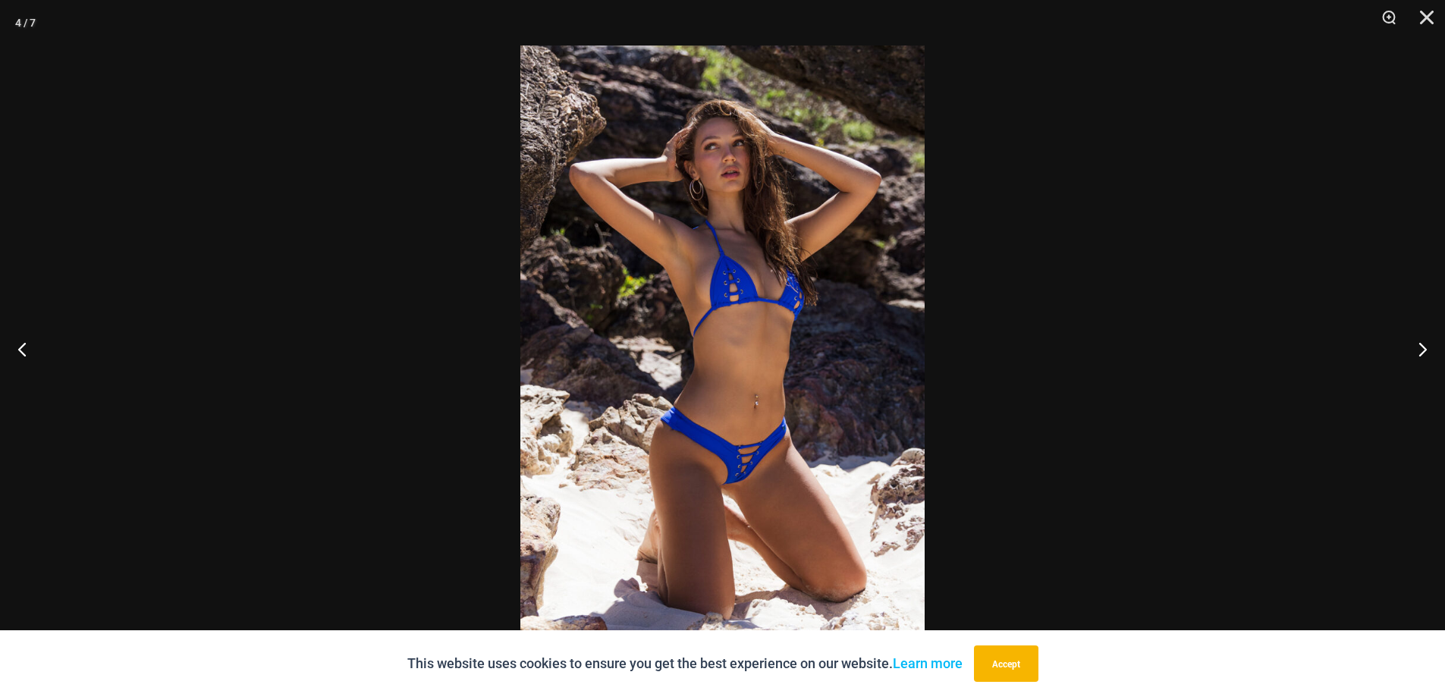
click at [777, 321] on img at bounding box center [722, 349] width 404 height 606
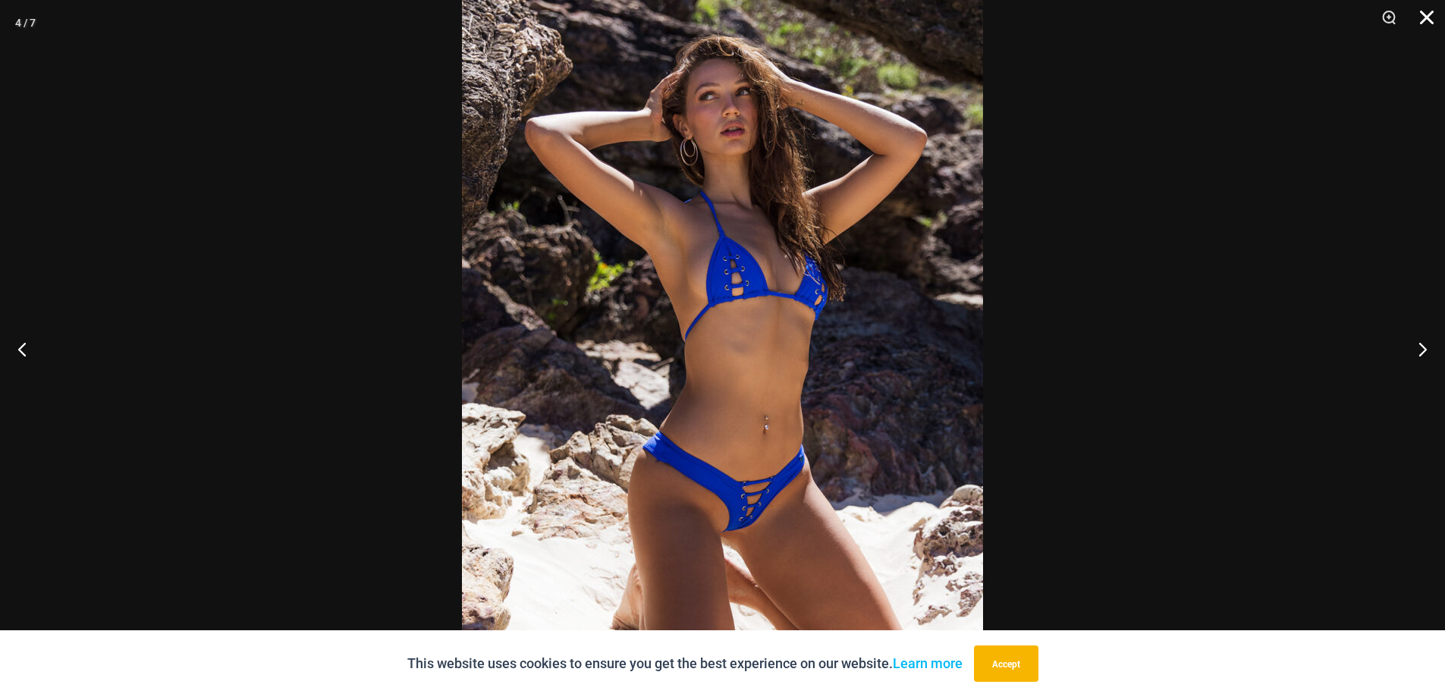
click at [1419, 3] on button "Close" at bounding box center [1421, 23] width 38 height 46
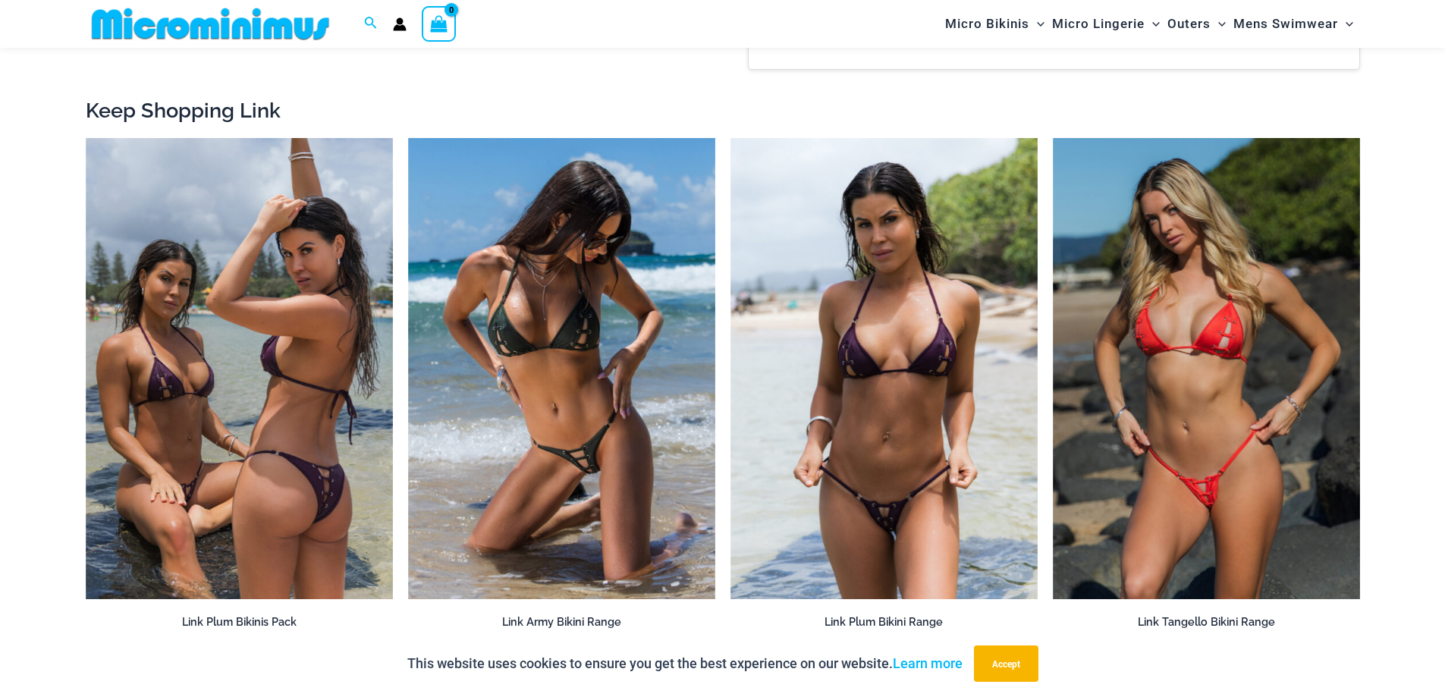
scroll to position [1756, 0]
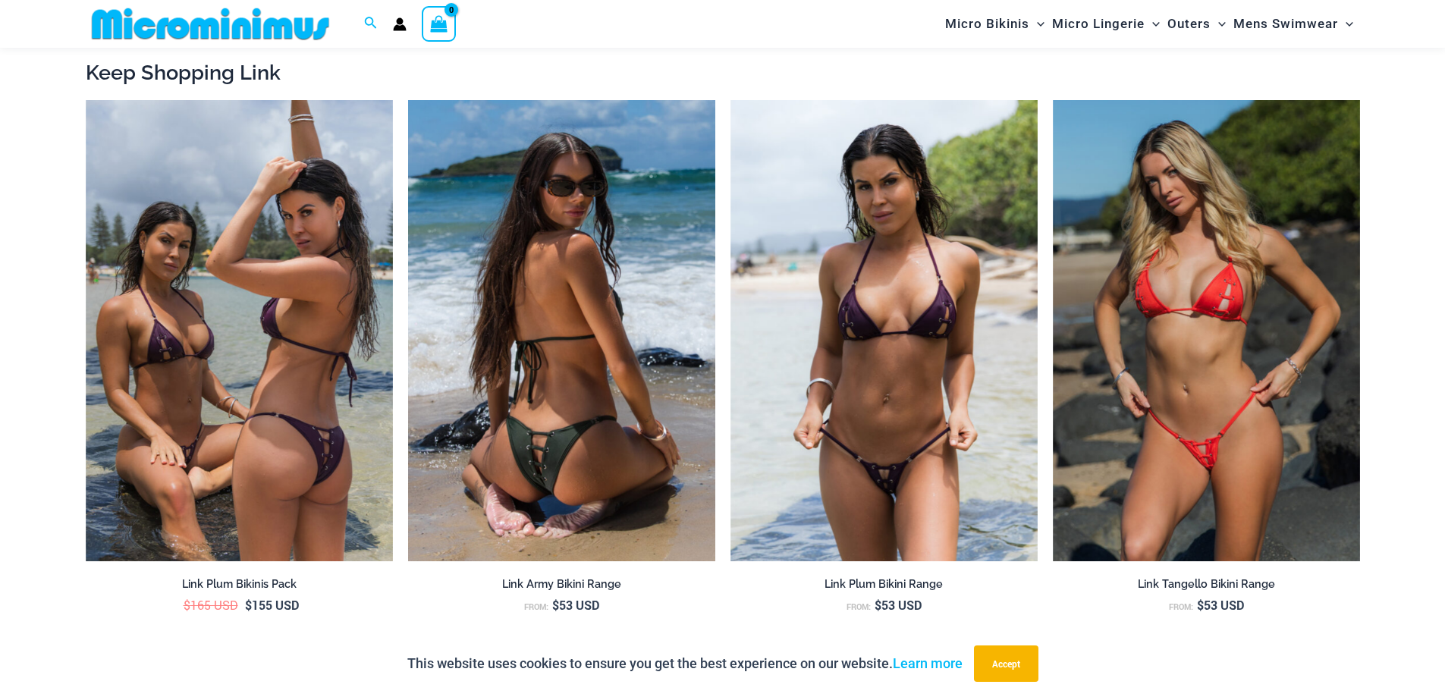
click at [620, 357] on img at bounding box center [561, 330] width 307 height 461
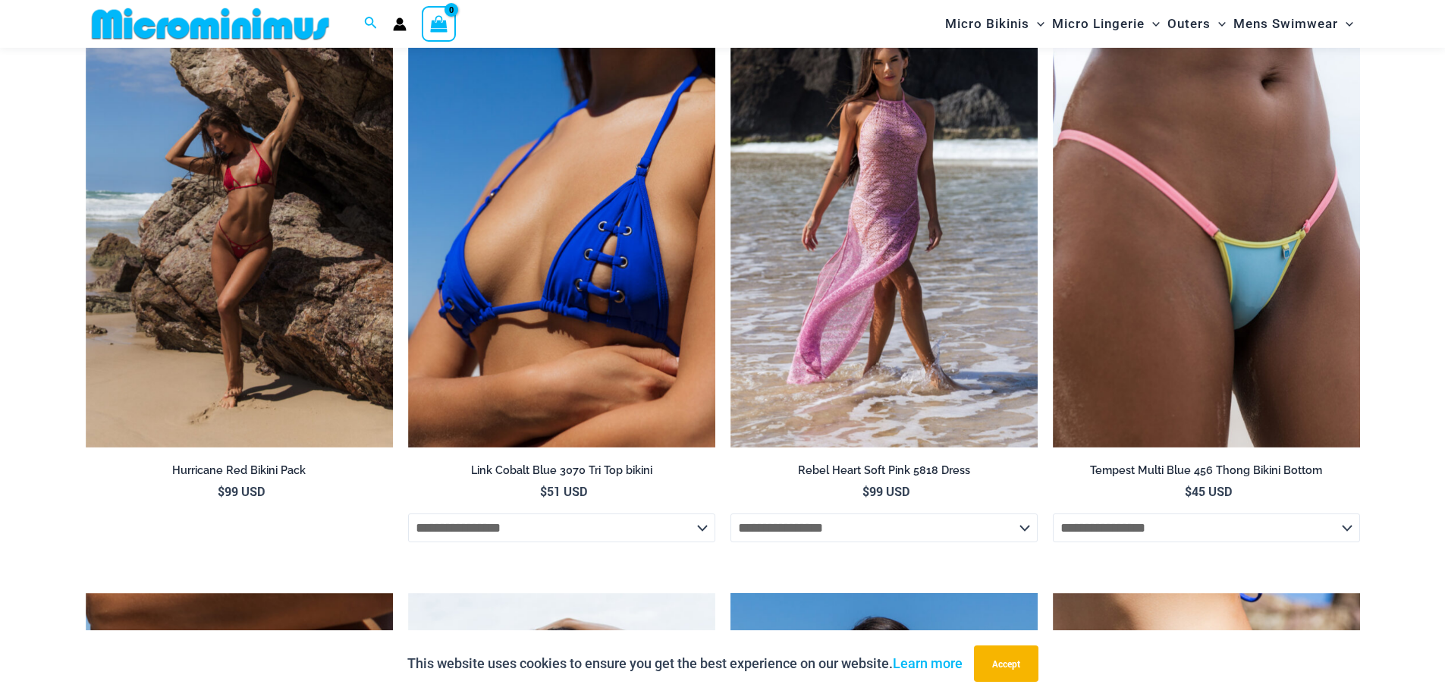
scroll to position [4789, 0]
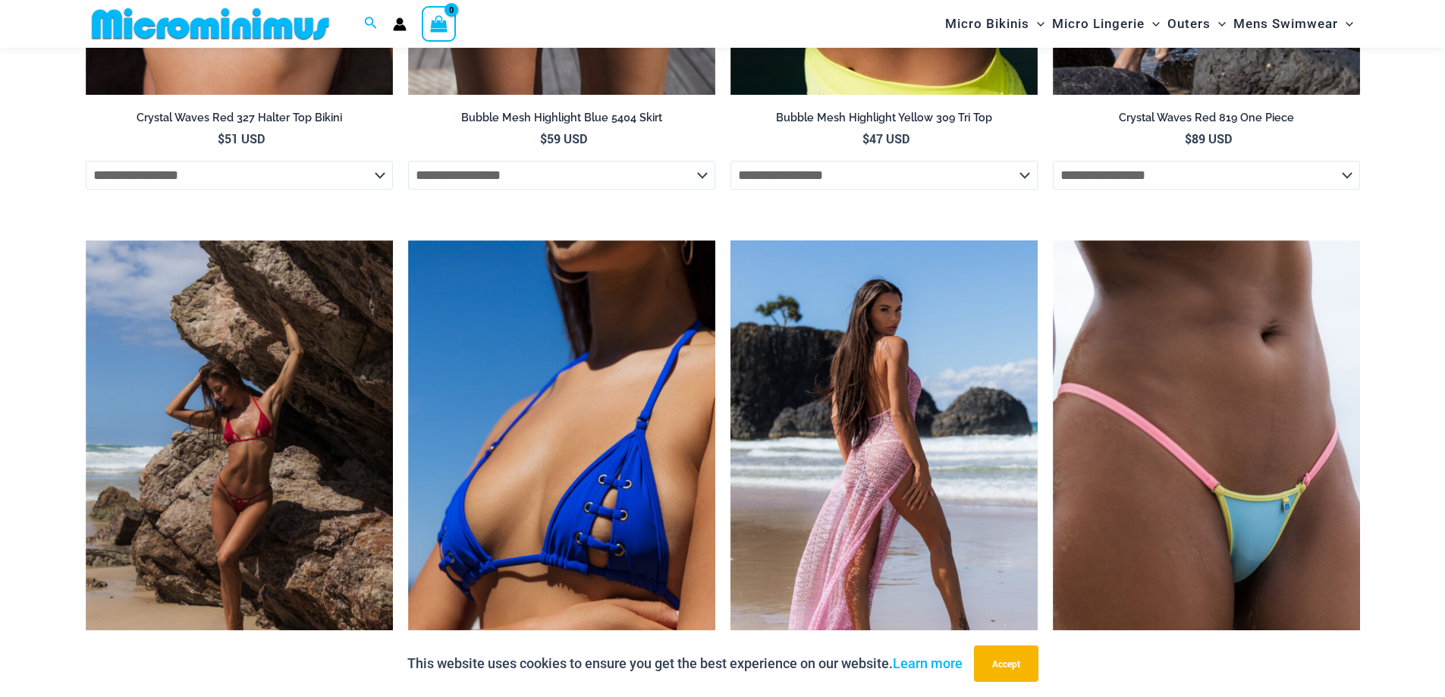
click at [826, 396] on img at bounding box center [883, 470] width 307 height 461
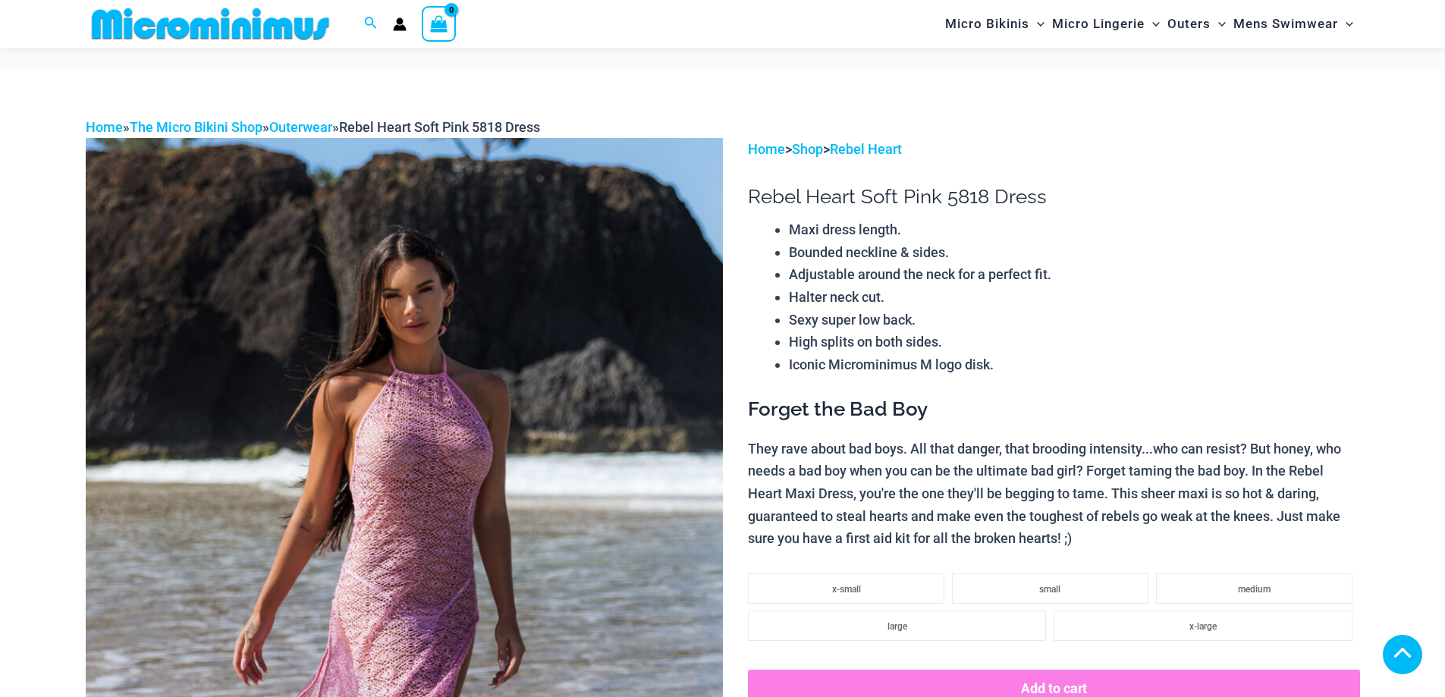
scroll to position [1769, 0]
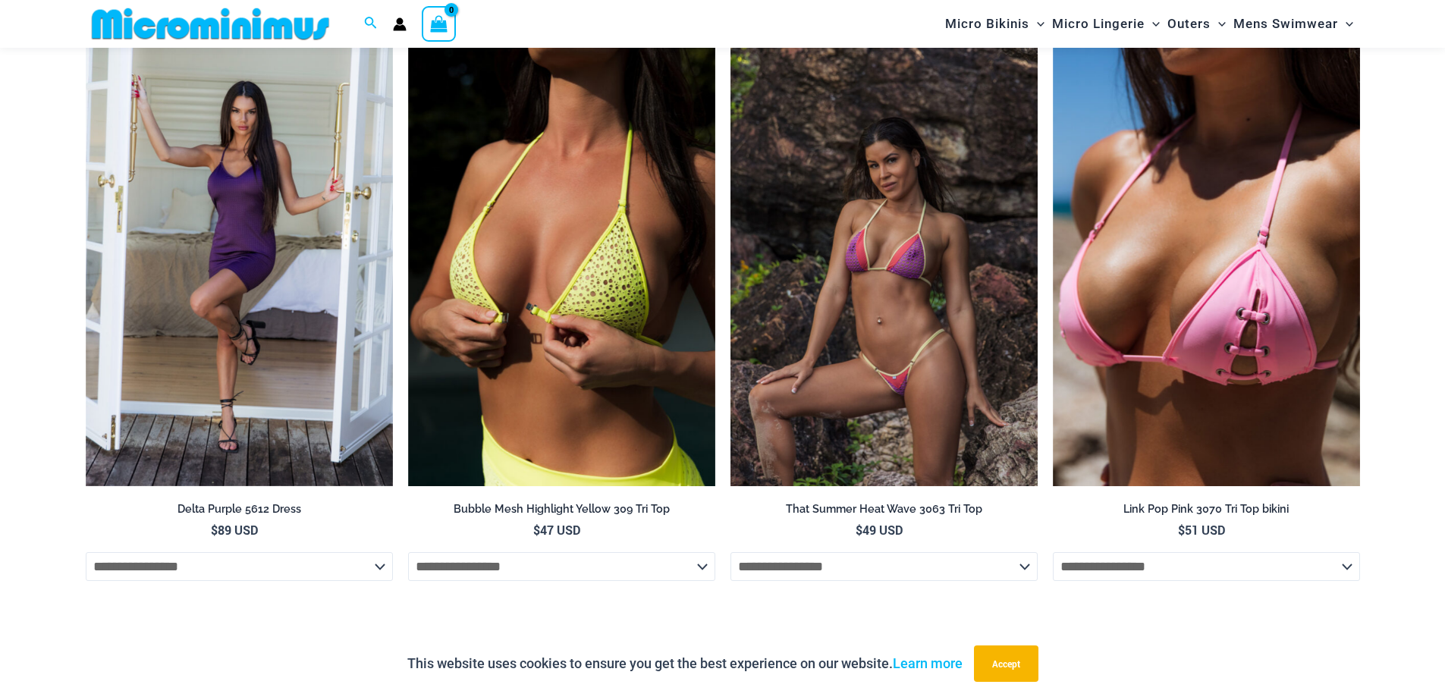
click at [852, 297] on img at bounding box center [883, 255] width 307 height 461
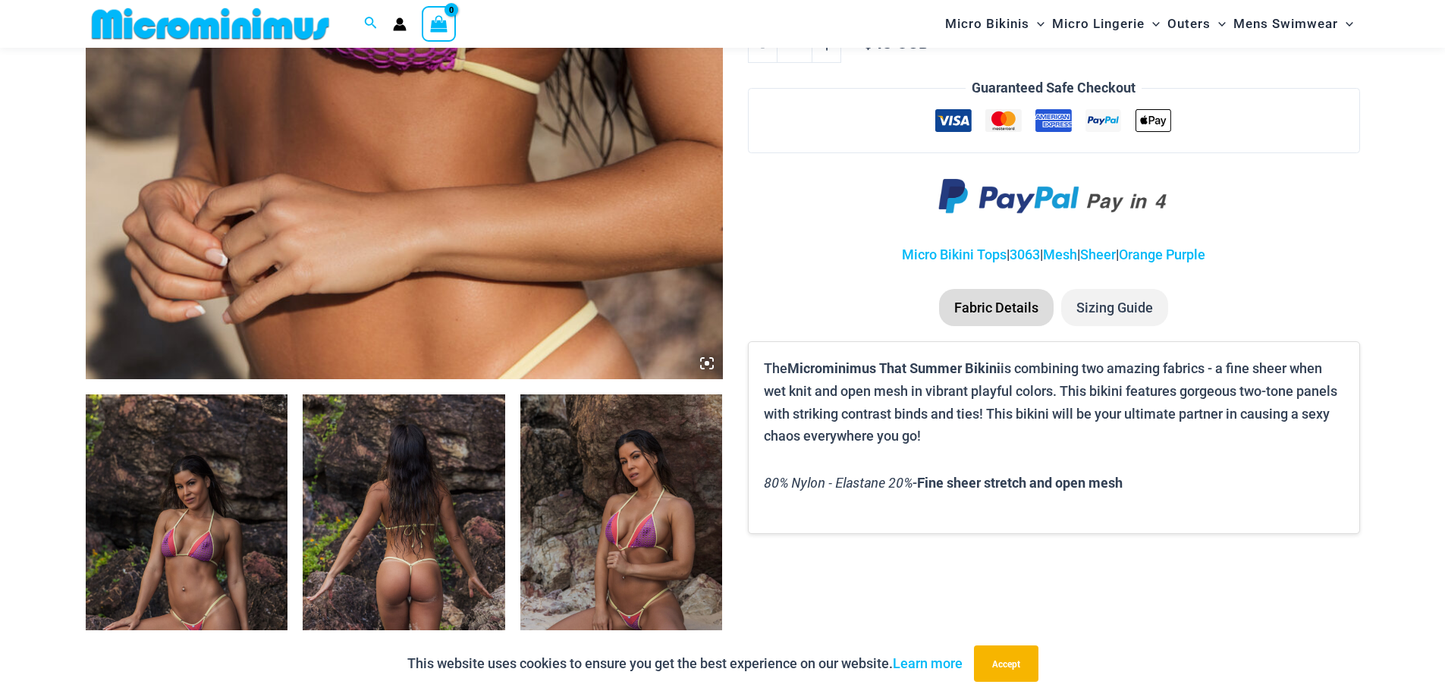
scroll to position [758, 0]
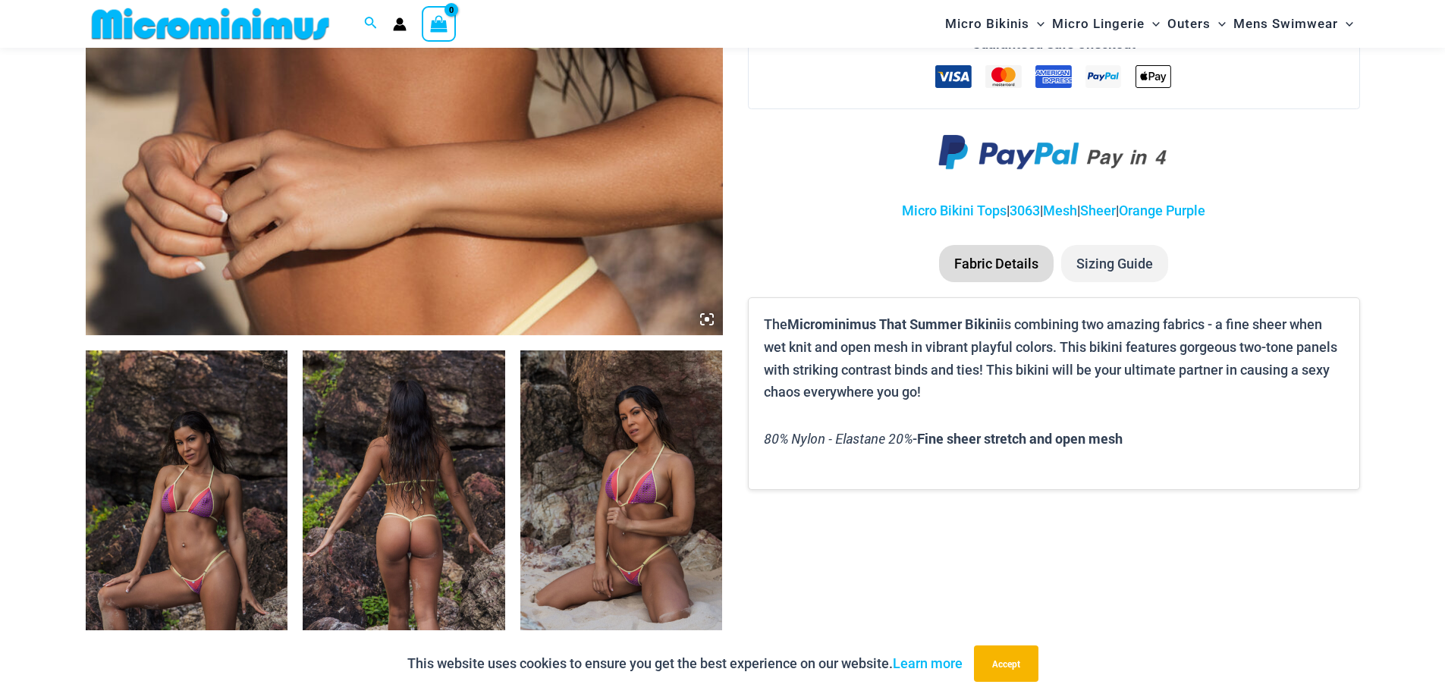
click at [162, 491] on img at bounding box center [187, 501] width 202 height 303
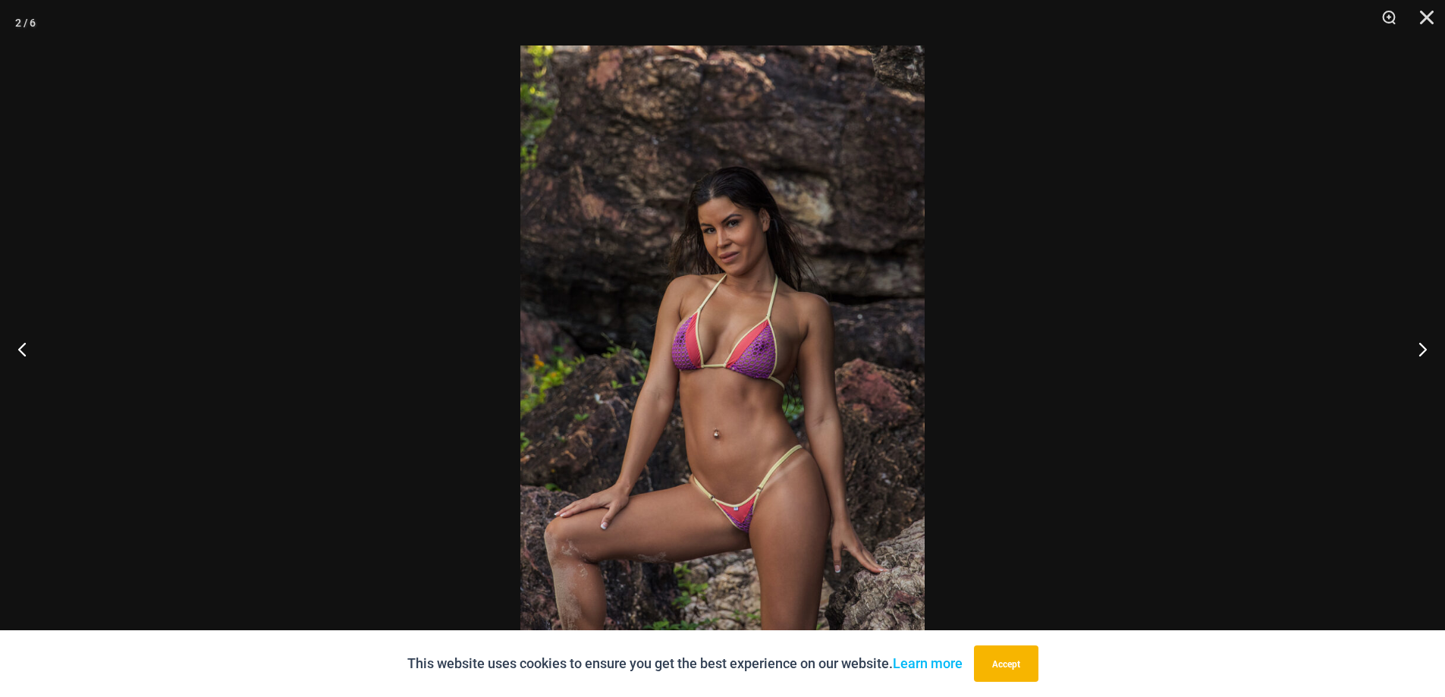
click at [816, 380] on img at bounding box center [722, 349] width 404 height 606
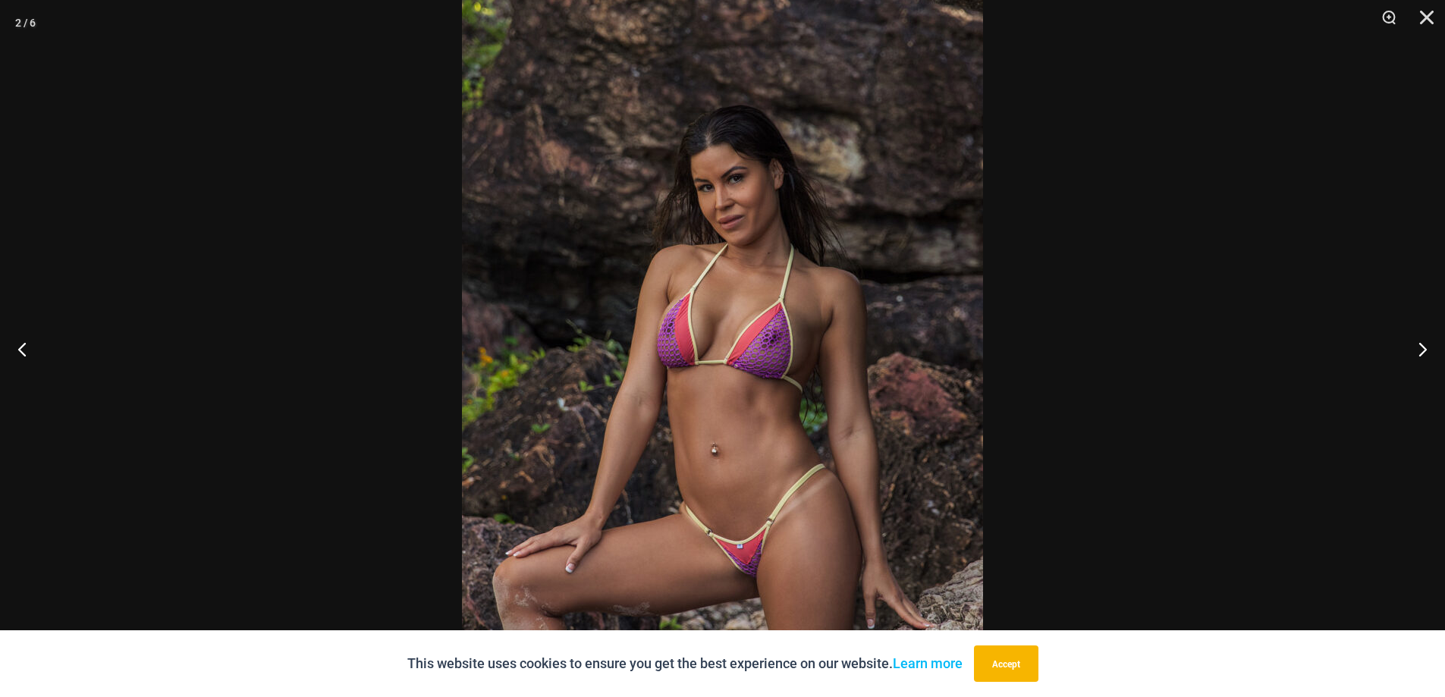
click at [816, 378] on img at bounding box center [722, 339] width 521 height 781
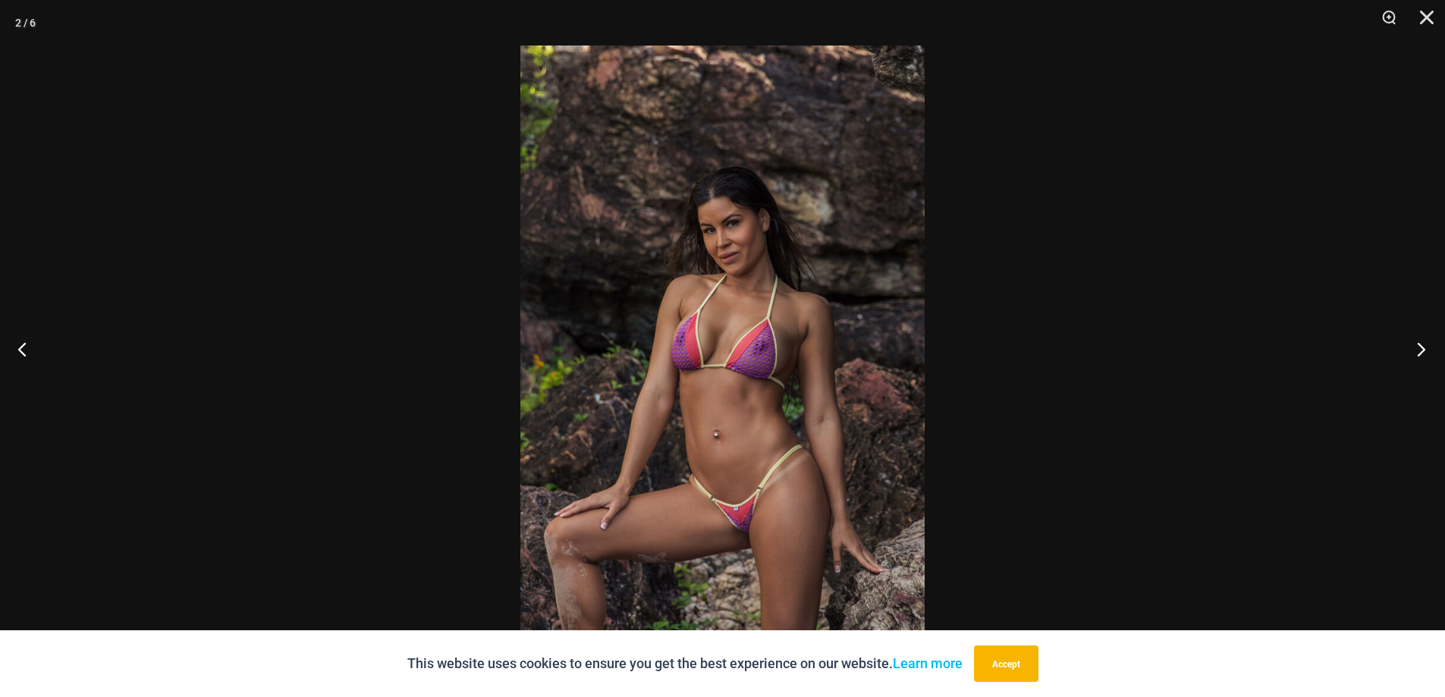
click at [1420, 347] on button "Next" at bounding box center [1416, 349] width 57 height 76
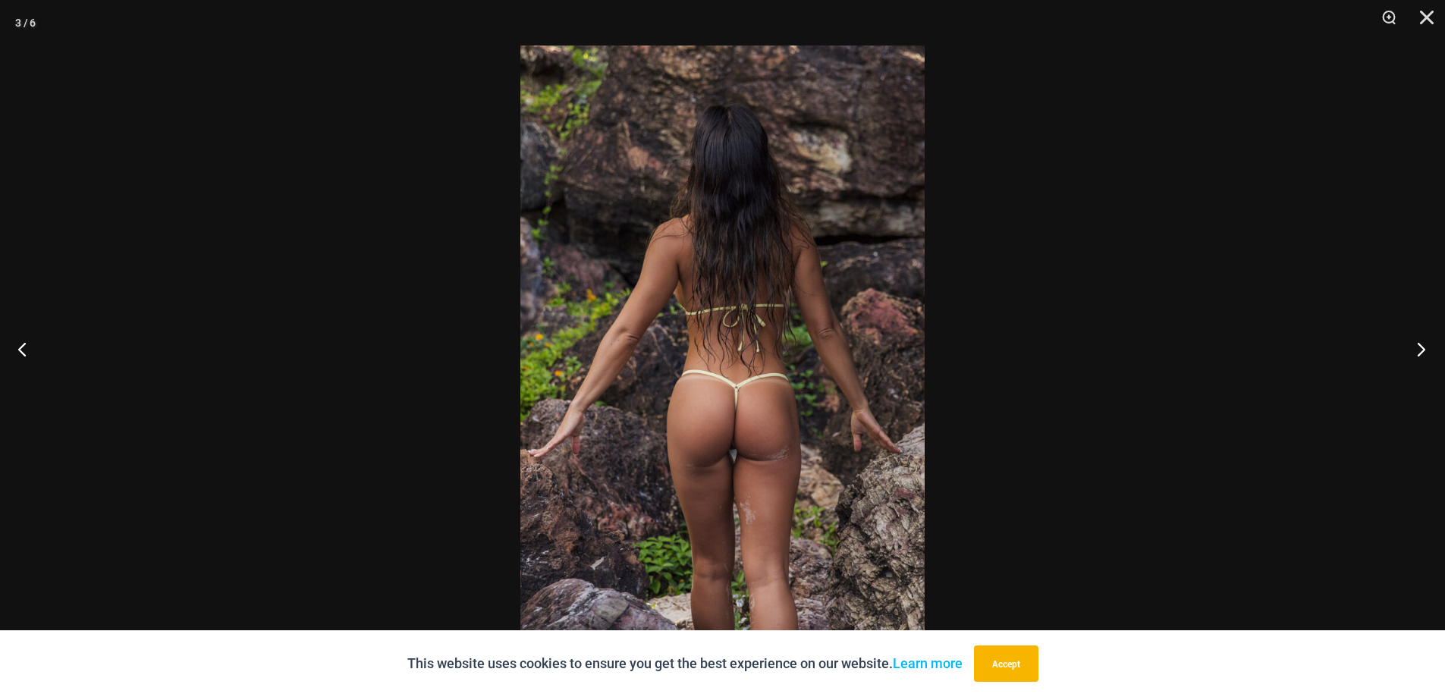
click at [1421, 348] on button "Next" at bounding box center [1416, 349] width 57 height 76
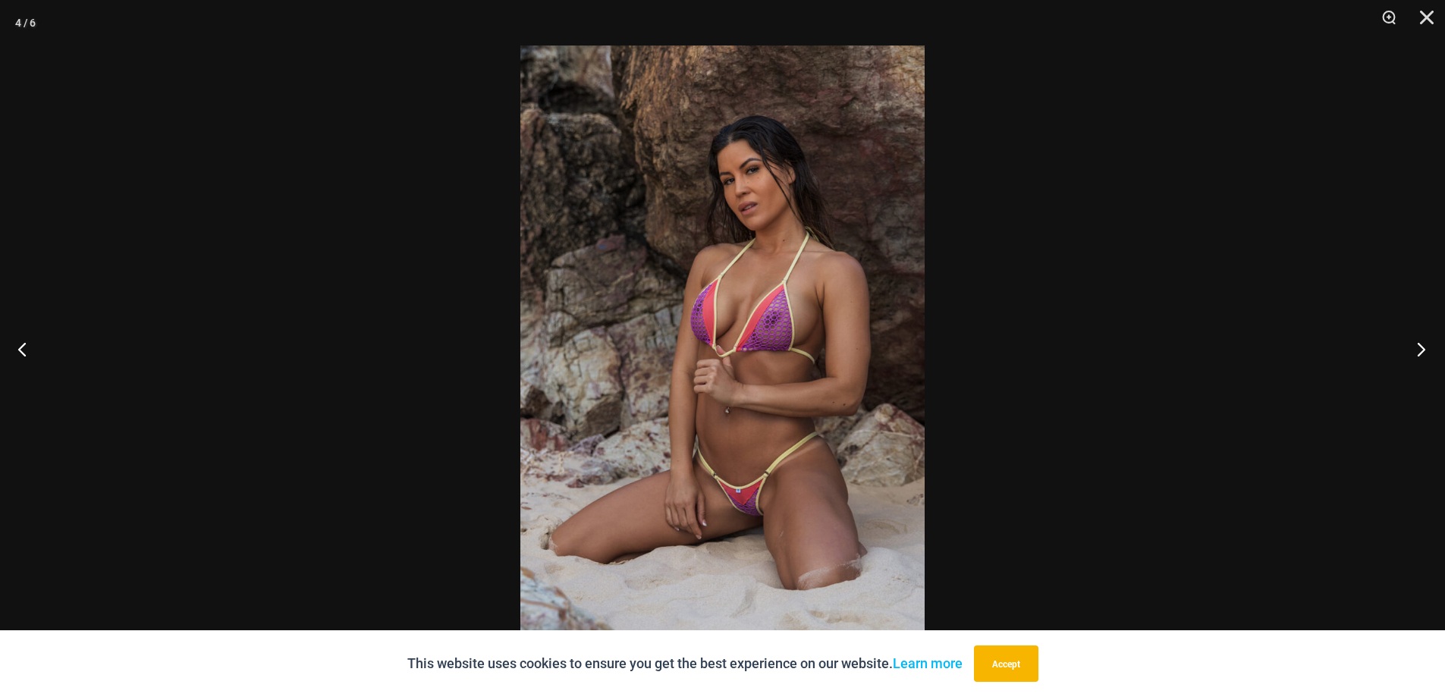
click at [1421, 348] on button "Next" at bounding box center [1416, 349] width 57 height 76
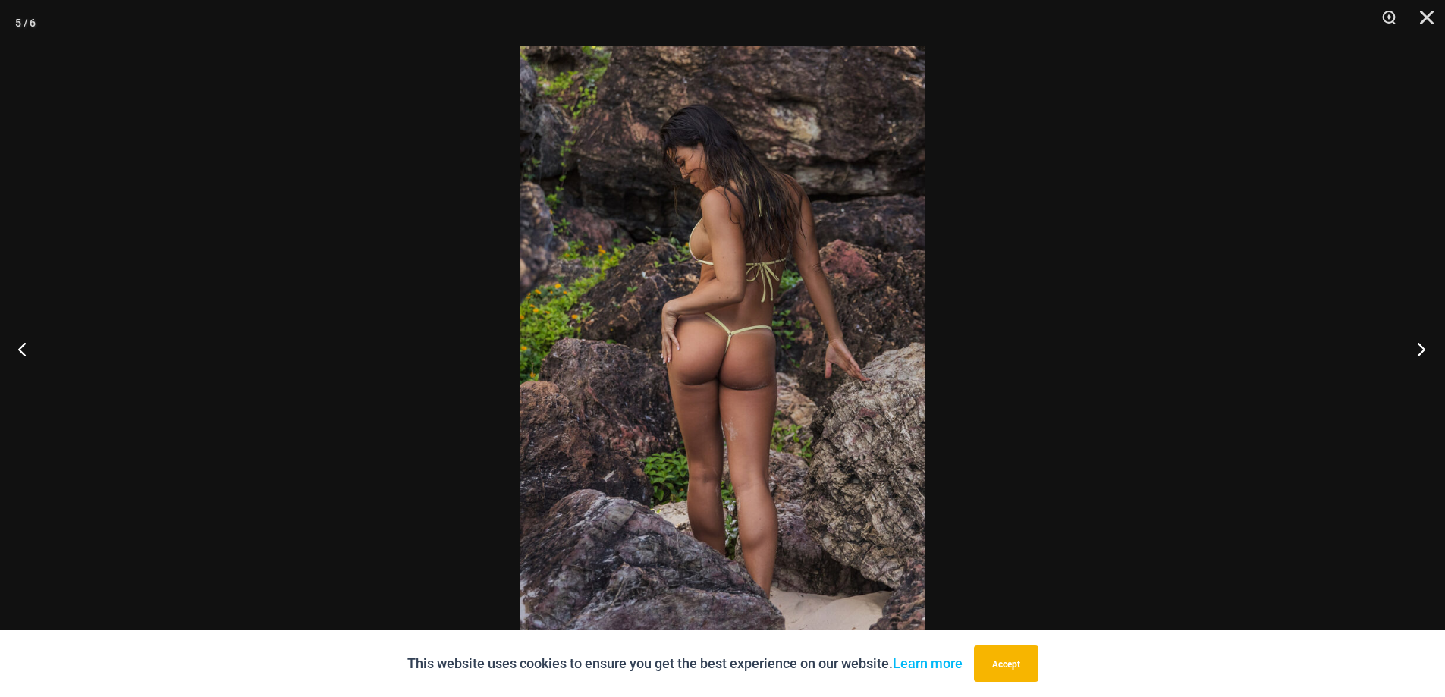
click at [1421, 348] on button "Next" at bounding box center [1416, 349] width 57 height 76
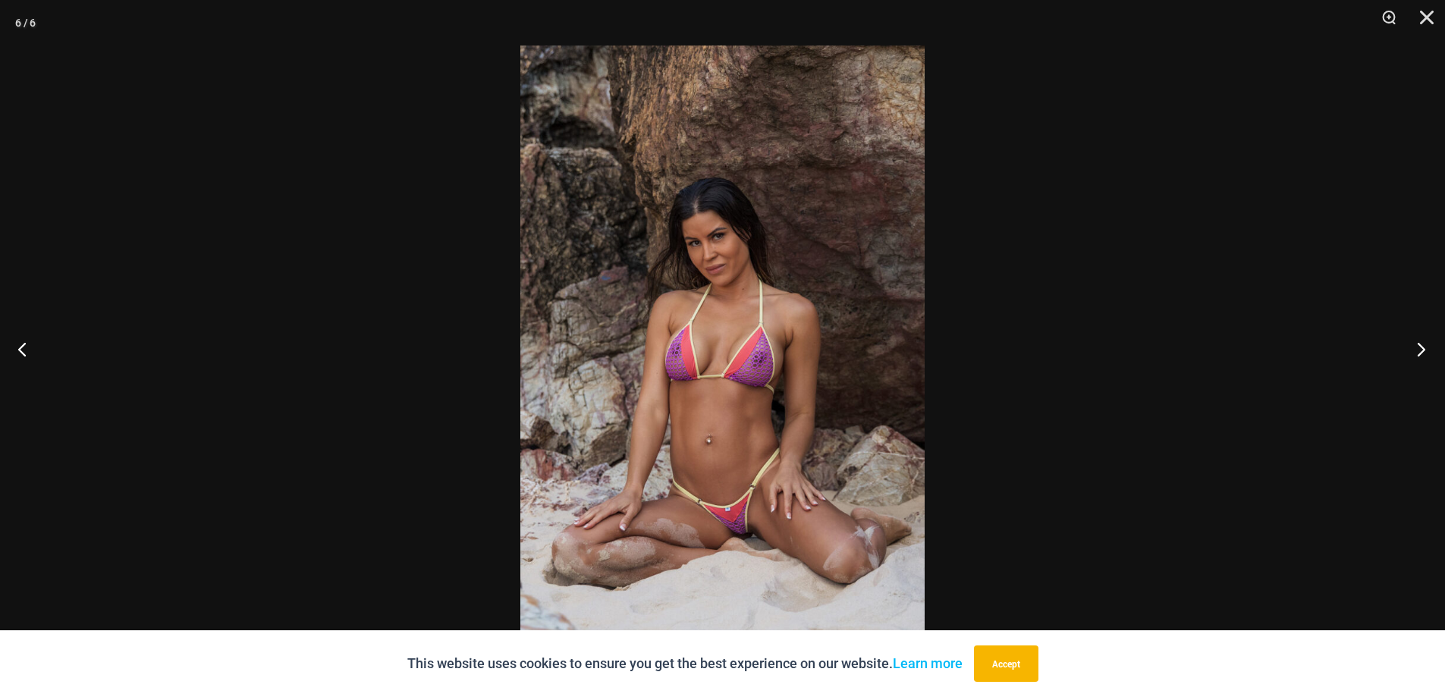
click at [1421, 348] on button "Next" at bounding box center [1416, 349] width 57 height 76
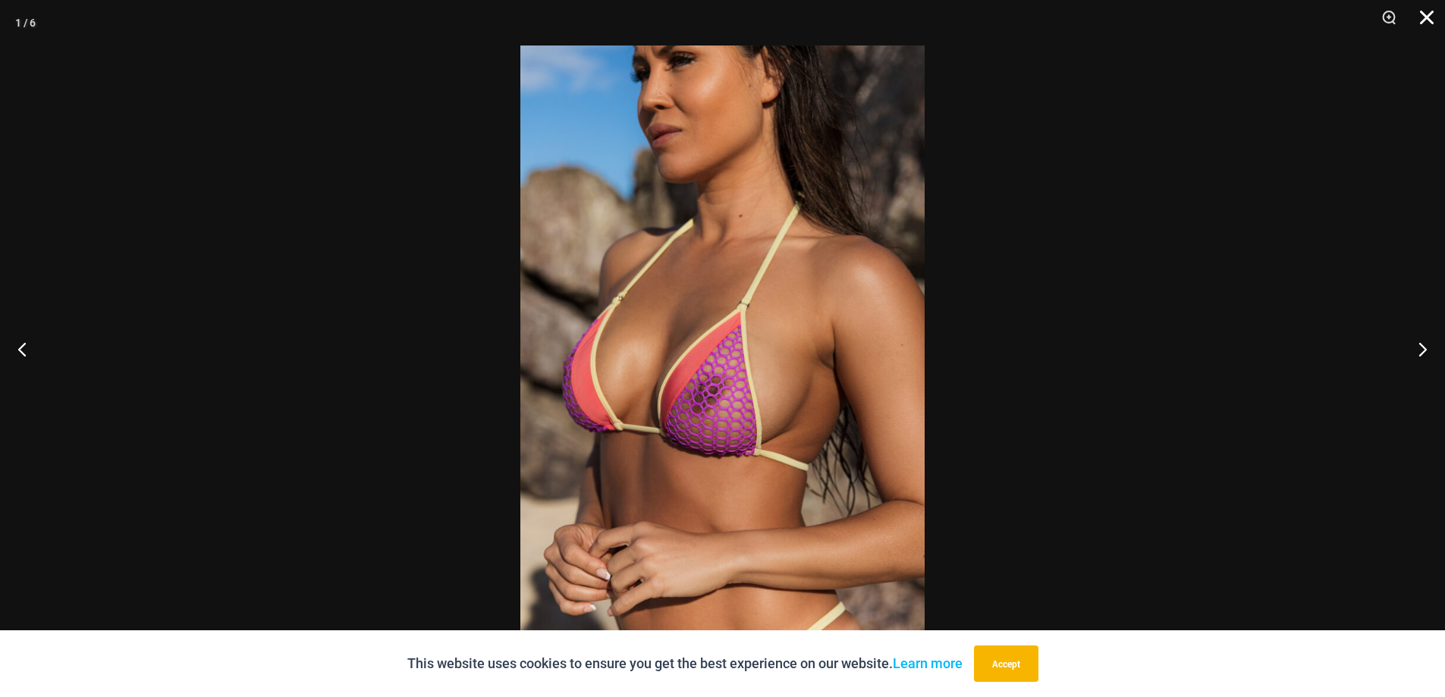
click at [1423, 24] on button "Close" at bounding box center [1421, 23] width 38 height 46
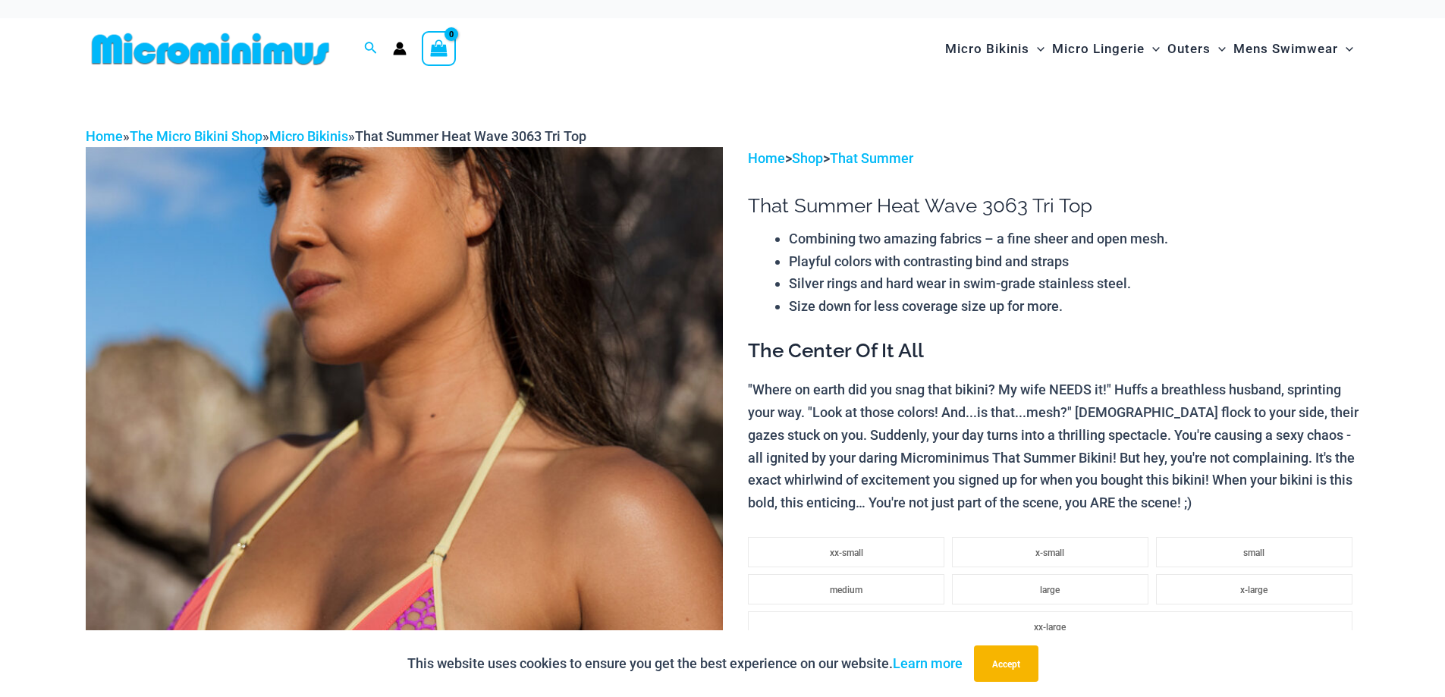
scroll to position [0, 0]
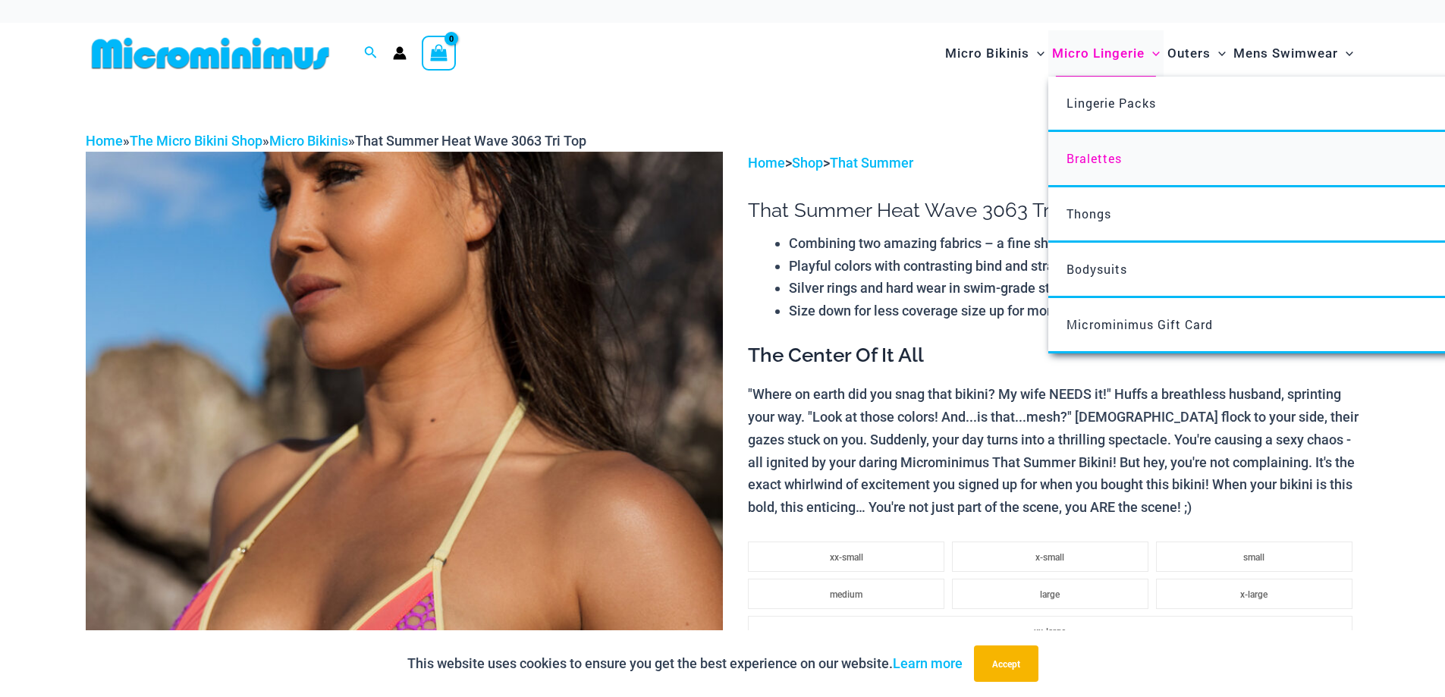
click at [1103, 152] on span "Bralettes" at bounding box center [1093, 158] width 55 height 16
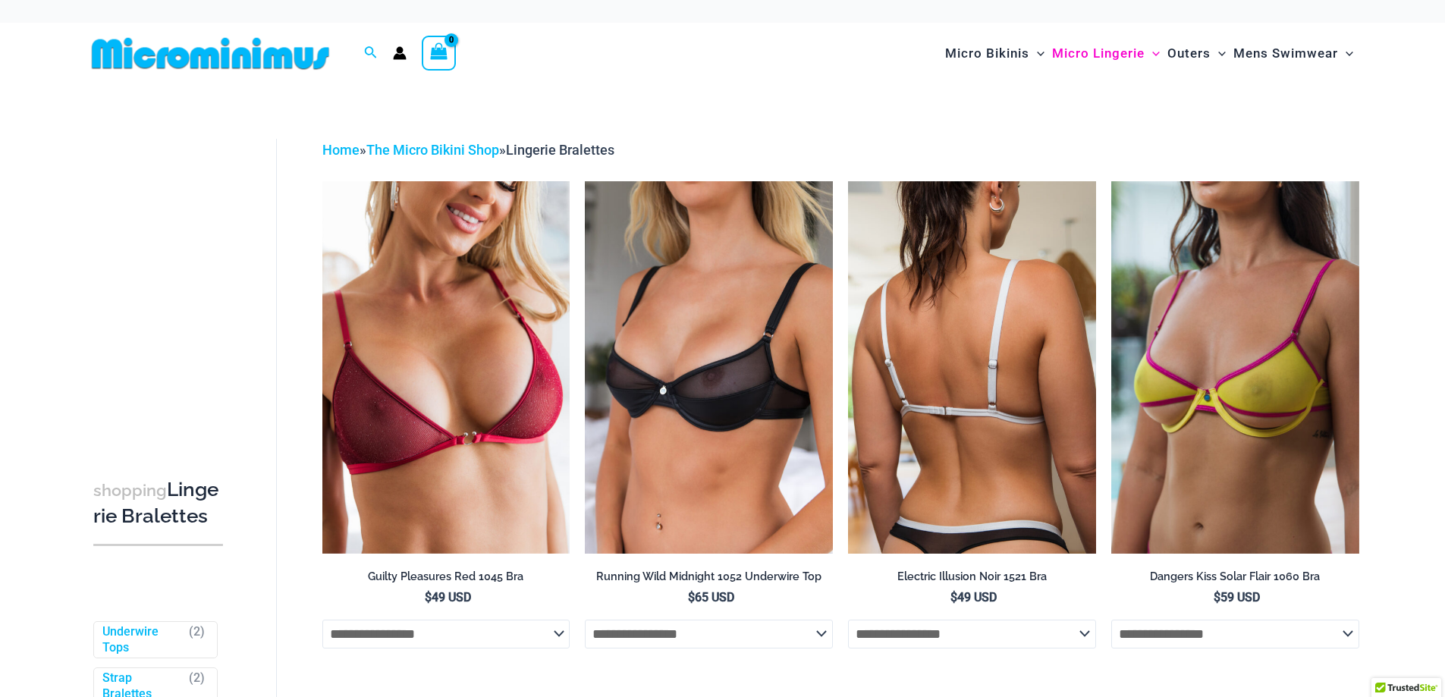
click at [997, 357] on img at bounding box center [972, 367] width 248 height 372
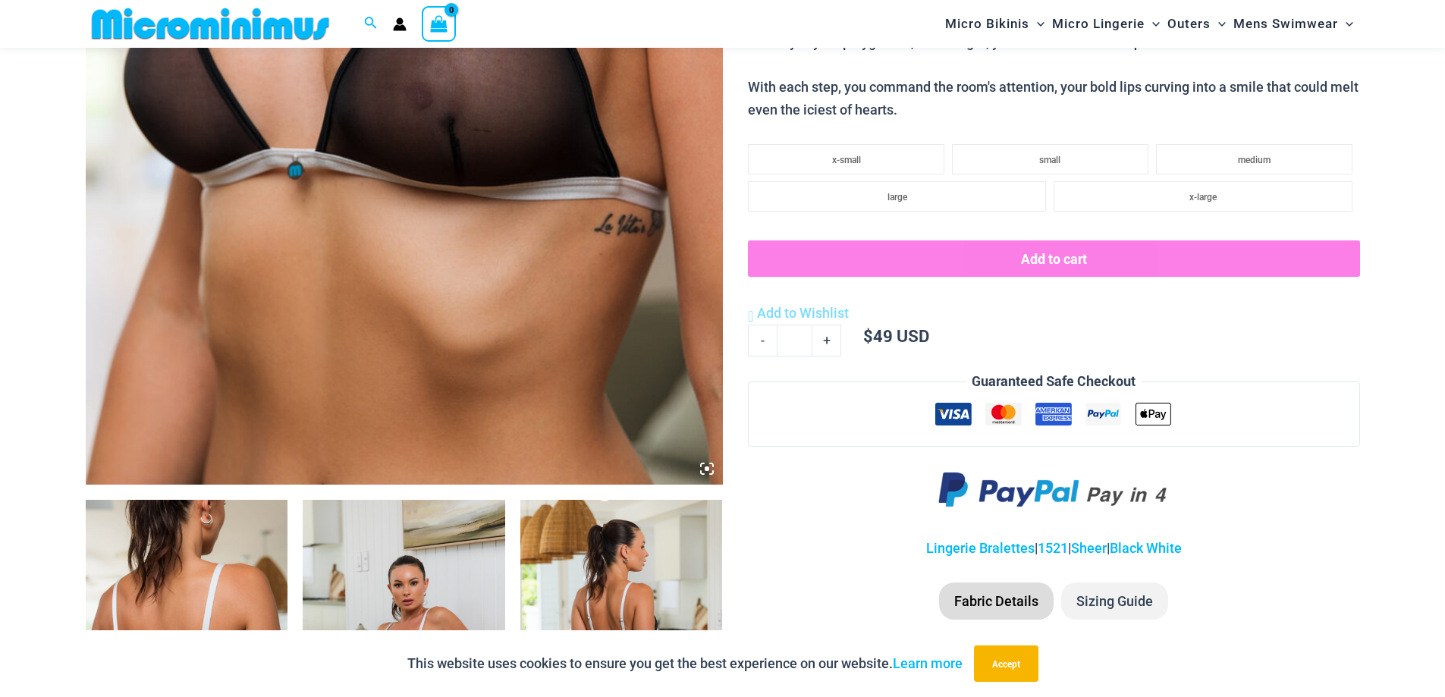
scroll to position [745, 0]
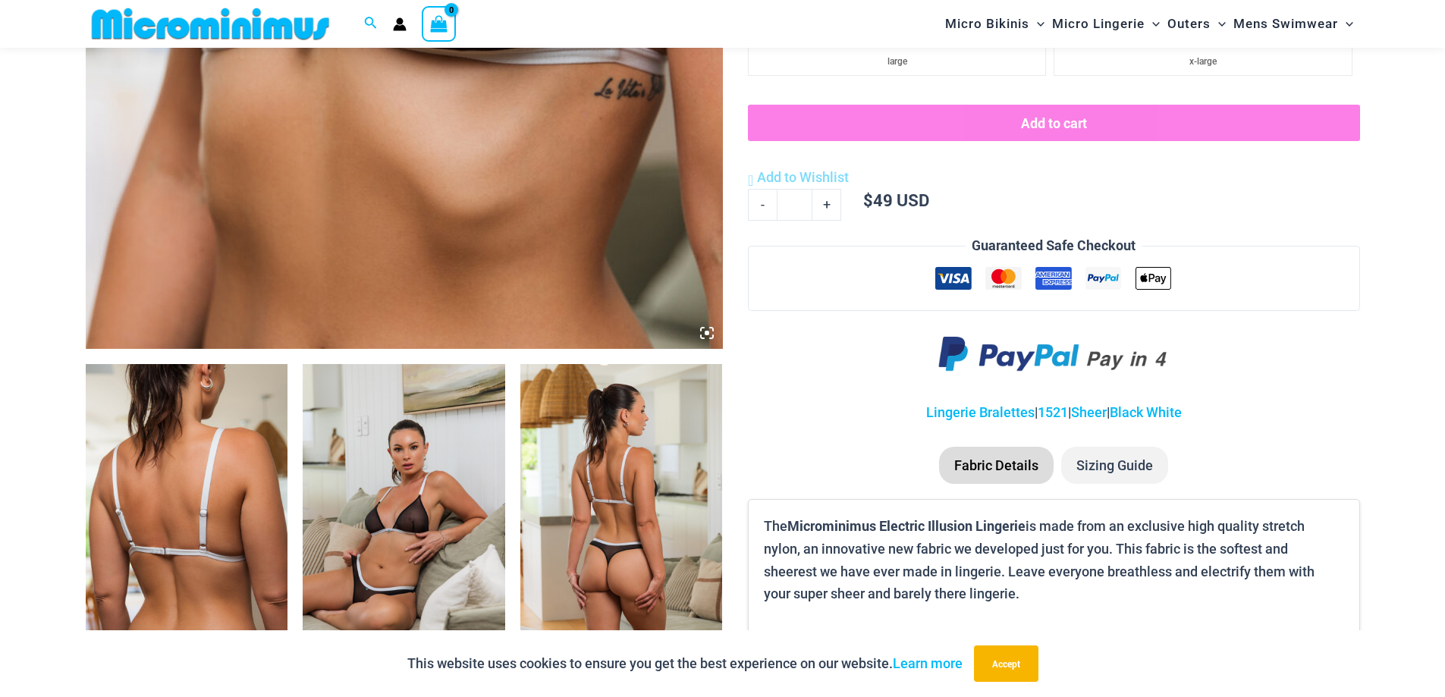
click at [422, 487] on img at bounding box center [404, 515] width 202 height 303
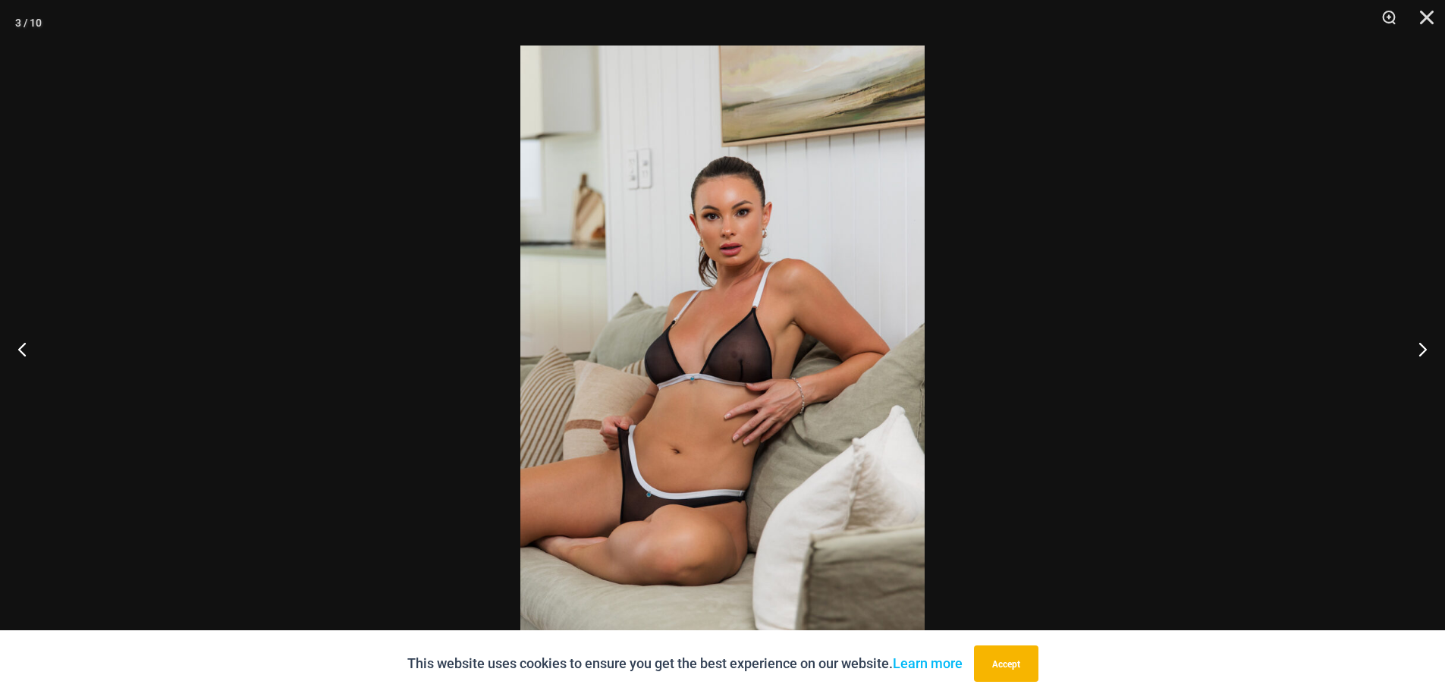
click at [786, 352] on img at bounding box center [722, 349] width 404 height 606
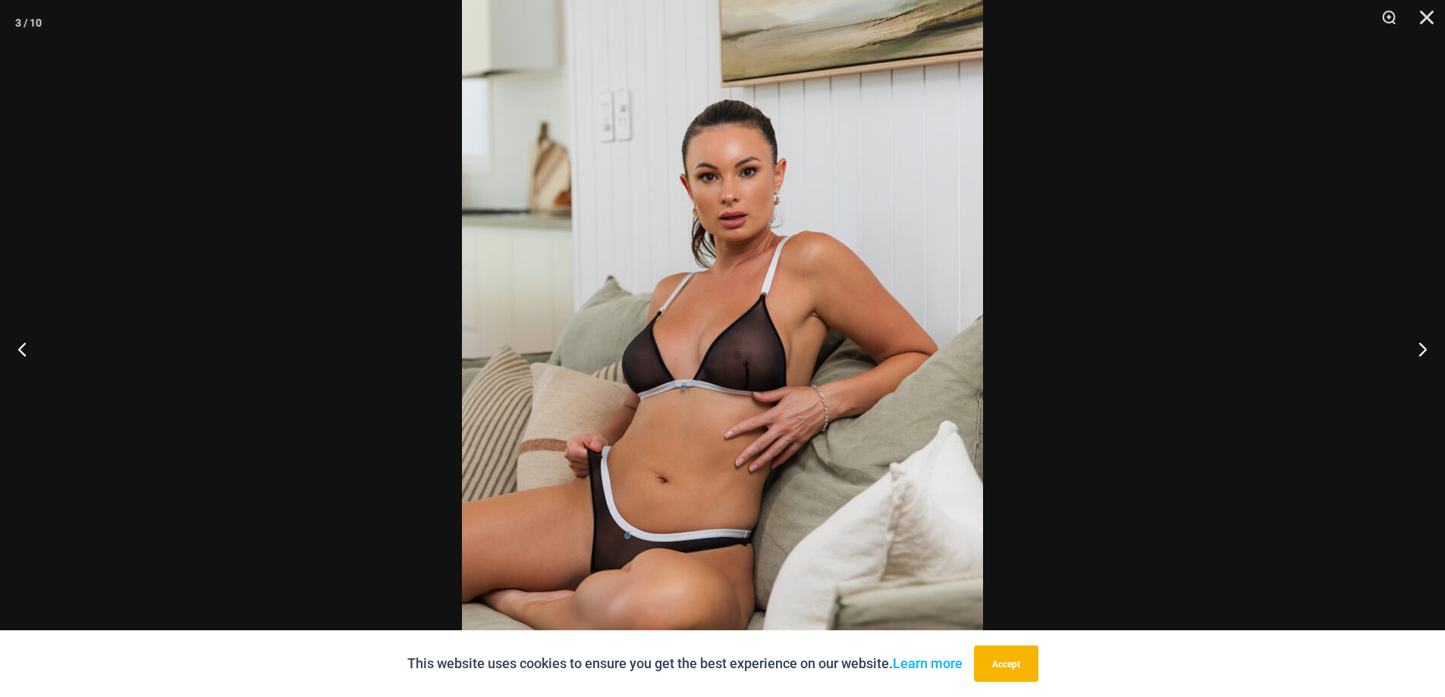
click at [786, 352] on img at bounding box center [722, 347] width 521 height 781
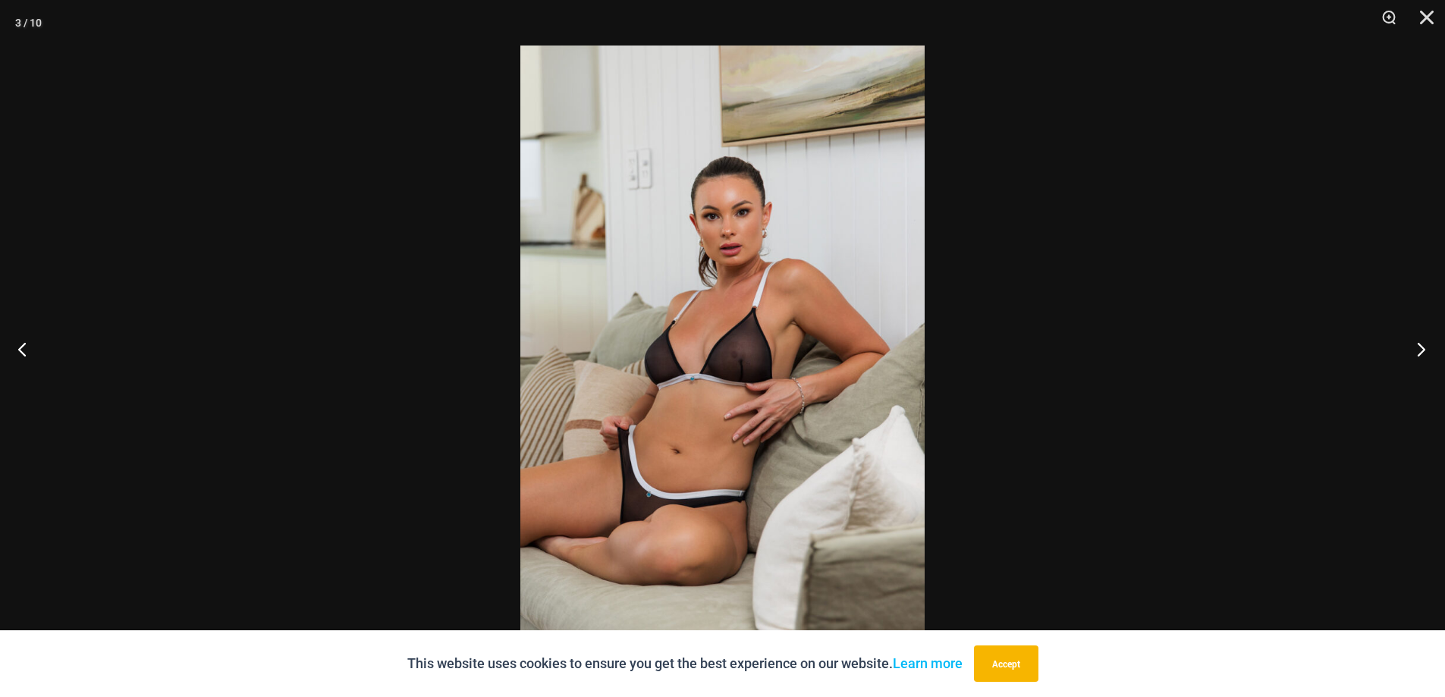
click at [1424, 350] on button "Next" at bounding box center [1416, 349] width 57 height 76
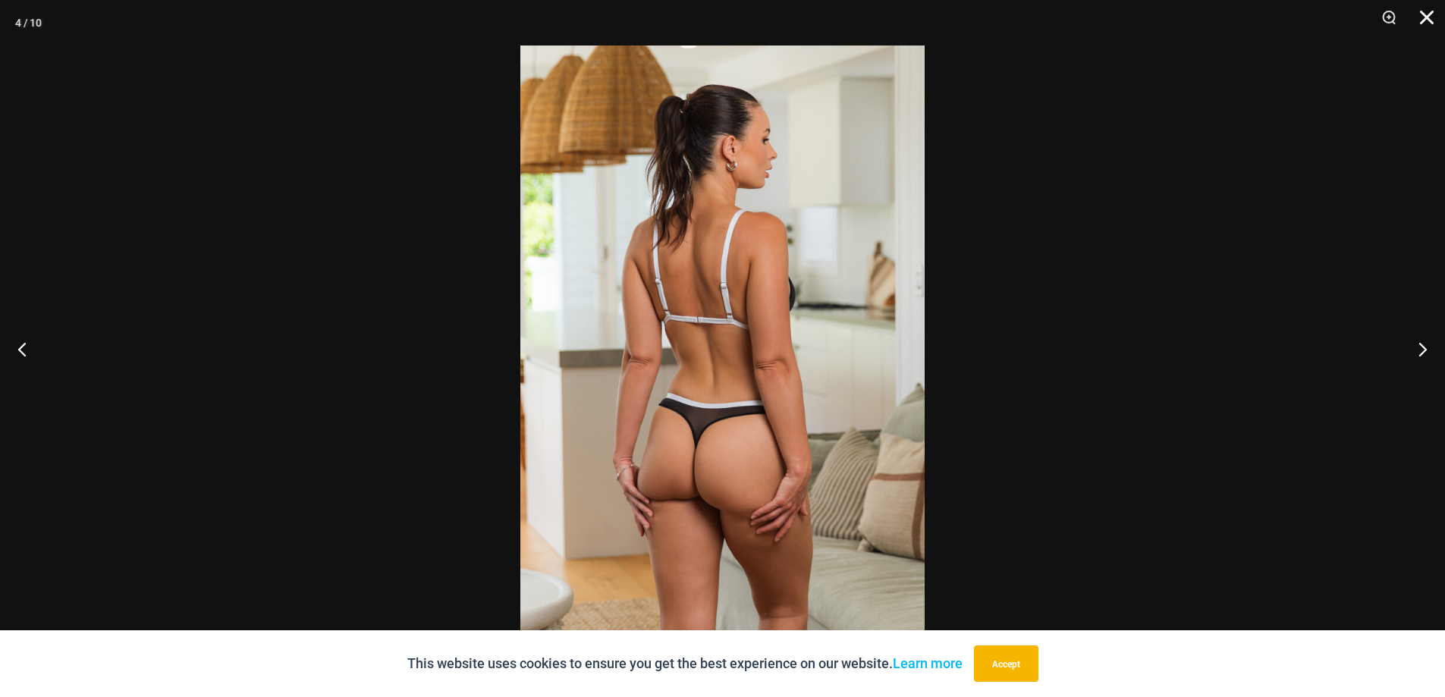
click at [1430, 9] on button "Close" at bounding box center [1421, 23] width 38 height 46
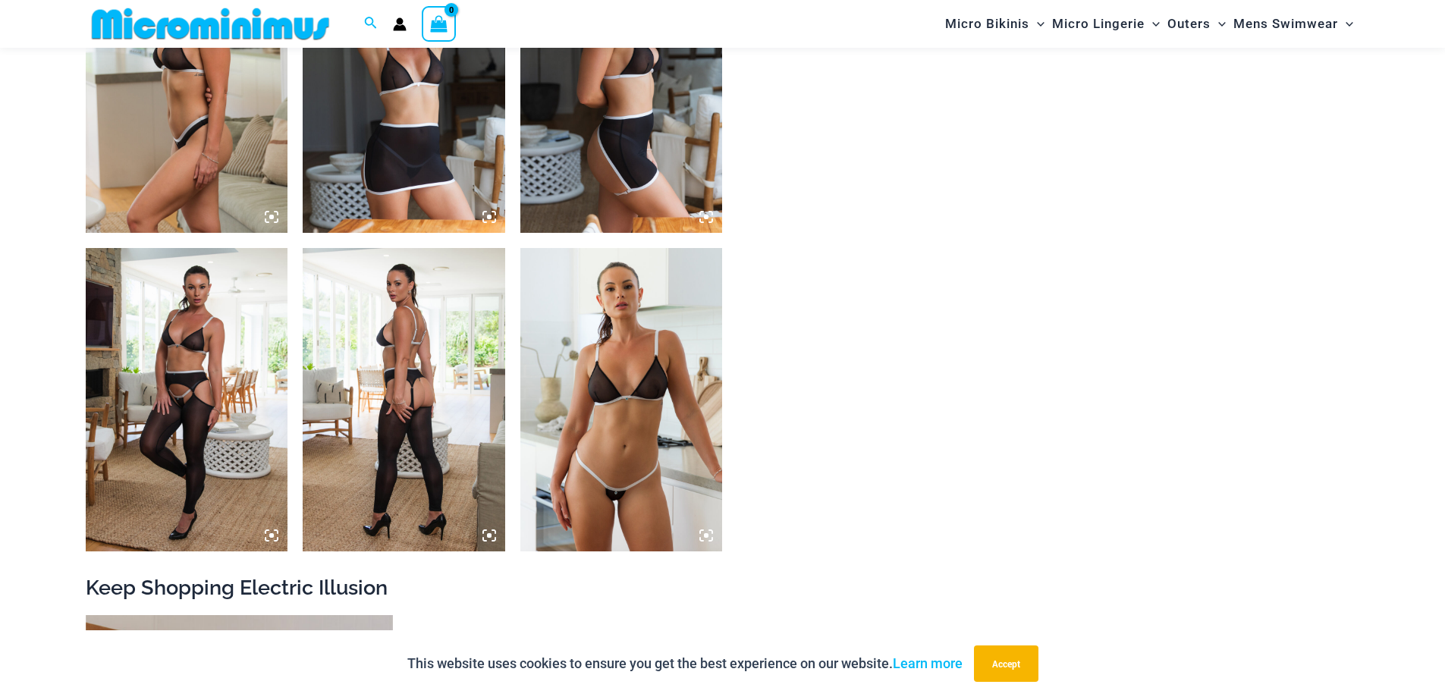
scroll to position [1503, 0]
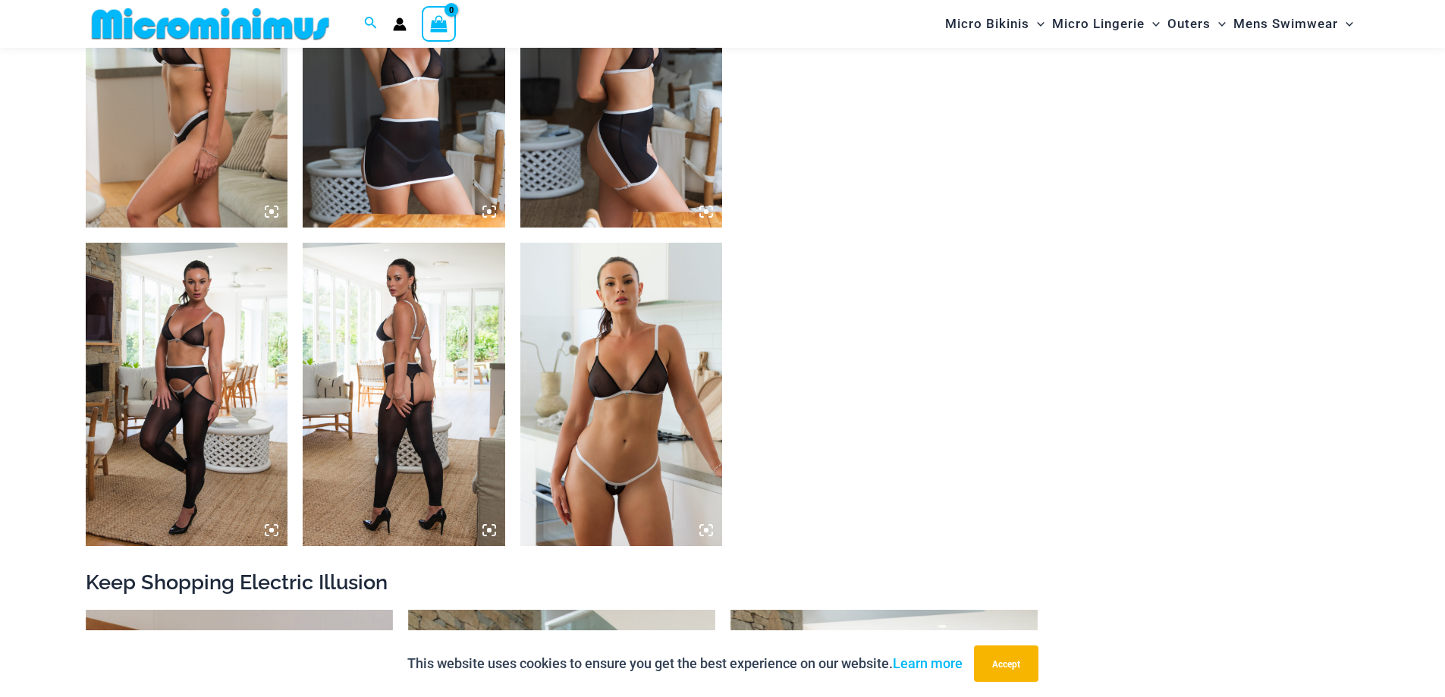
click at [615, 368] on img at bounding box center [621, 394] width 202 height 303
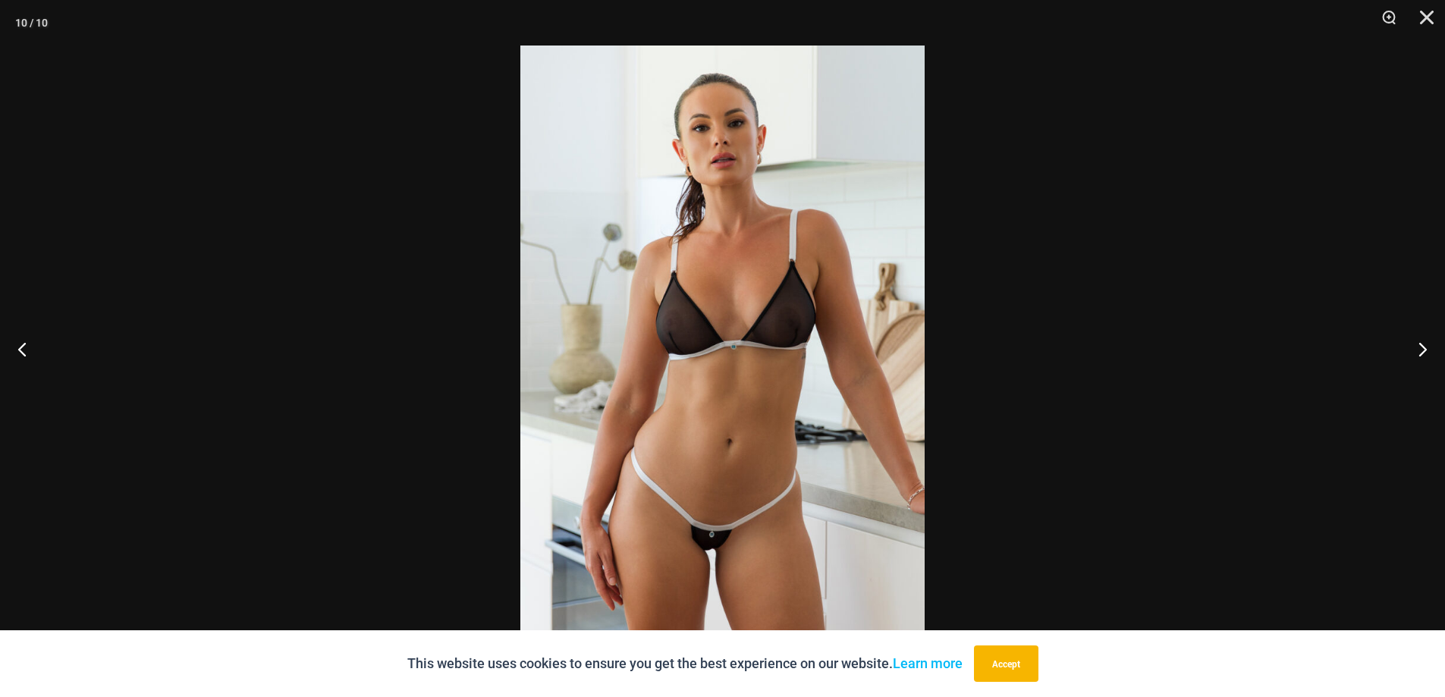
click at [727, 361] on img at bounding box center [722, 349] width 404 height 606
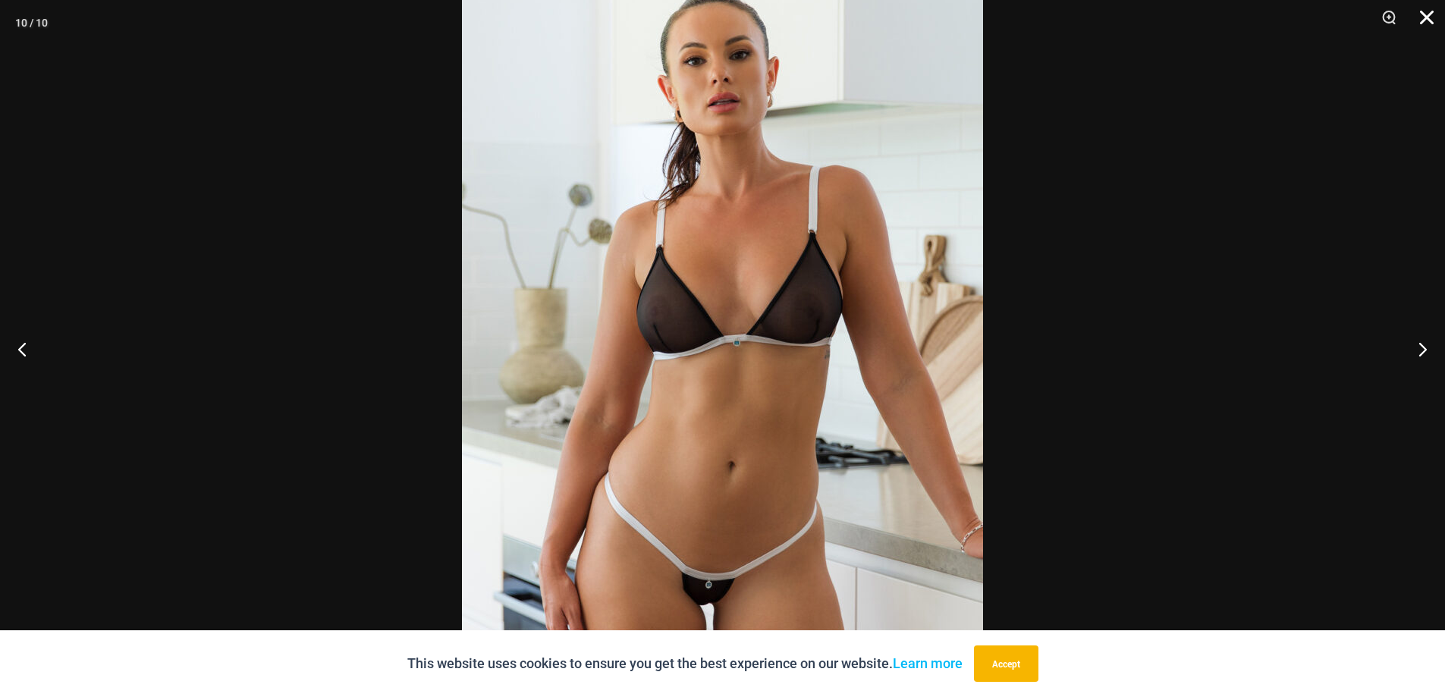
click at [1423, 26] on button "Close" at bounding box center [1421, 23] width 38 height 46
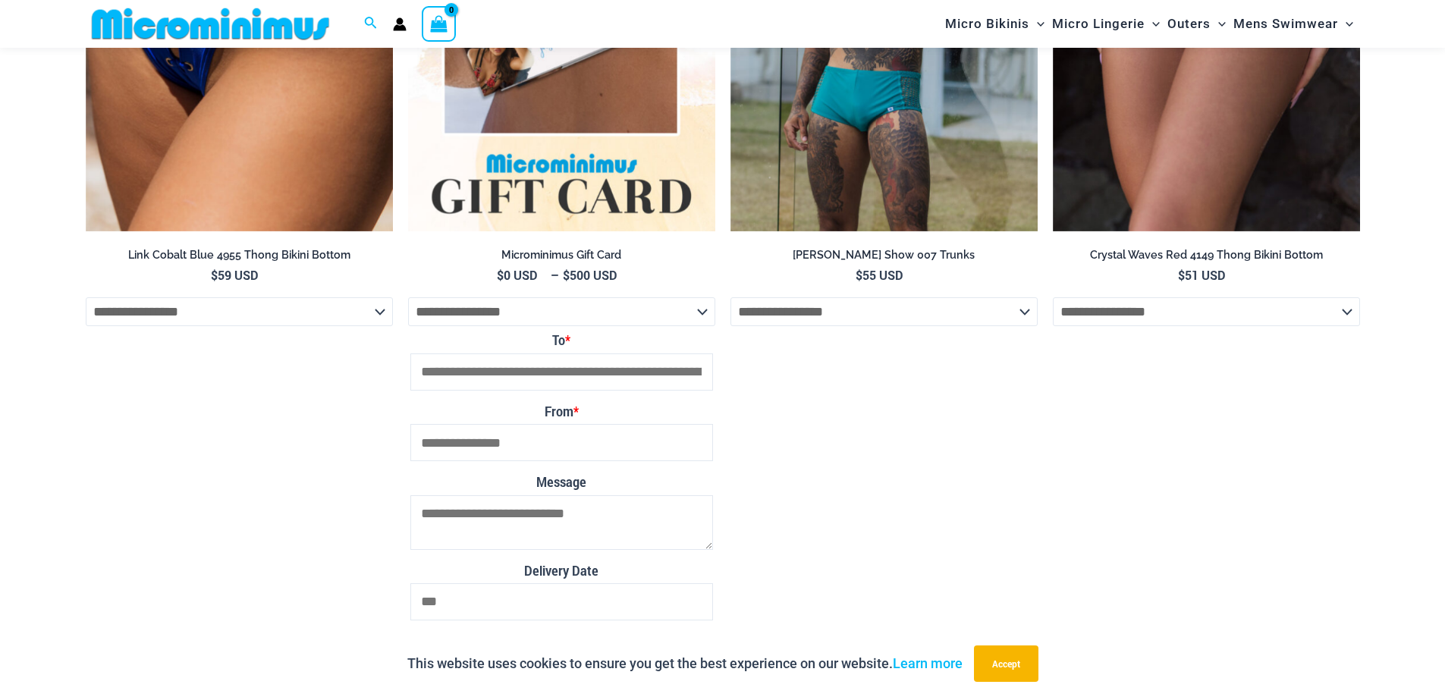
scroll to position [3273, 0]
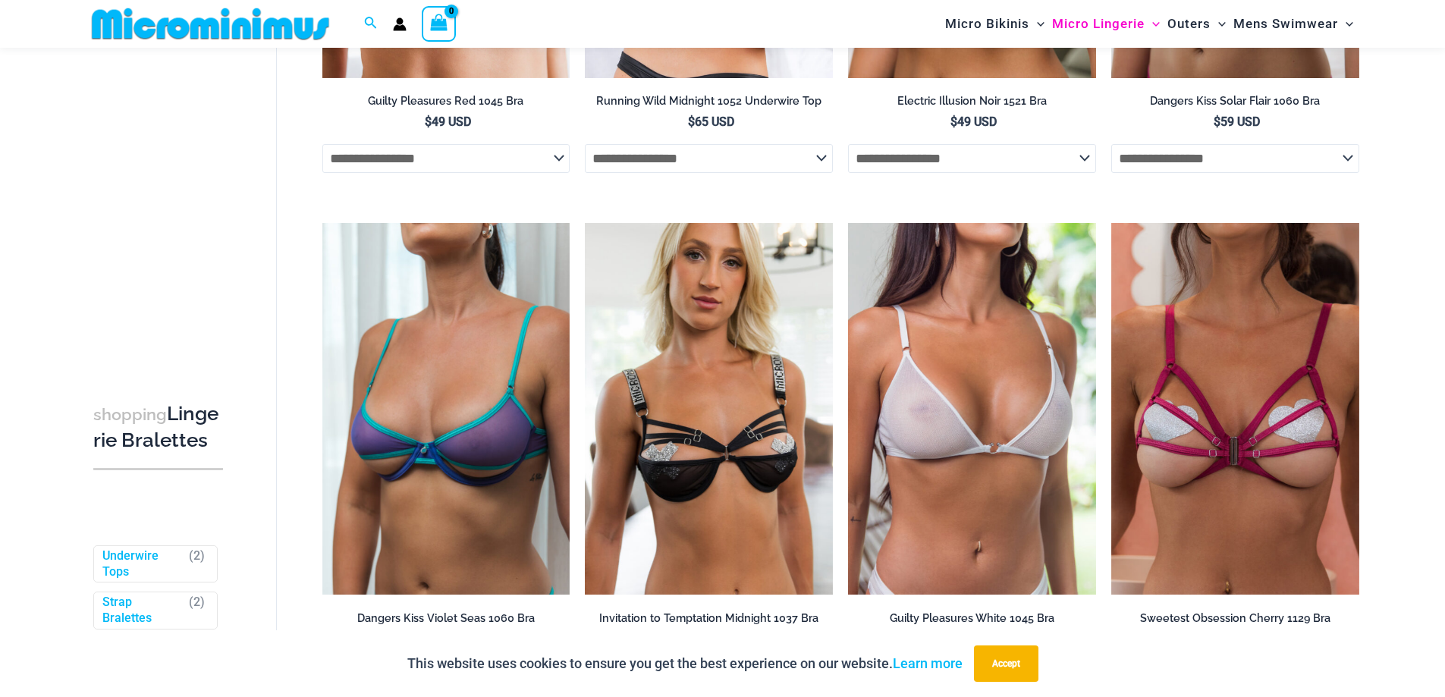
scroll to position [492, 0]
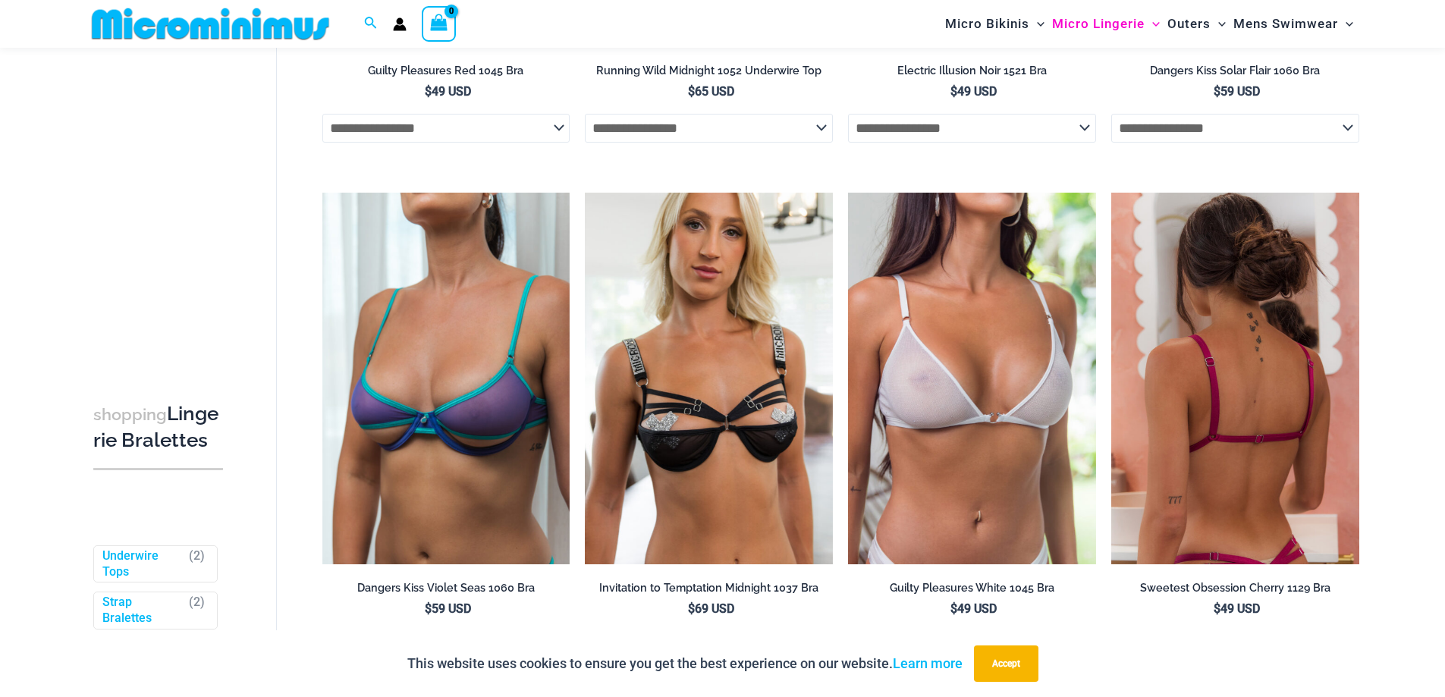
click at [1247, 498] on img at bounding box center [1235, 379] width 248 height 372
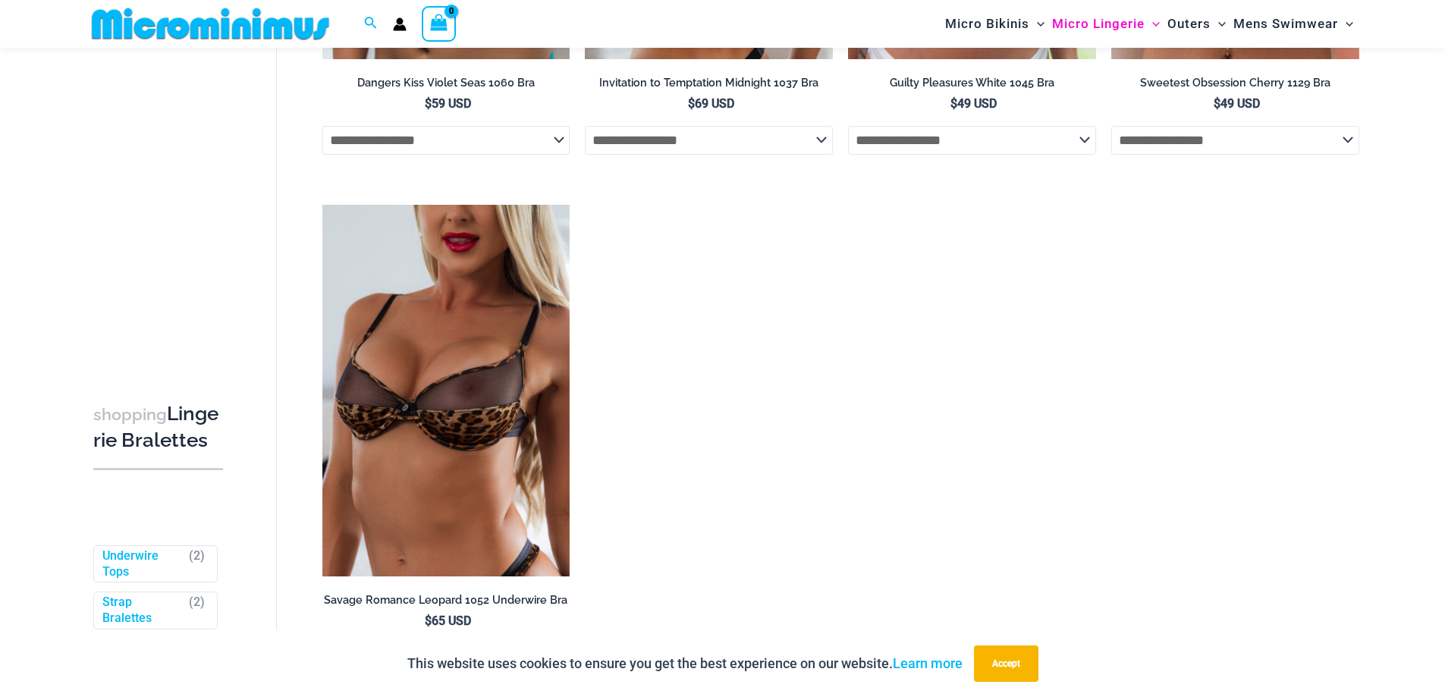
scroll to position [1443, 0]
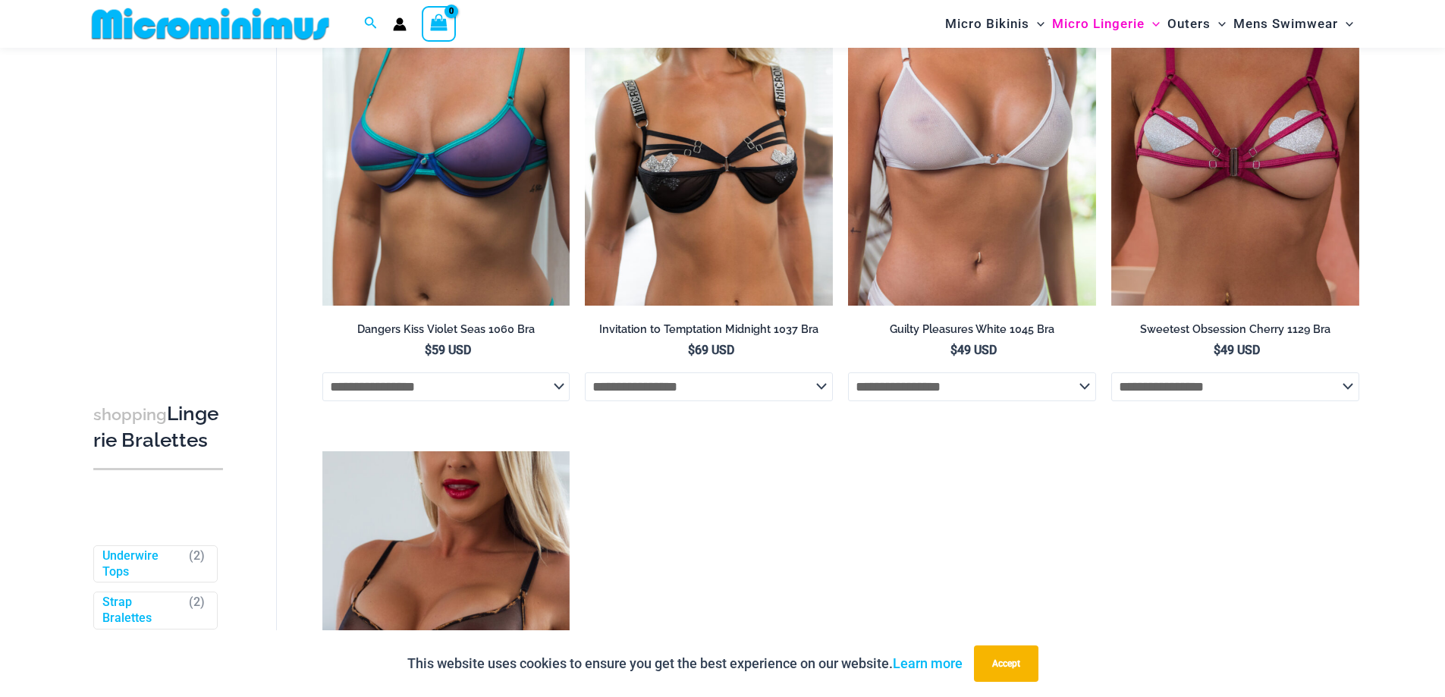
scroll to position [0, 0]
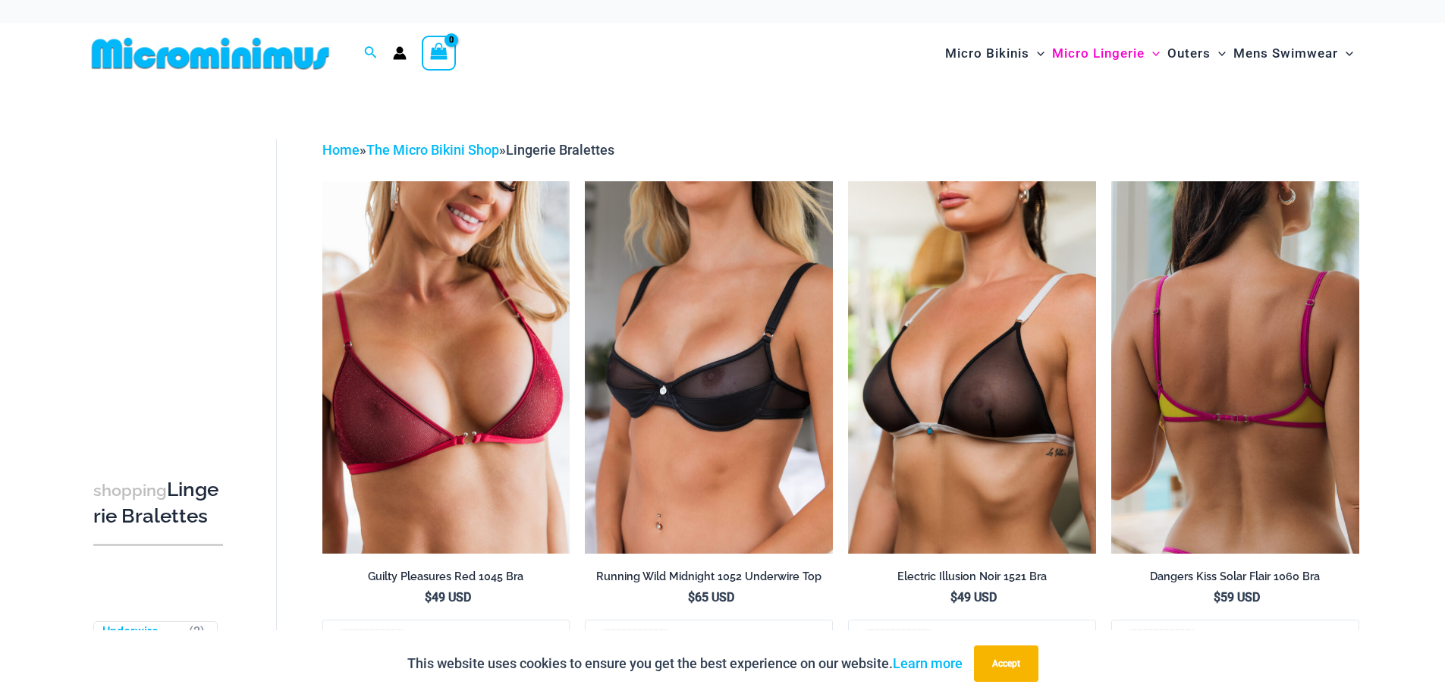
click at [1235, 460] on img at bounding box center [1235, 367] width 248 height 372
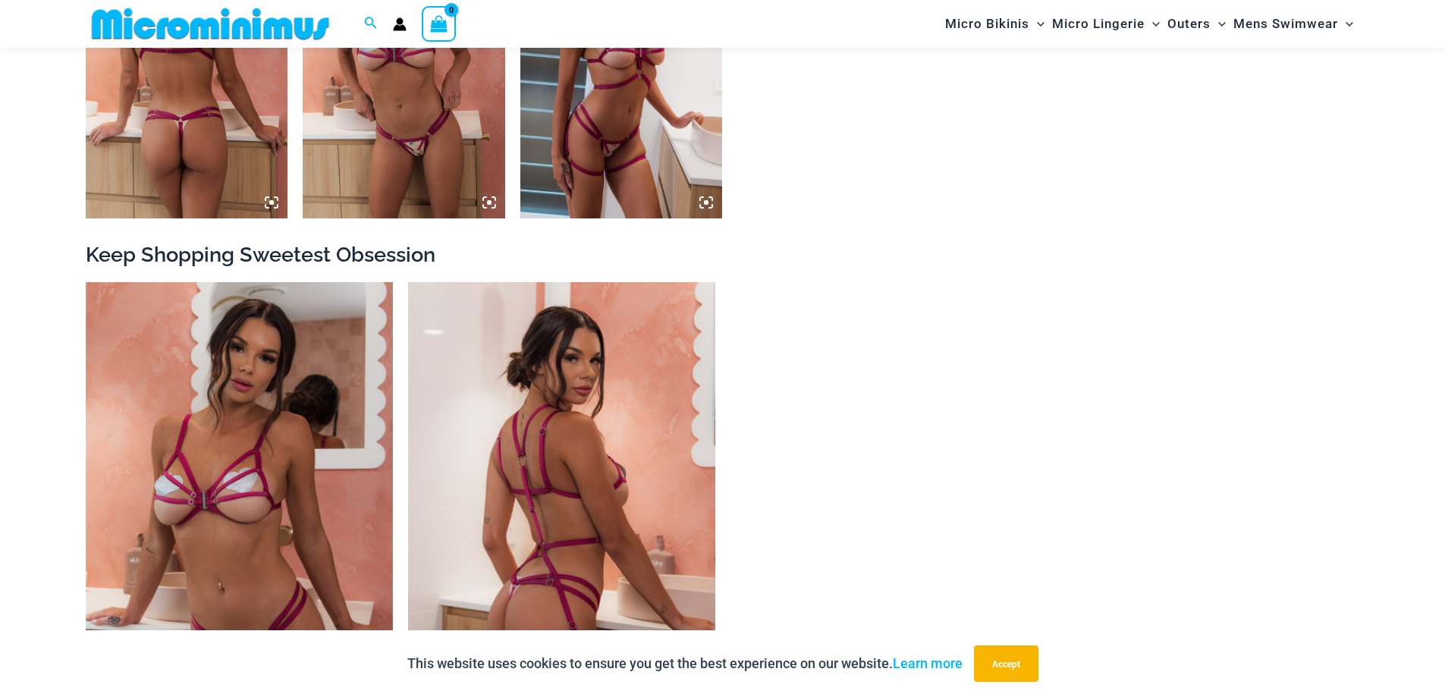
scroll to position [2018, 0]
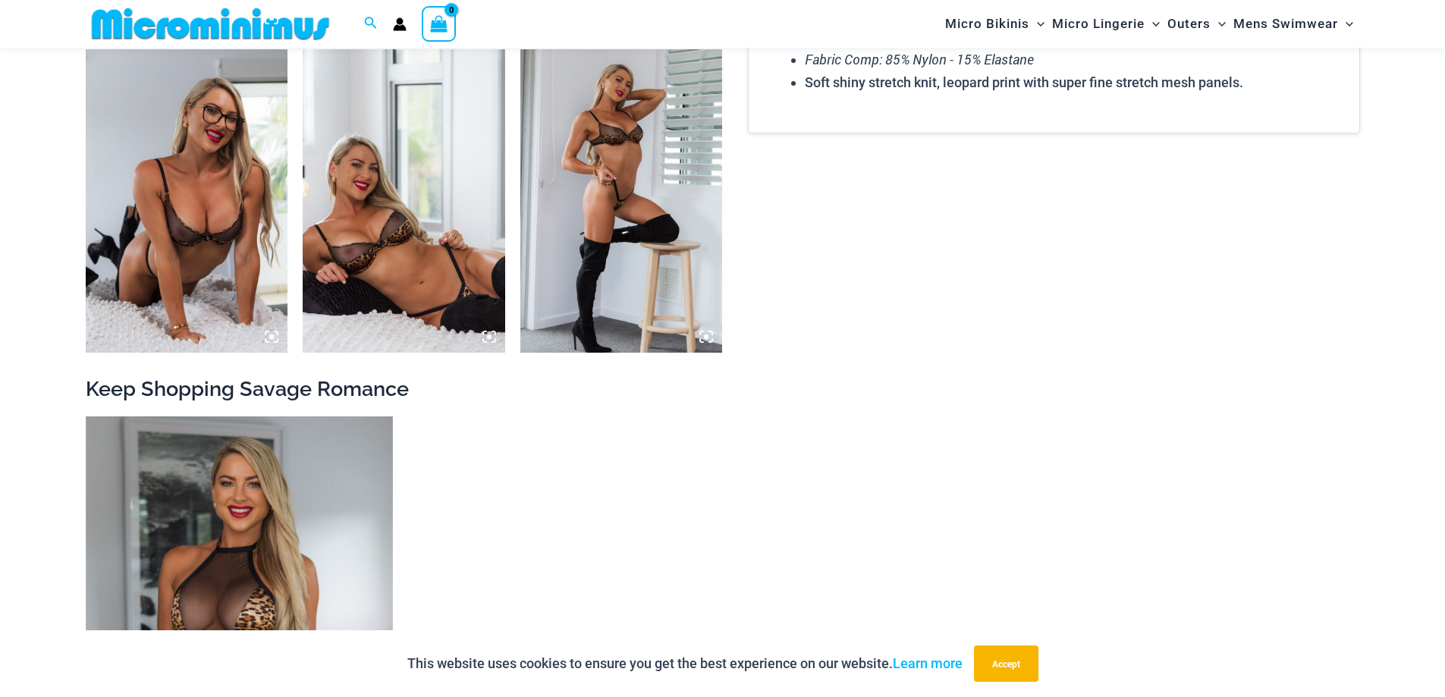
scroll to position [1517, 0]
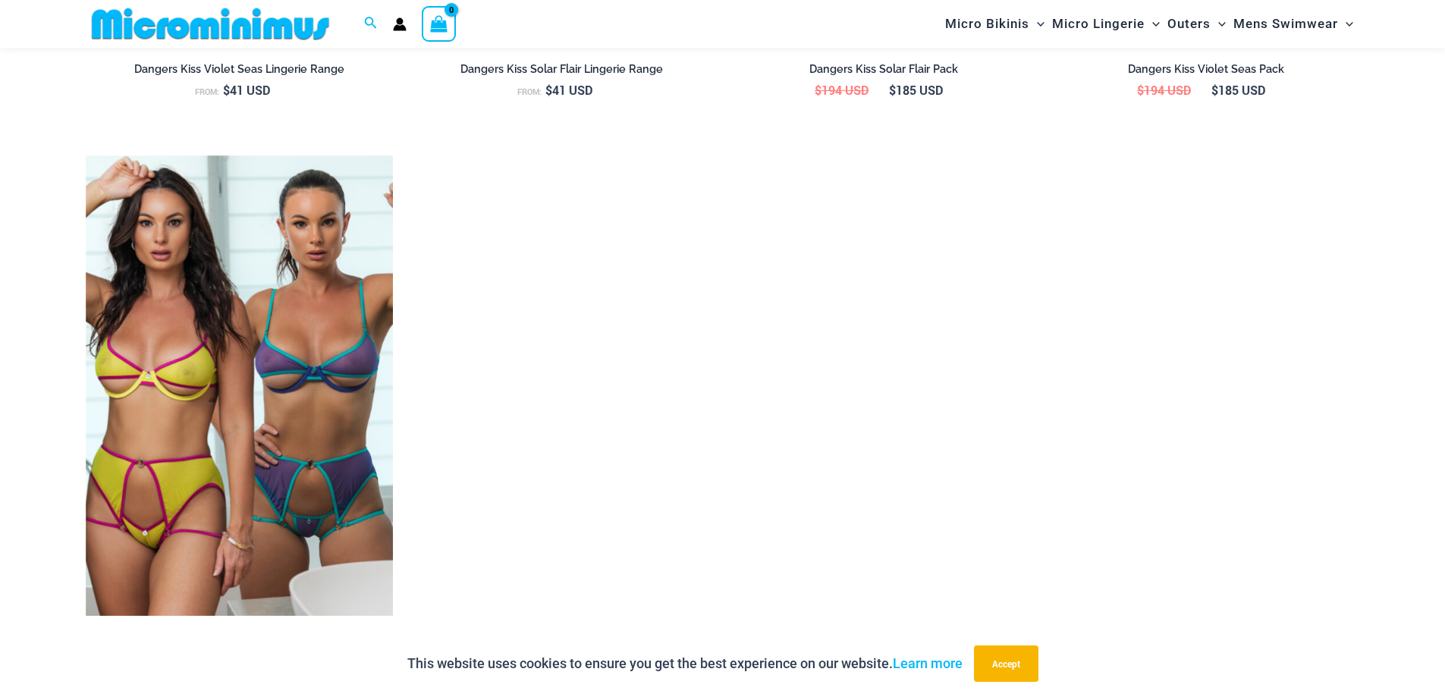
scroll to position [2023, 0]
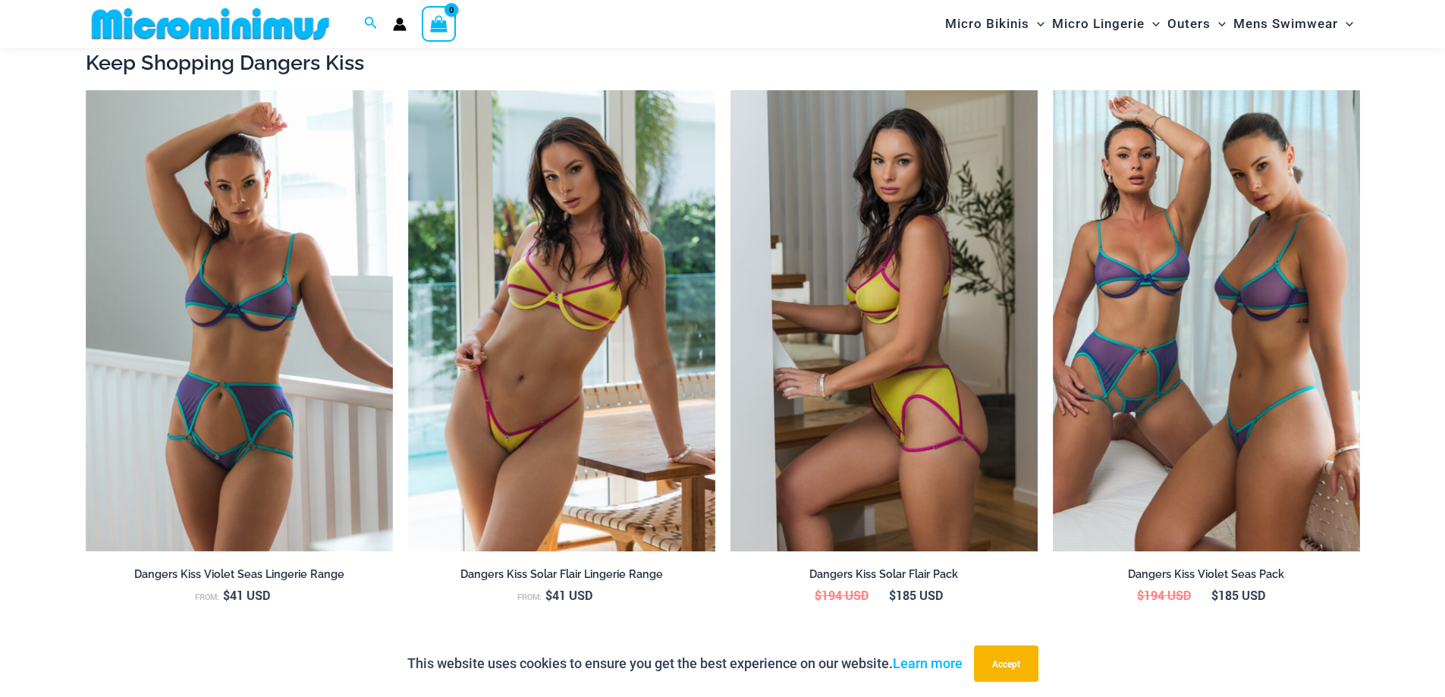
click at [808, 418] on img at bounding box center [883, 320] width 307 height 461
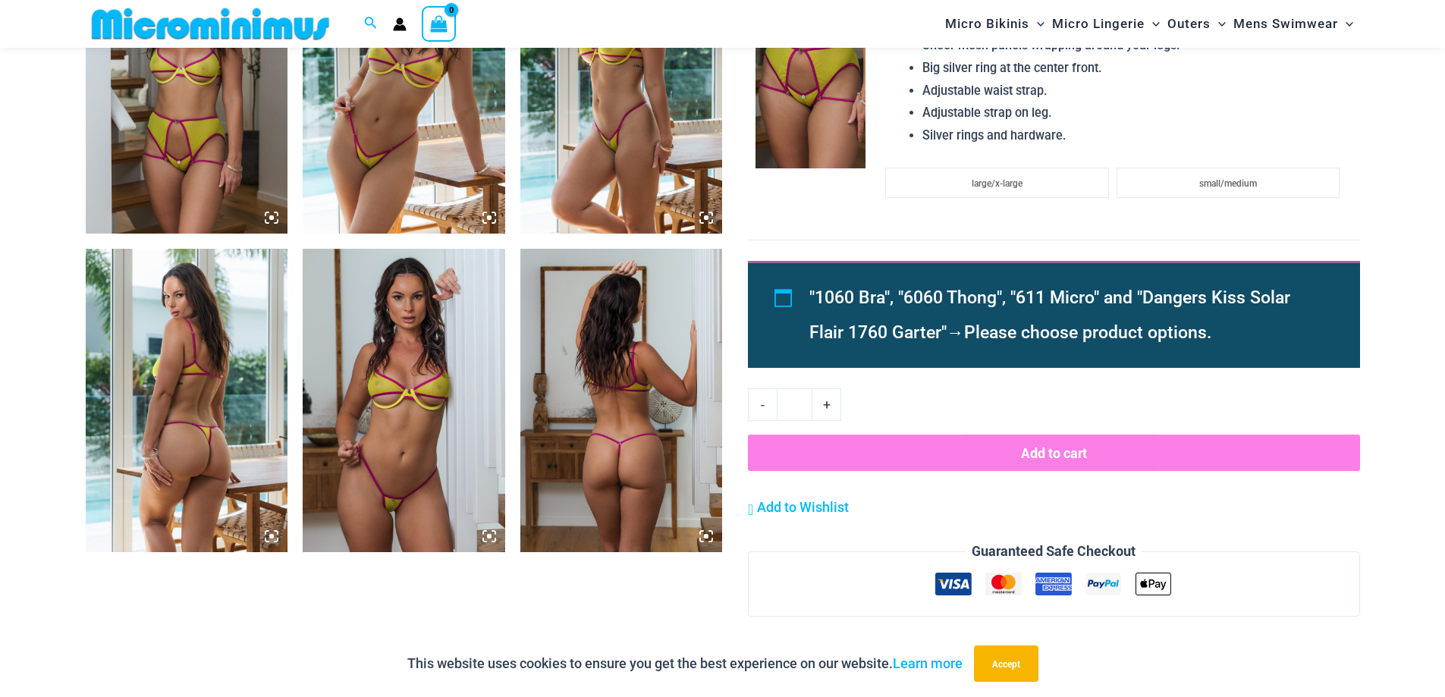
scroll to position [1503, 0]
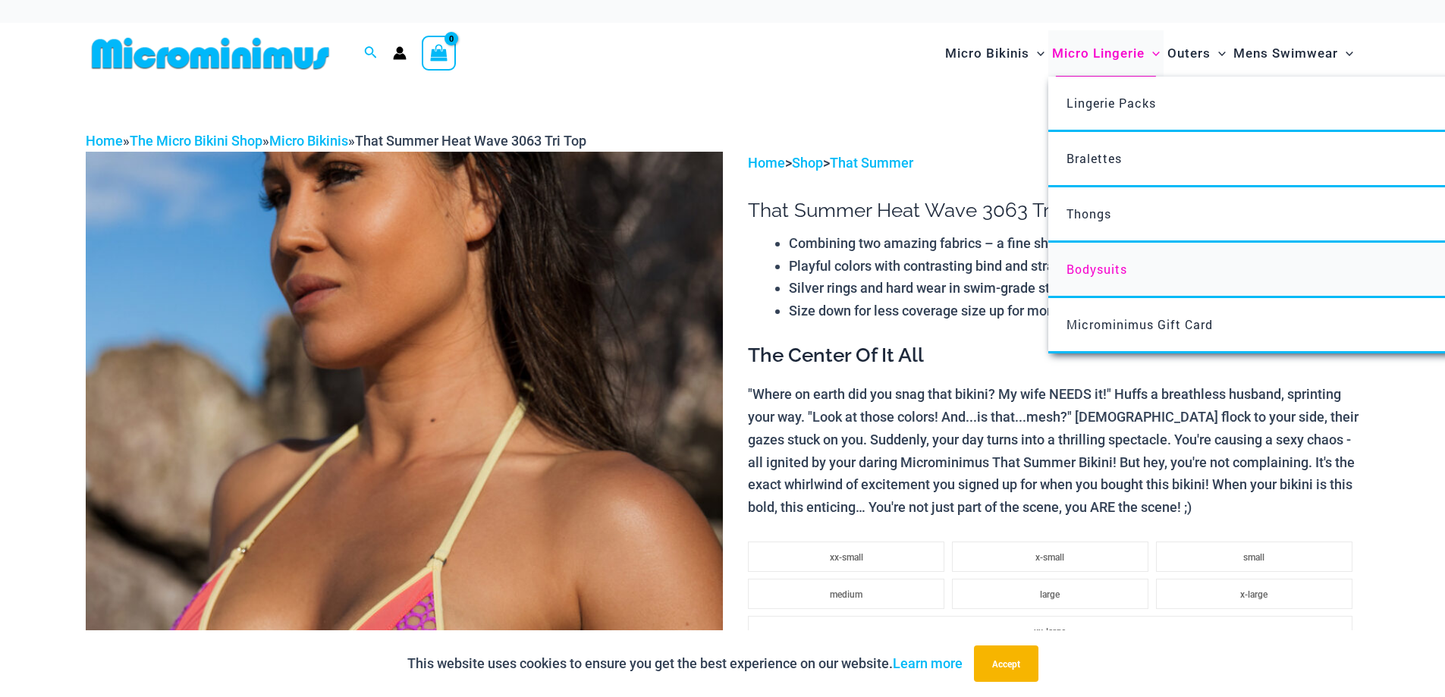
click at [1137, 272] on link "Bodysuits" at bounding box center [1273, 270] width 451 height 55
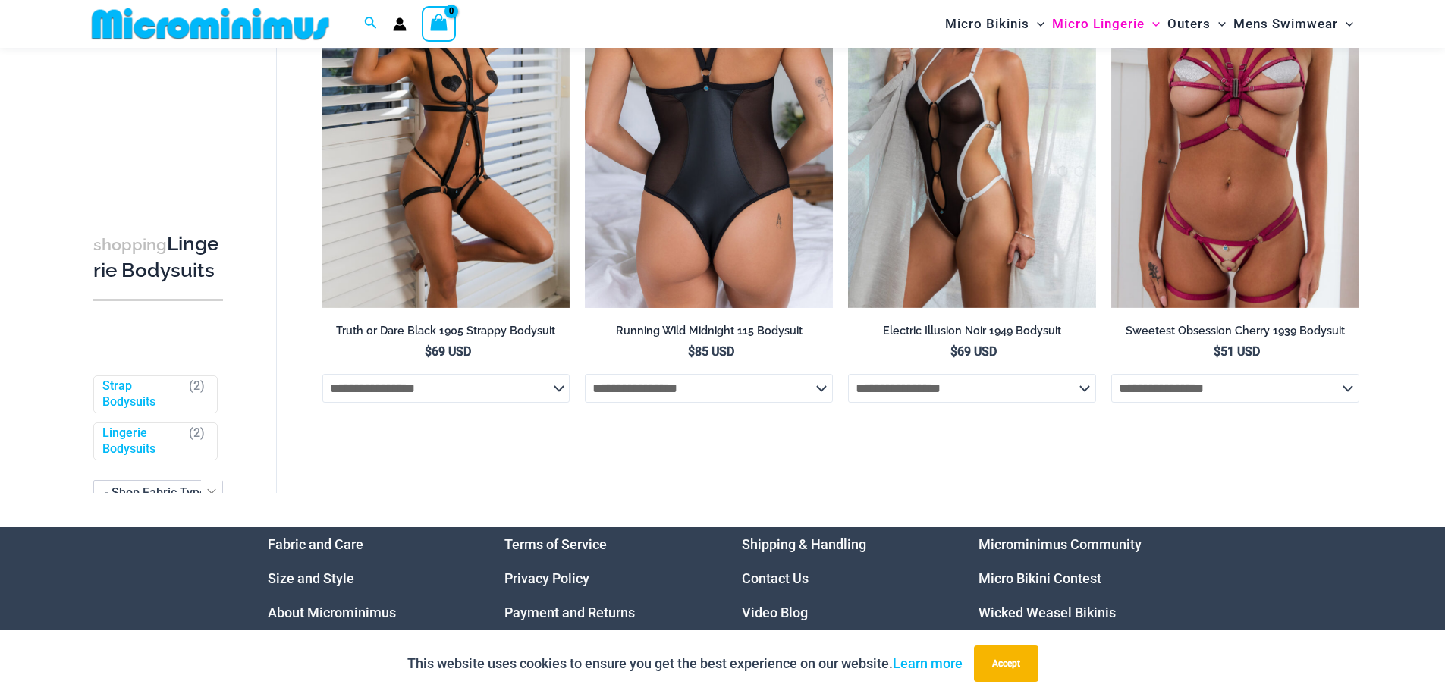
scroll to position [238, 0]
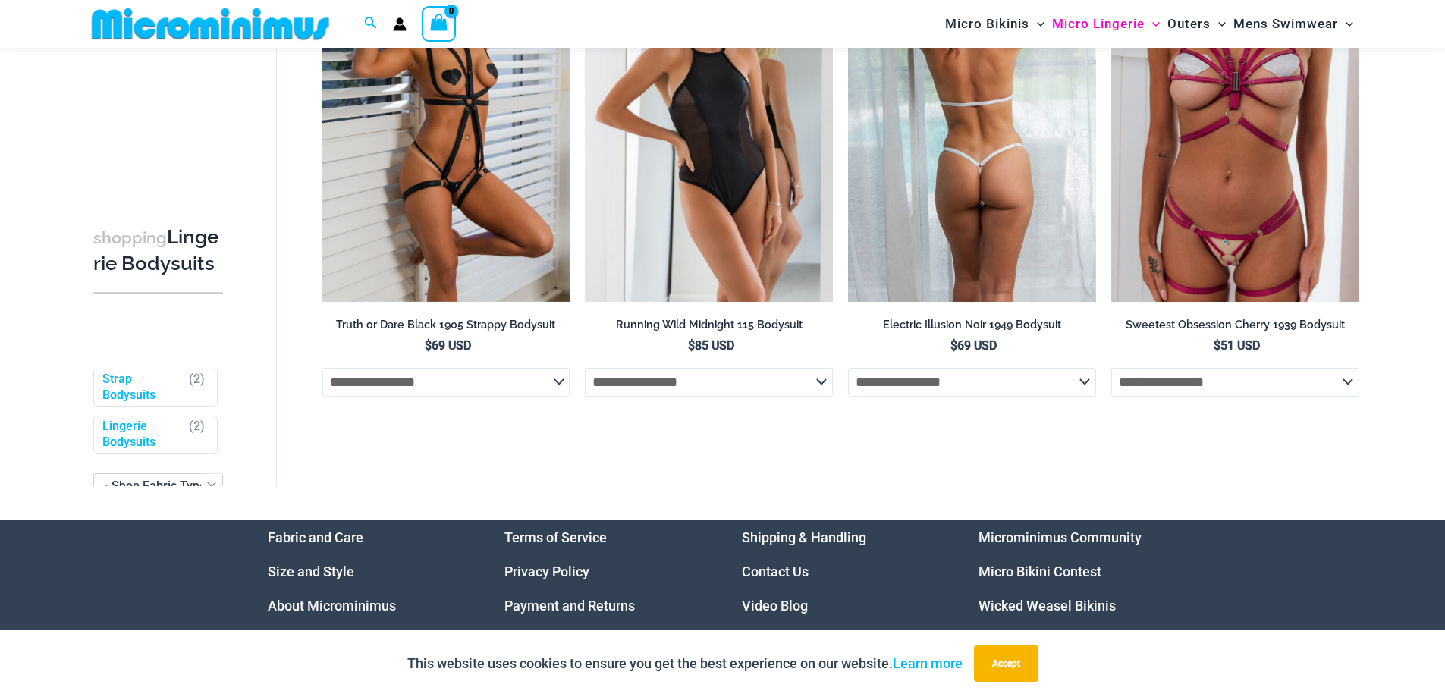
click at [955, 245] on img at bounding box center [972, 115] width 248 height 372
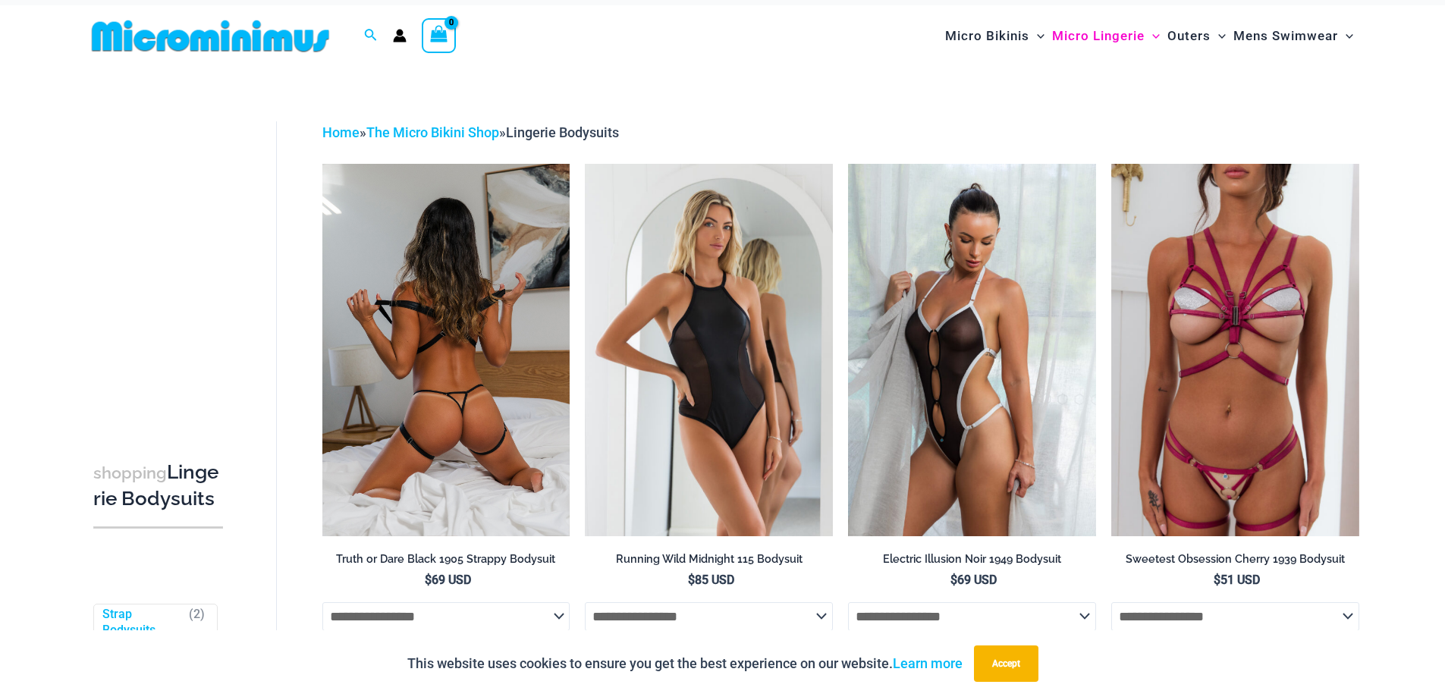
scroll to position [0, 0]
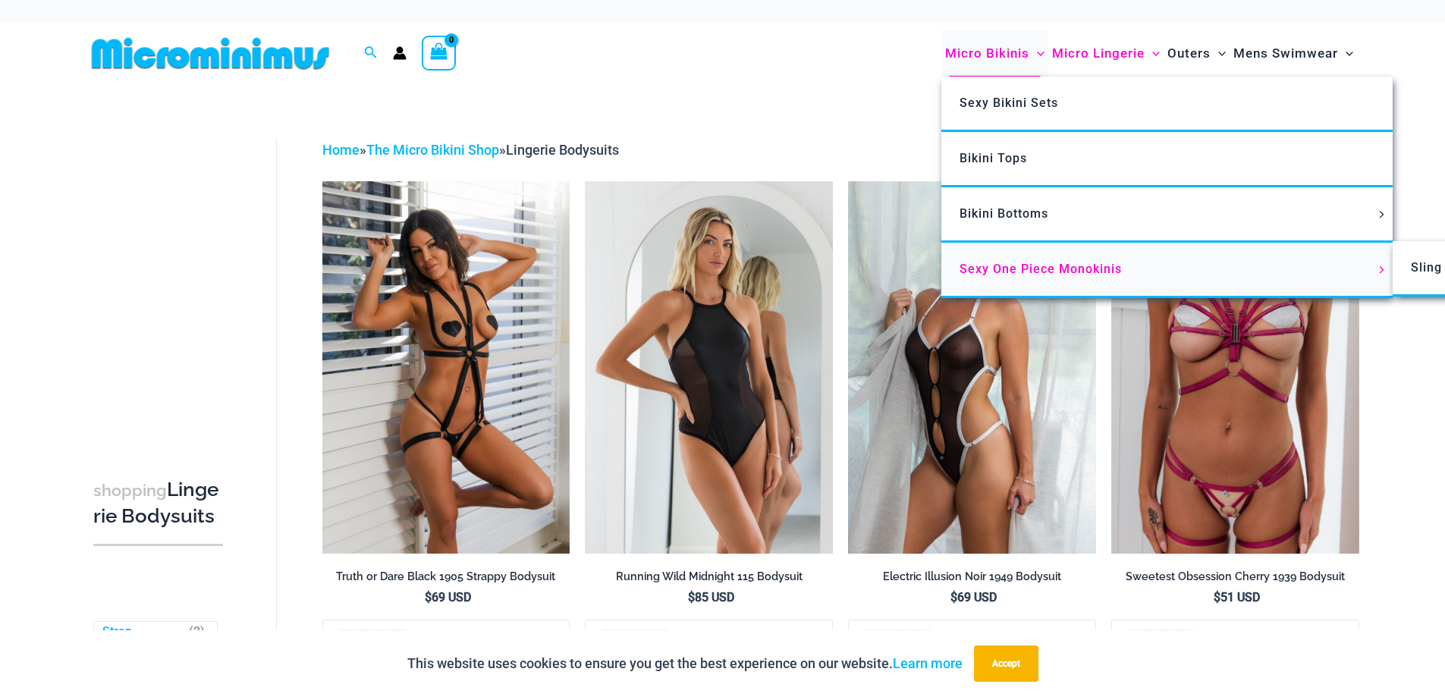
click at [1052, 275] on span "Sexy One Piece Monokinis" at bounding box center [1040, 269] width 162 height 14
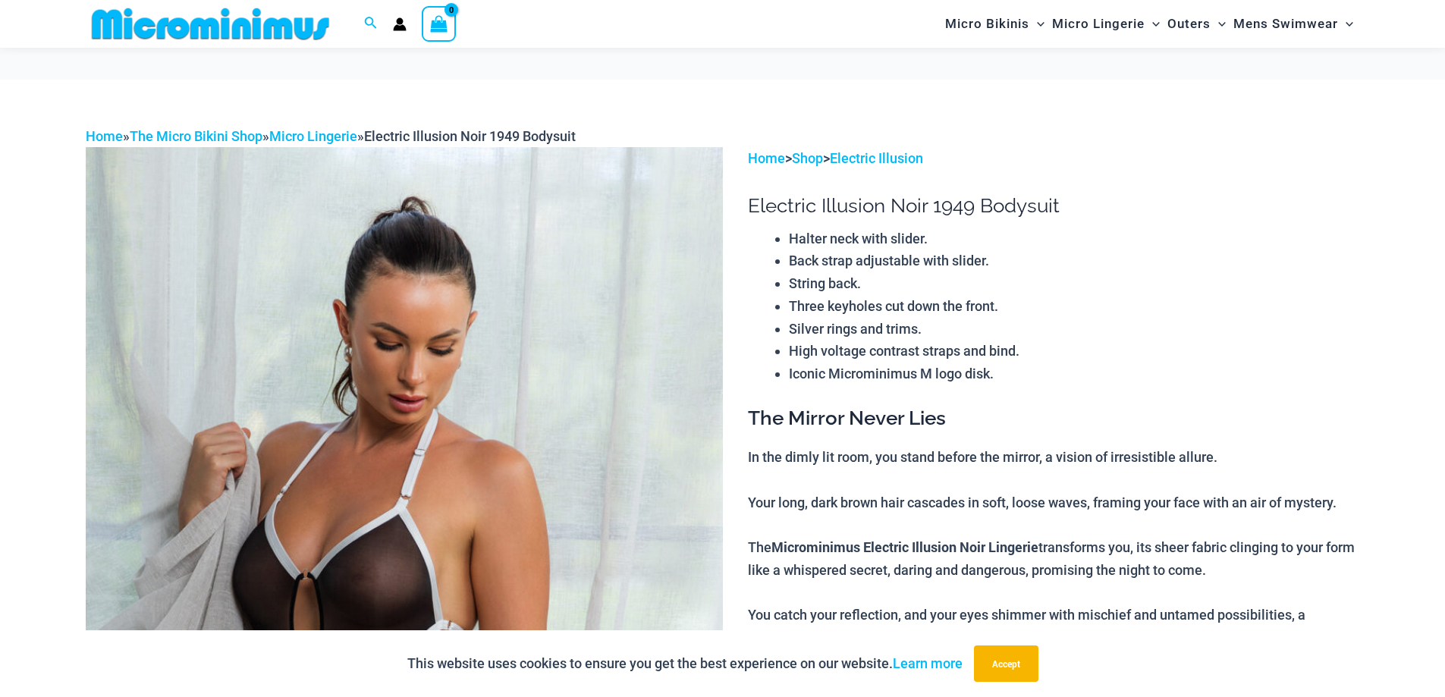
scroll to position [238, 0]
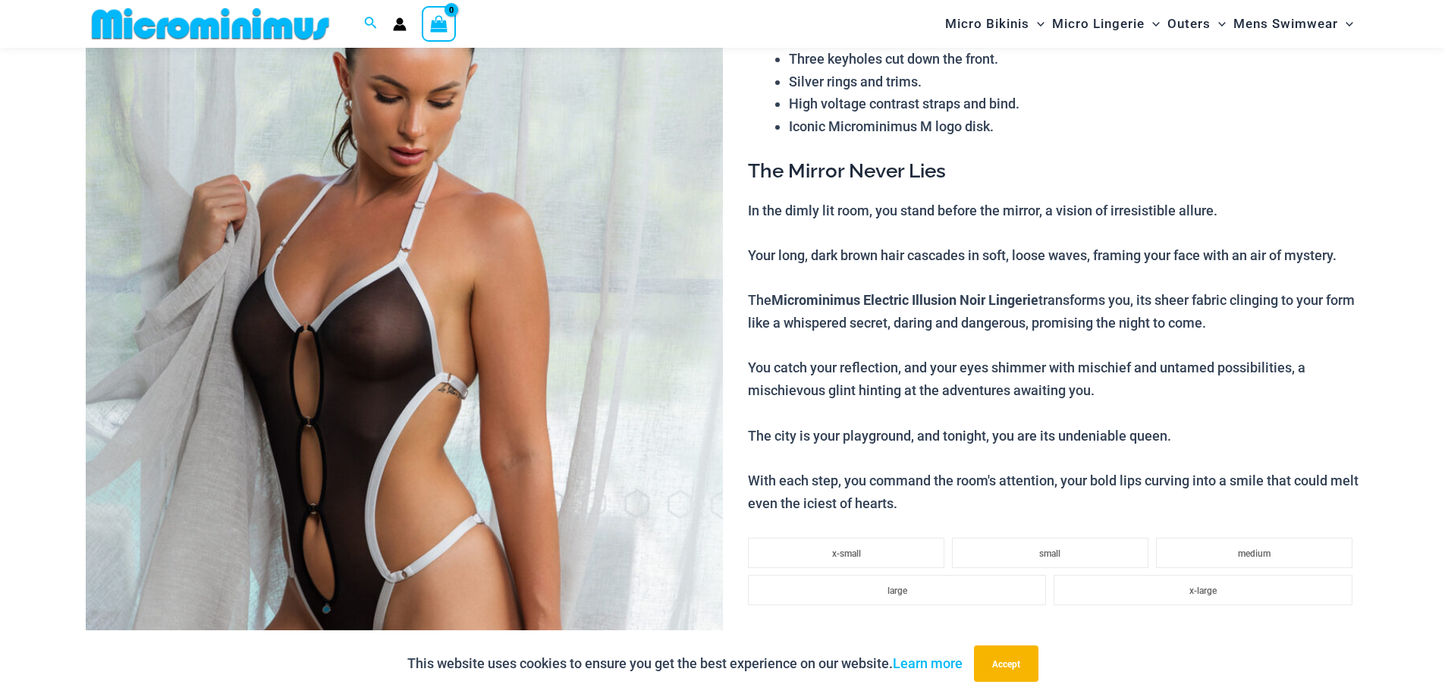
click at [378, 359] on img at bounding box center [404, 378] width 637 height 956
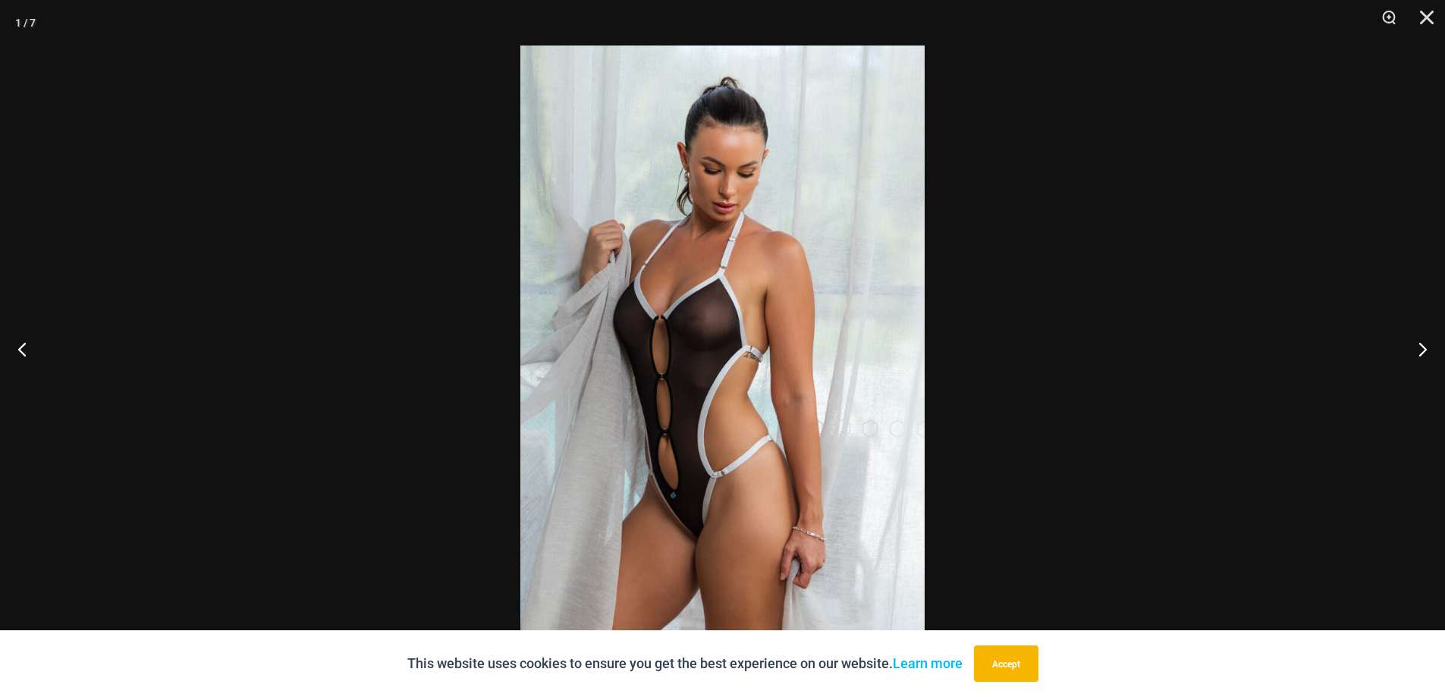
click at [711, 374] on img at bounding box center [722, 349] width 404 height 606
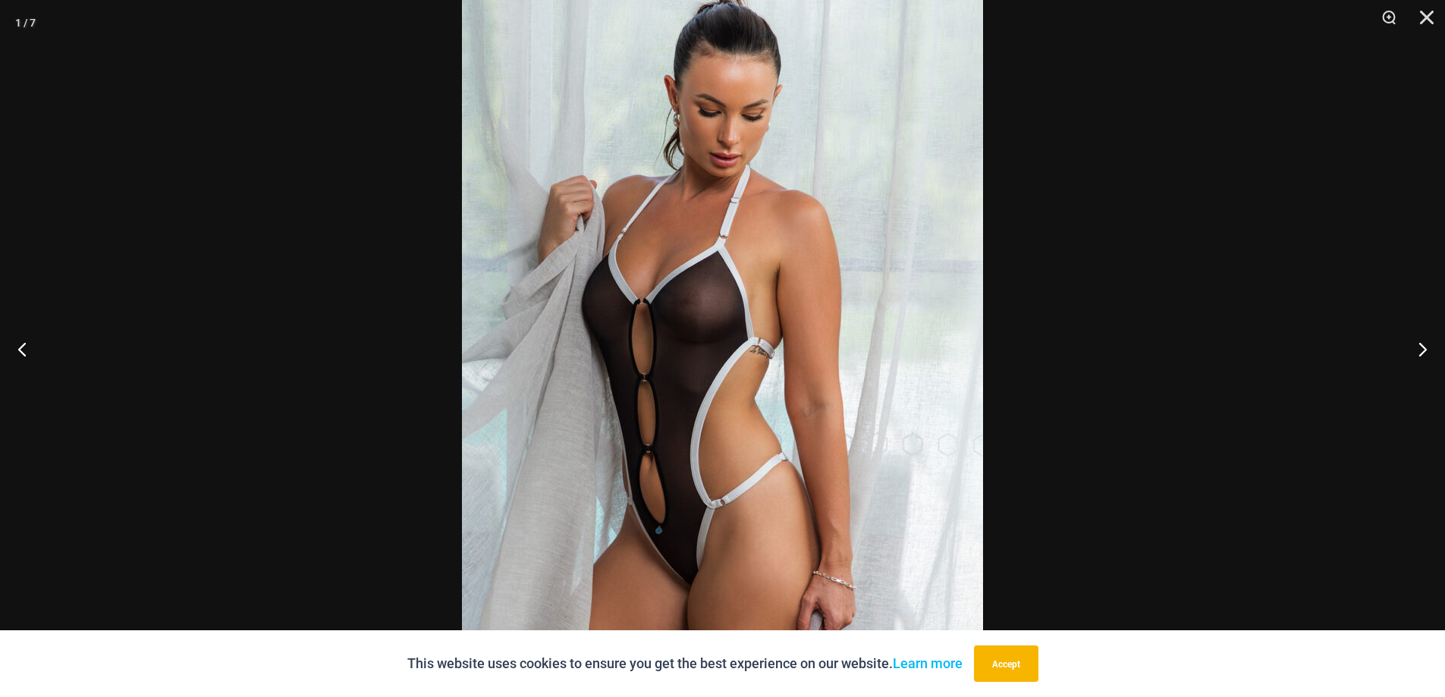
click at [723, 345] on img at bounding box center [722, 341] width 521 height 781
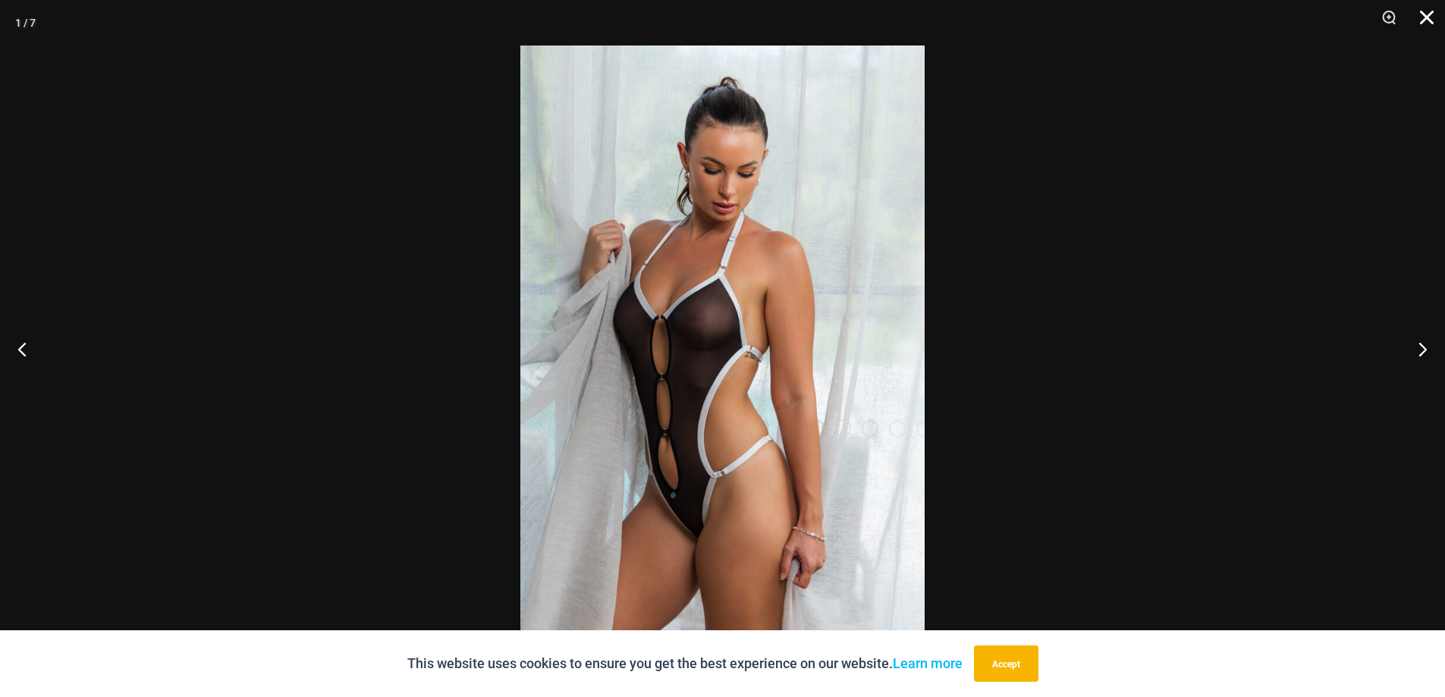
click at [1439, 35] on button "Close" at bounding box center [1421, 23] width 38 height 46
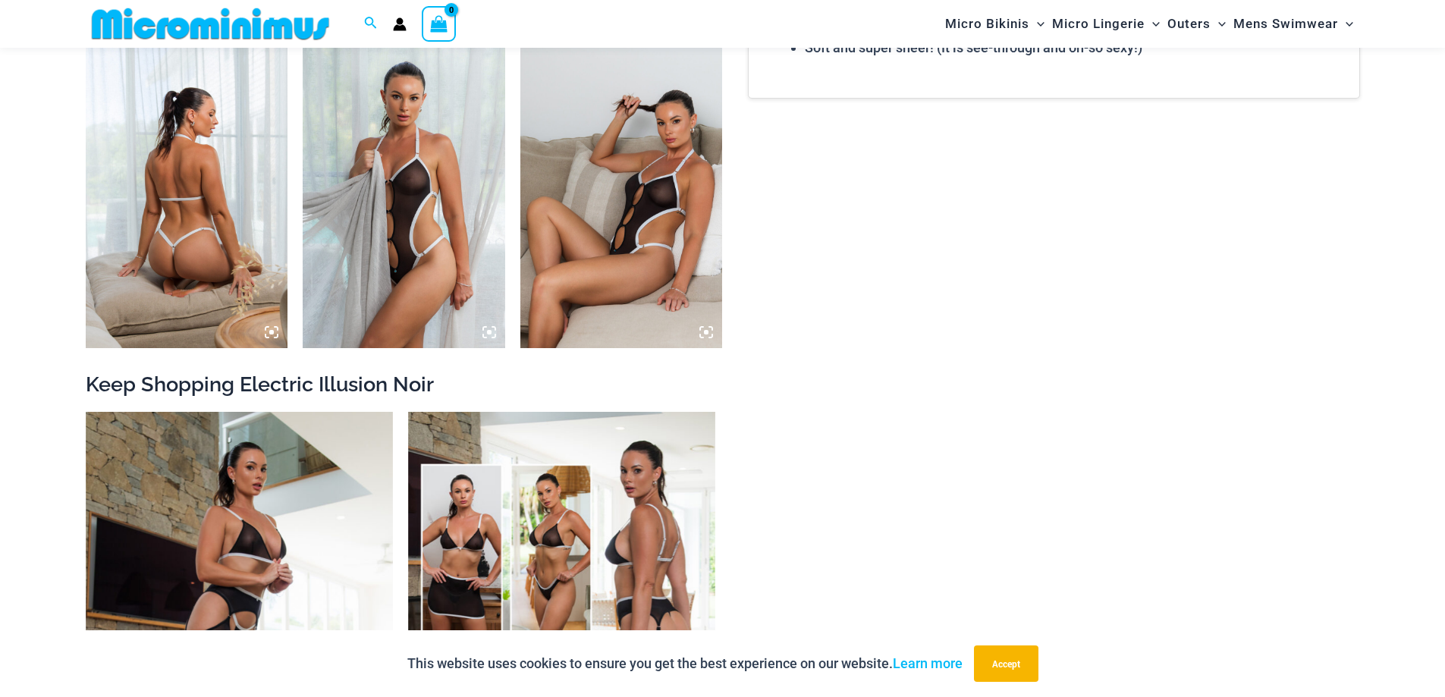
scroll to position [1250, 0]
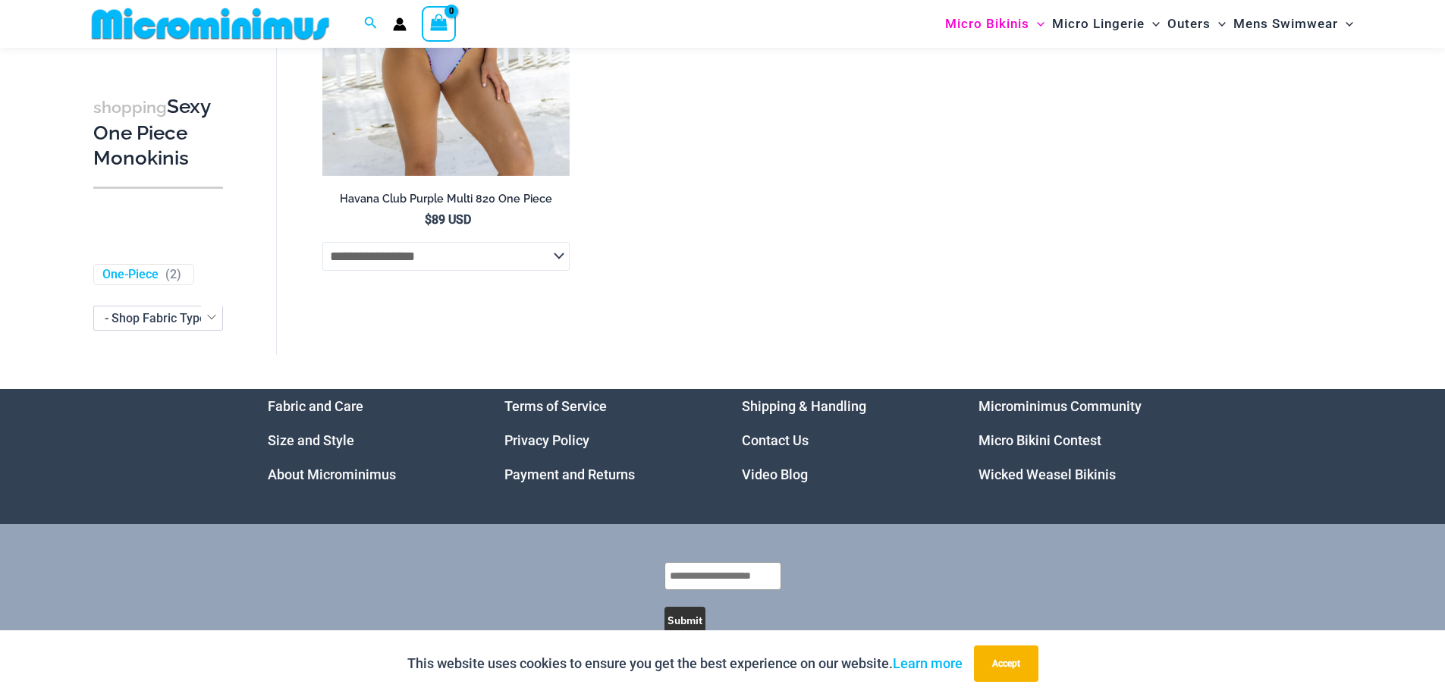
scroll to position [3559, 0]
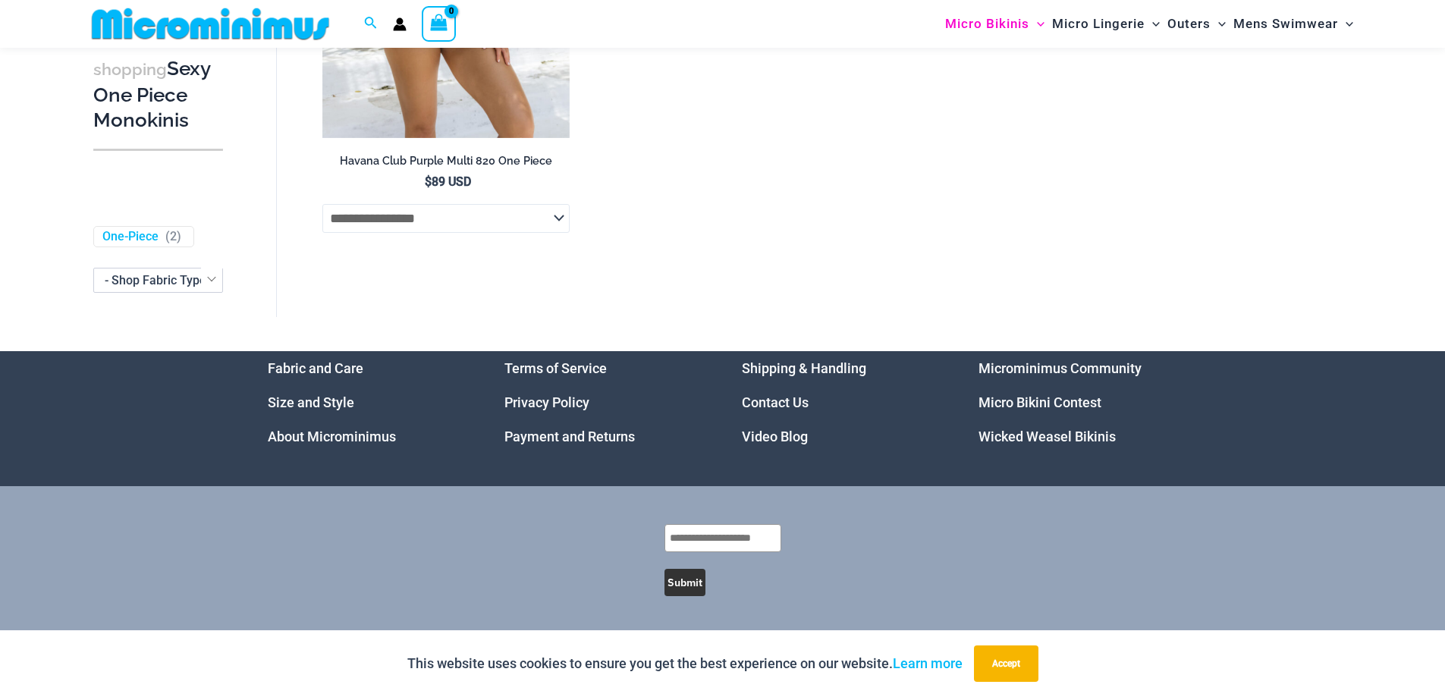
click at [1021, 408] on link "Micro Bikini Contest" at bounding box center [1039, 402] width 123 height 16
